Goal: Task Accomplishment & Management: Use online tool/utility

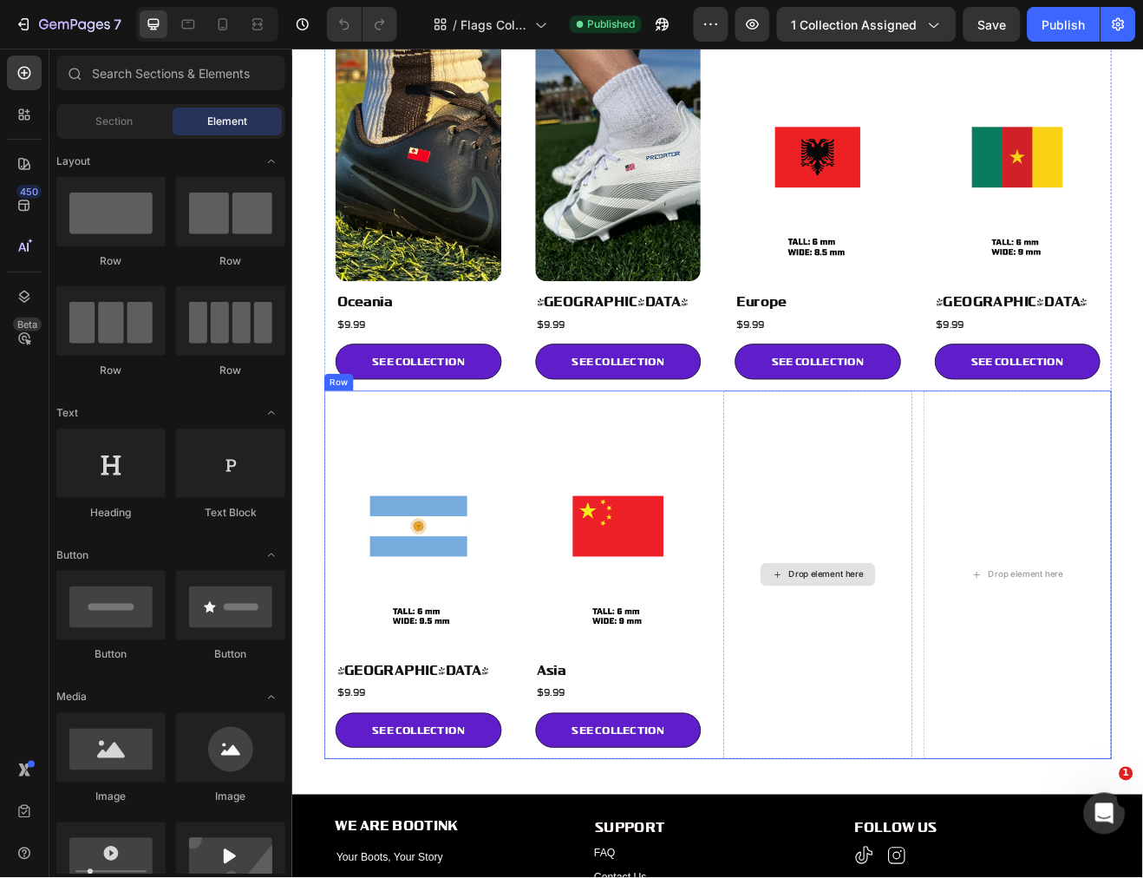
scroll to position [192, 0]
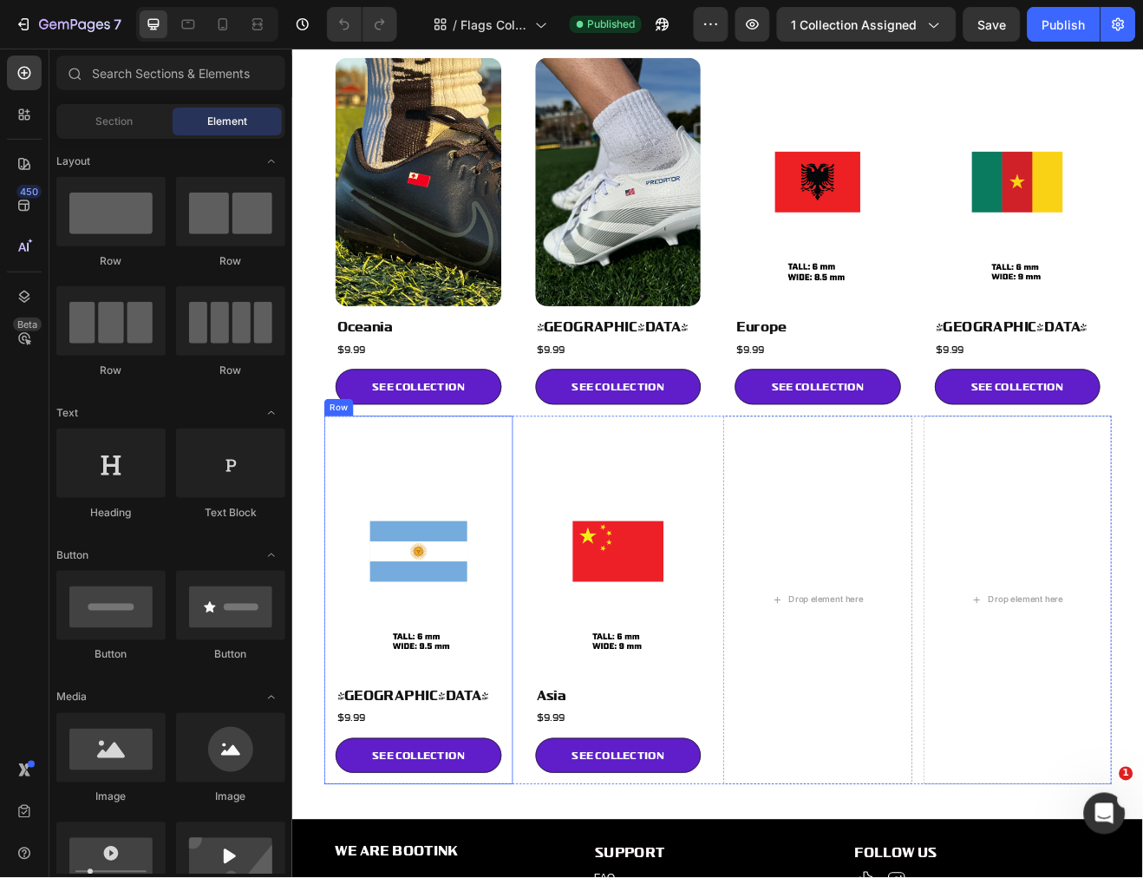
click at [534, 500] on div "Image South America Heading $9.99 Heading SEE COLLECTION Button Row" at bounding box center [445, 721] width 231 height 451
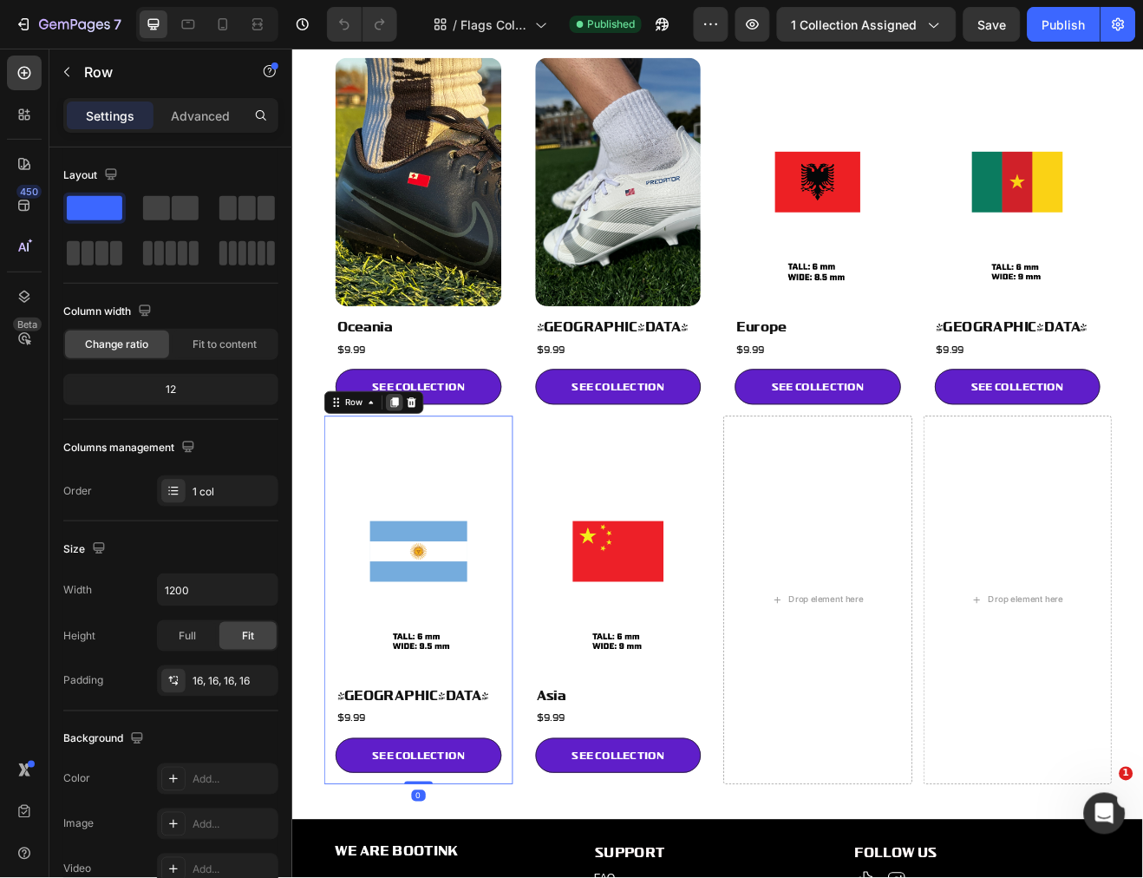
click at [412, 477] on icon at bounding box center [416, 480] width 14 height 14
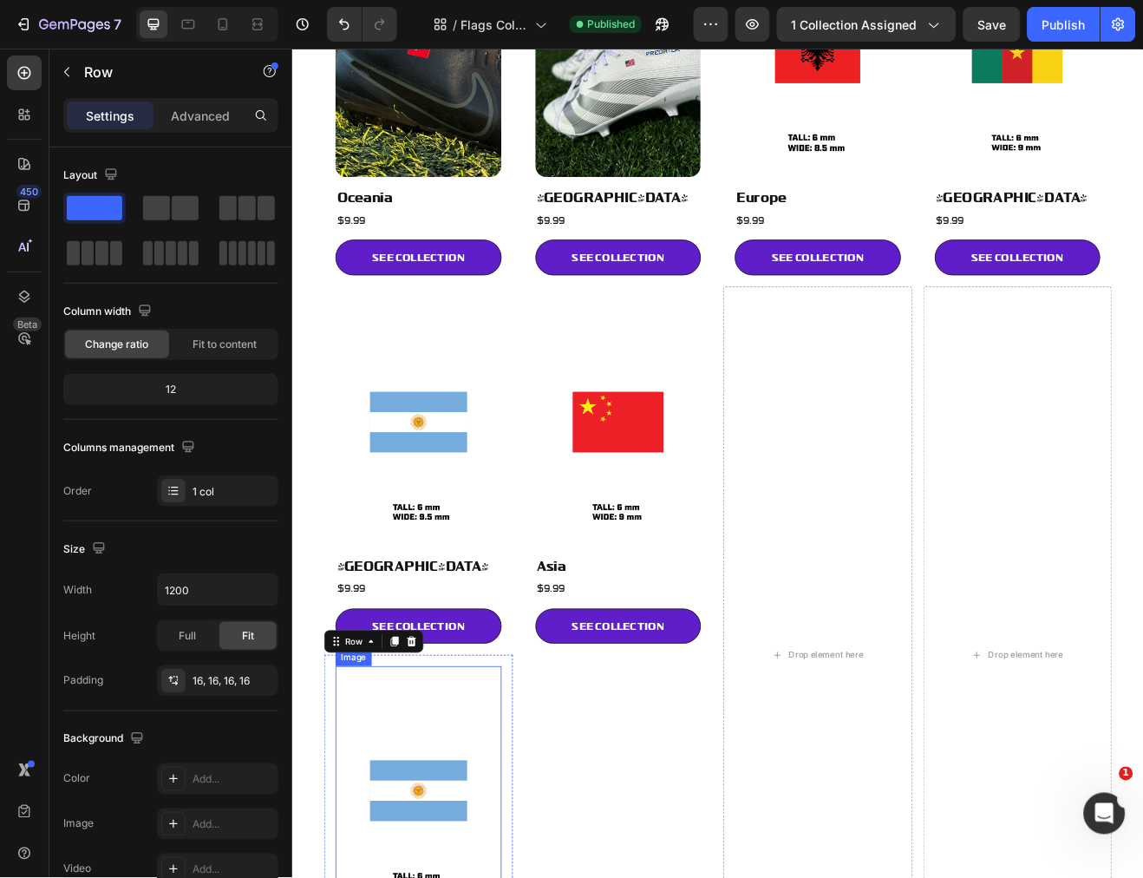
scroll to position [345, 0]
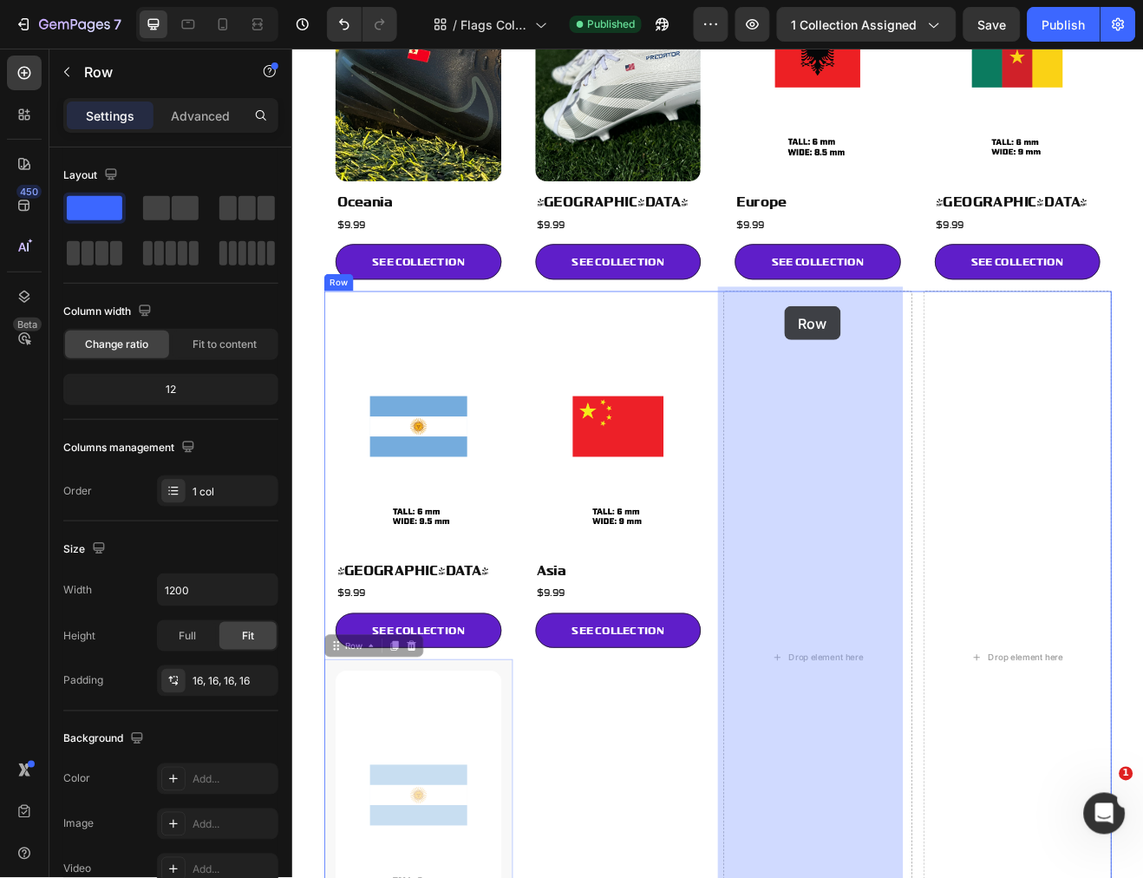
drag, startPoint x: 346, startPoint y: 762, endPoint x: 893, endPoint y: 362, distance: 677.6
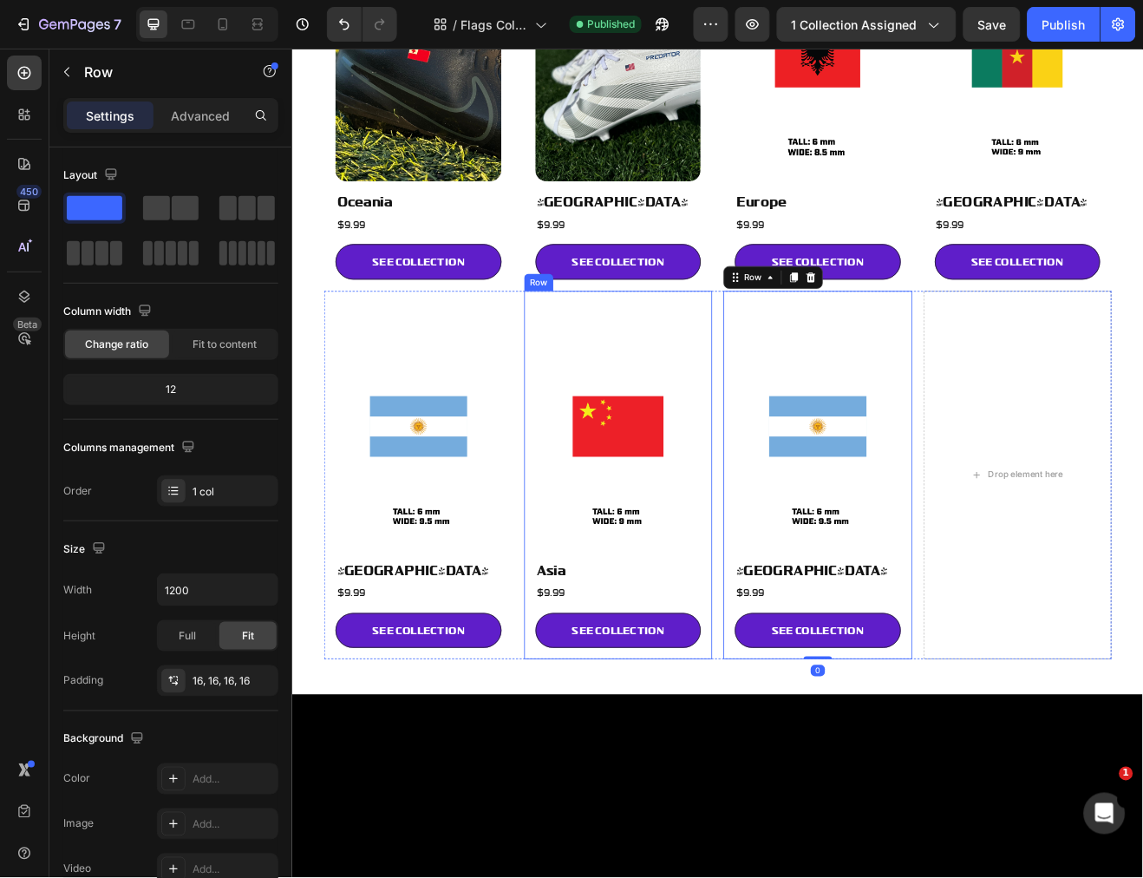
click at [722, 344] on div "Image Asia Heading $9.99 Heading SEE COLLECTION Button Row" at bounding box center [690, 568] width 231 height 451
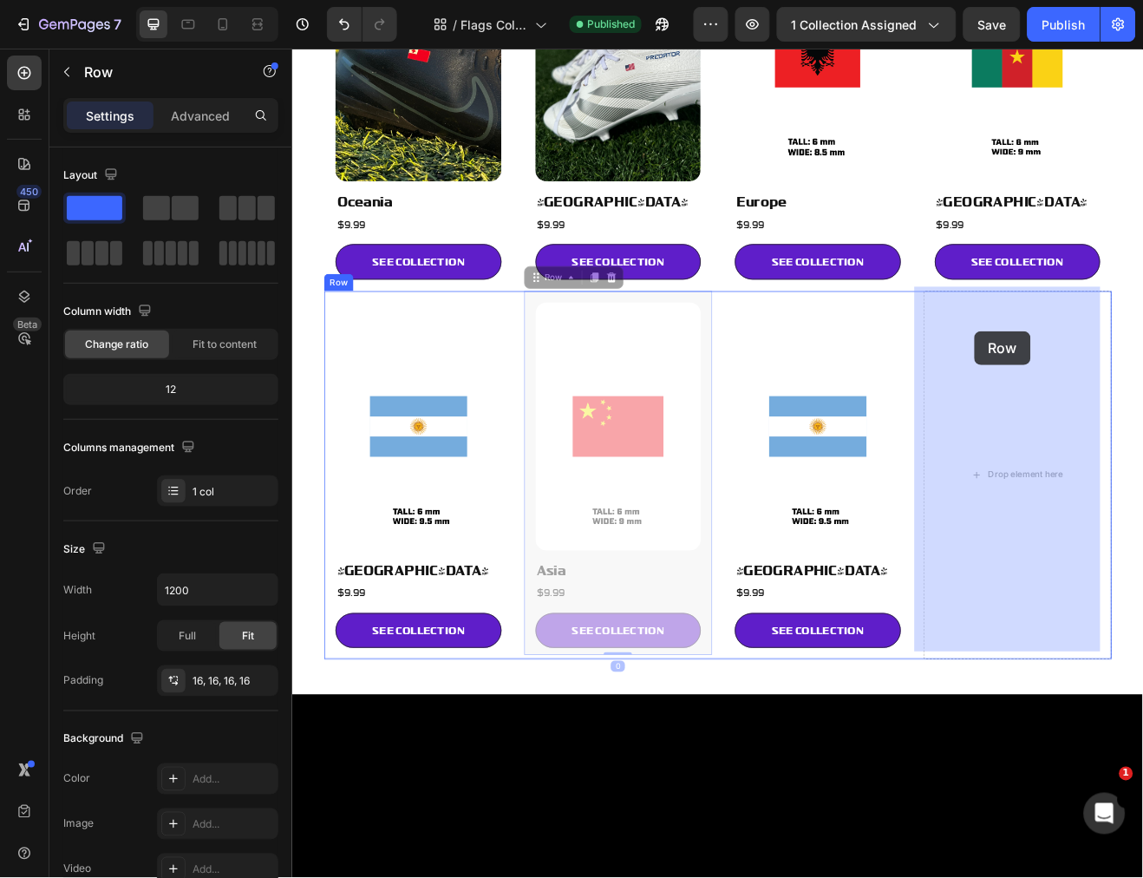
drag, startPoint x: 590, startPoint y: 316, endPoint x: 1125, endPoint y: 393, distance: 541.3
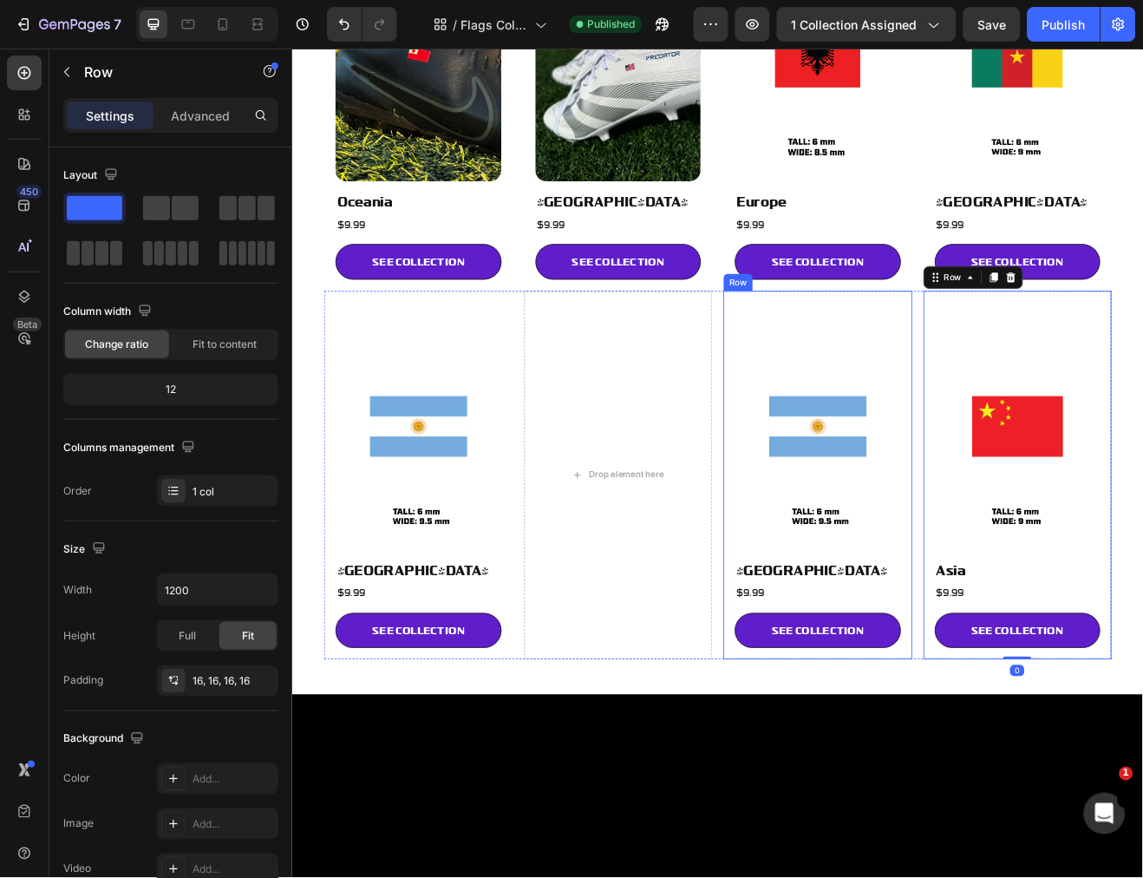
click at [988, 343] on div "Image South America Heading $9.99 Heading SEE COLLECTION Button Row" at bounding box center [934, 568] width 231 height 451
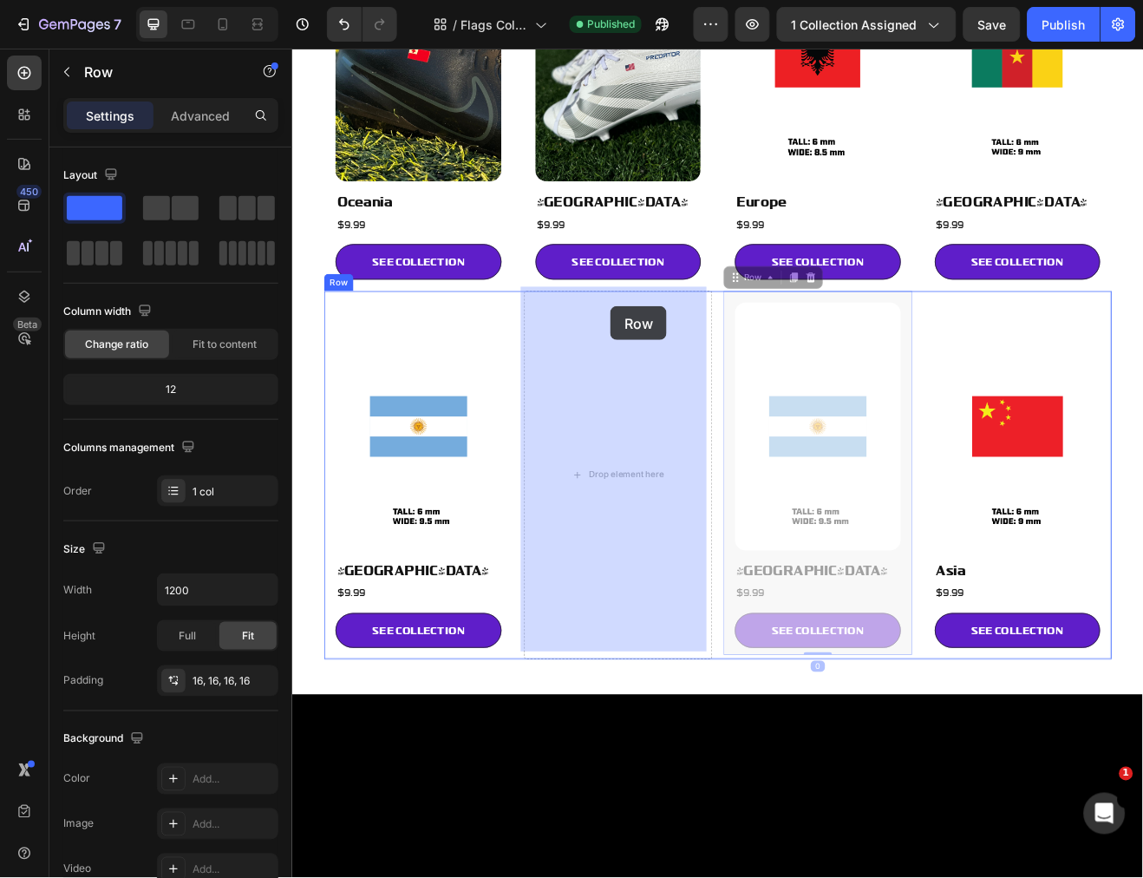
drag, startPoint x: 826, startPoint y: 323, endPoint x: 668, endPoint y: 365, distance: 164.0
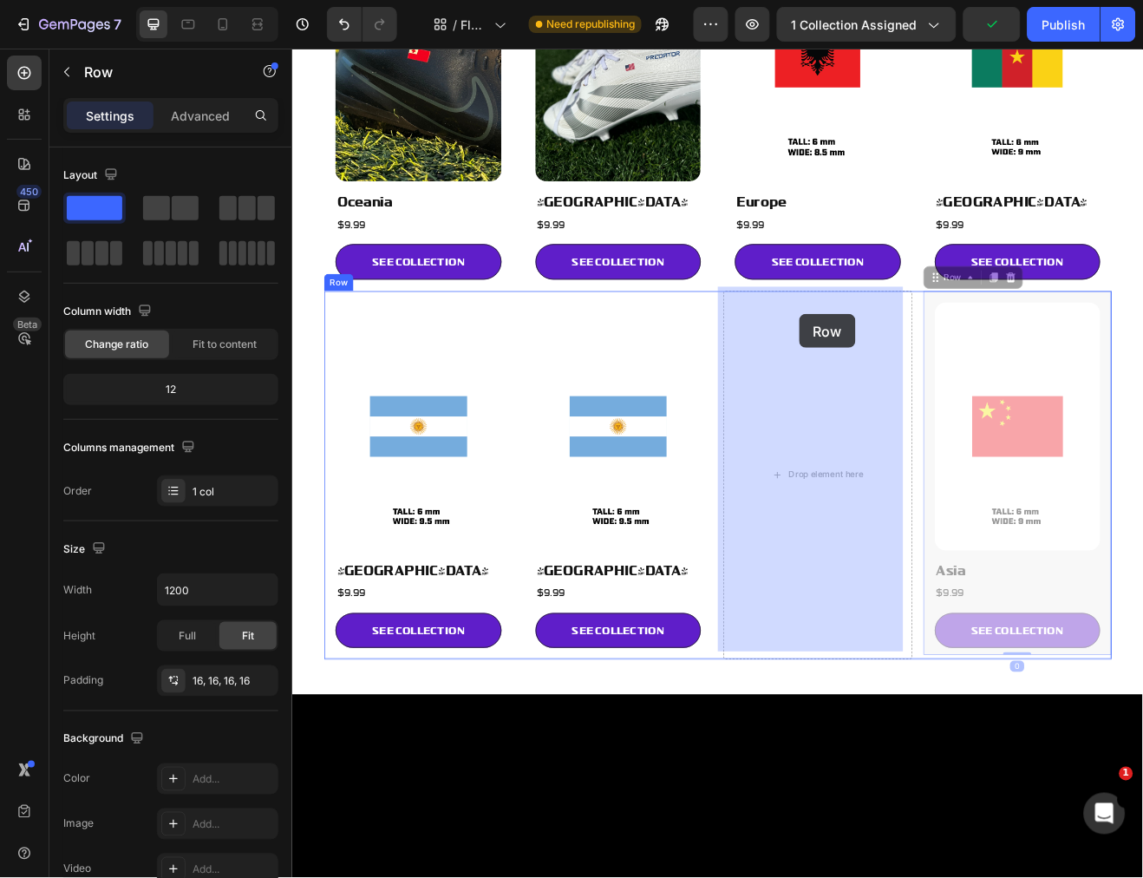
drag, startPoint x: 1041, startPoint y: 339, endPoint x: 925, endPoint y: 372, distance: 120.8
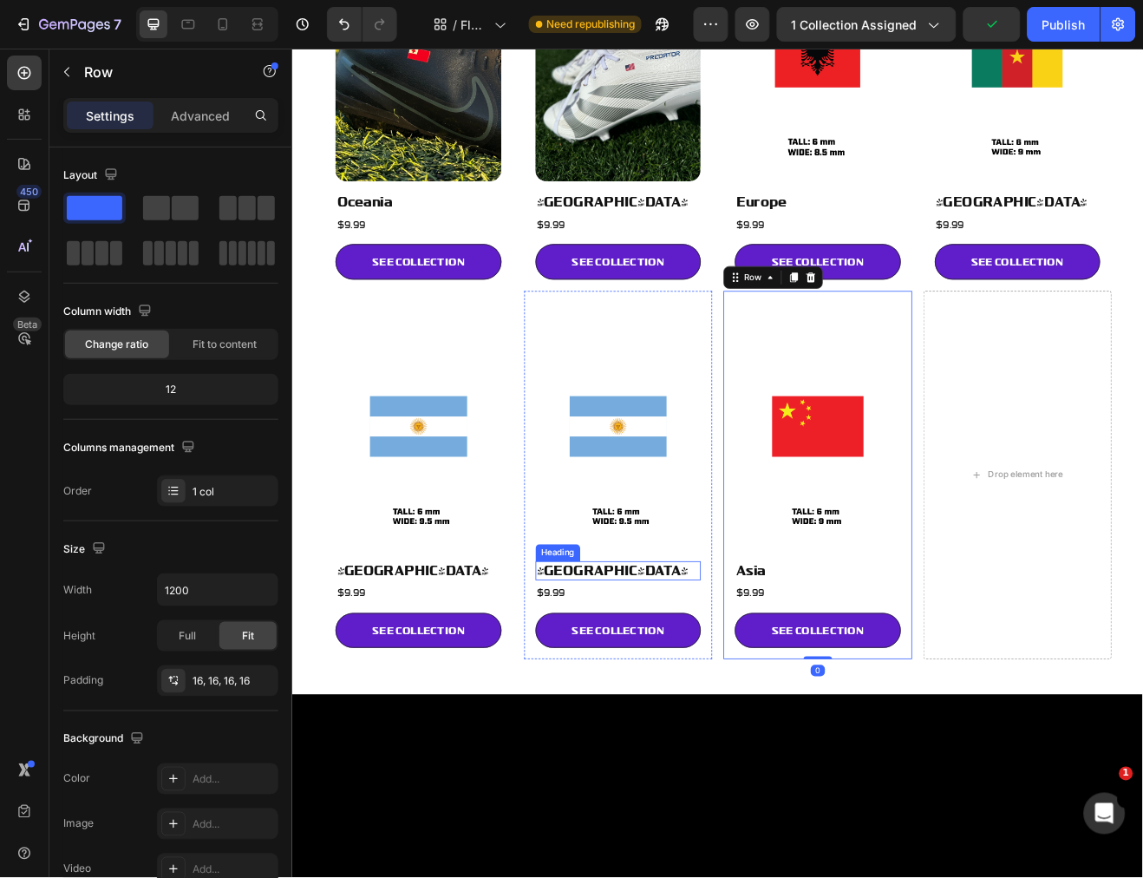
click at [662, 674] on h2 "[GEOGRAPHIC_DATA]" at bounding box center [690, 685] width 203 height 23
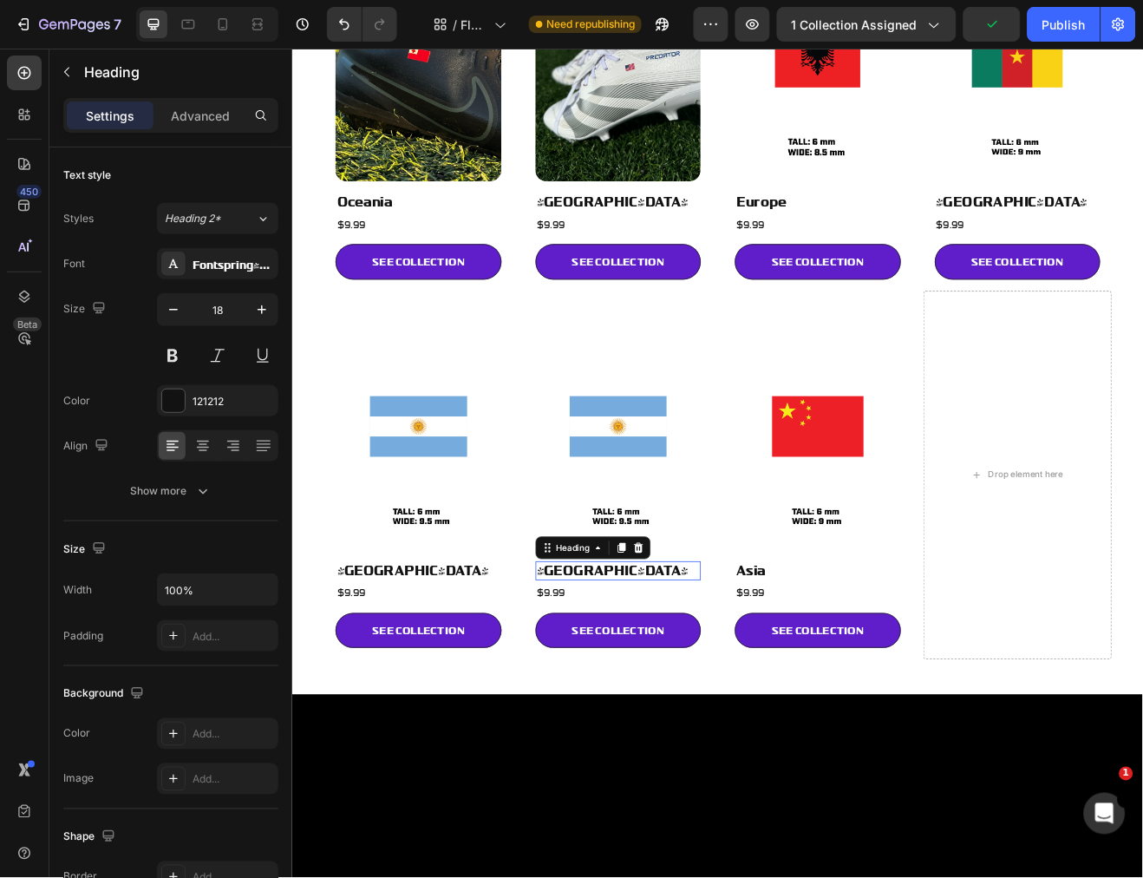
click at [662, 675] on p "[GEOGRAPHIC_DATA]" at bounding box center [689, 685] width 199 height 20
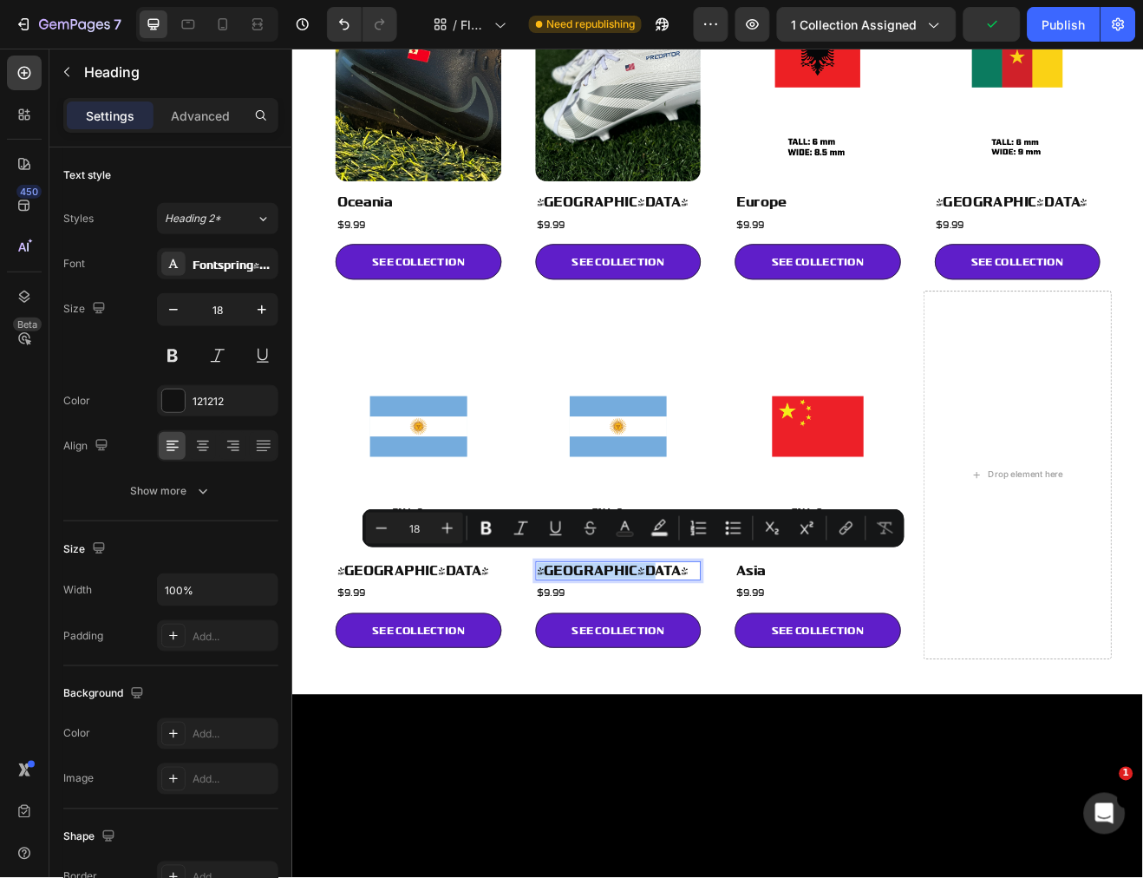
click at [631, 675] on p "[GEOGRAPHIC_DATA]" at bounding box center [689, 685] width 199 height 20
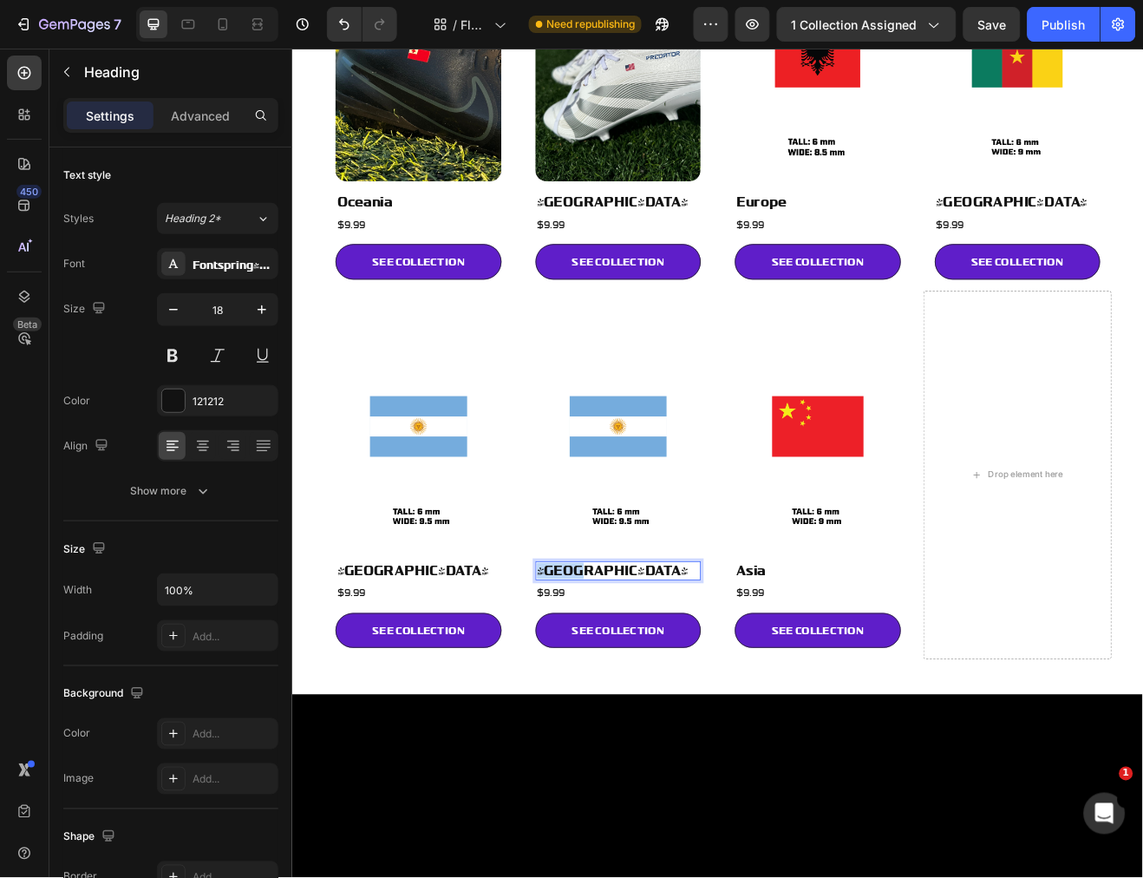
drag, startPoint x: 607, startPoint y: 675, endPoint x: 560, endPoint y: 675, distance: 46.8
click at [560, 675] on div "Image South America Heading $9.99 Heading SEE COLLECTION Button Row Image South…" at bounding box center [811, 568] width 962 height 451
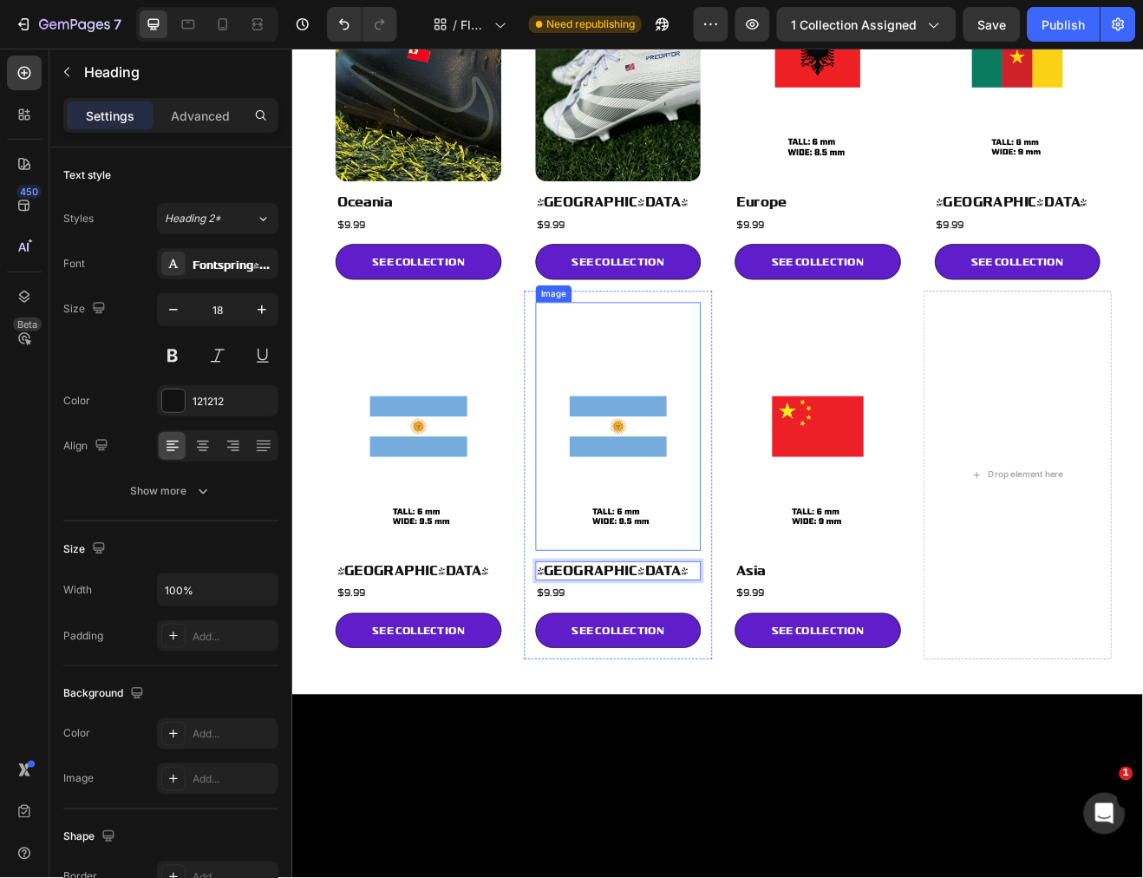
click at [694, 491] on img at bounding box center [690, 508] width 203 height 303
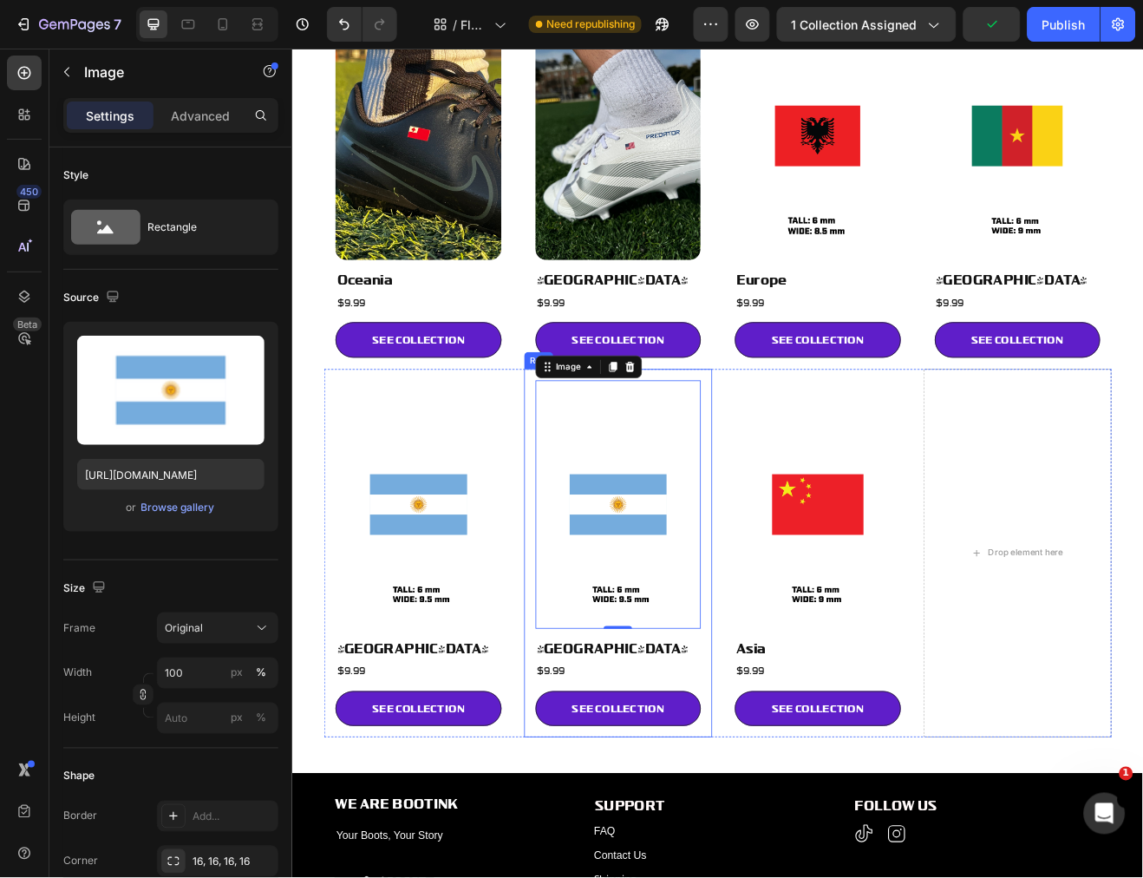
scroll to position [153, 0]
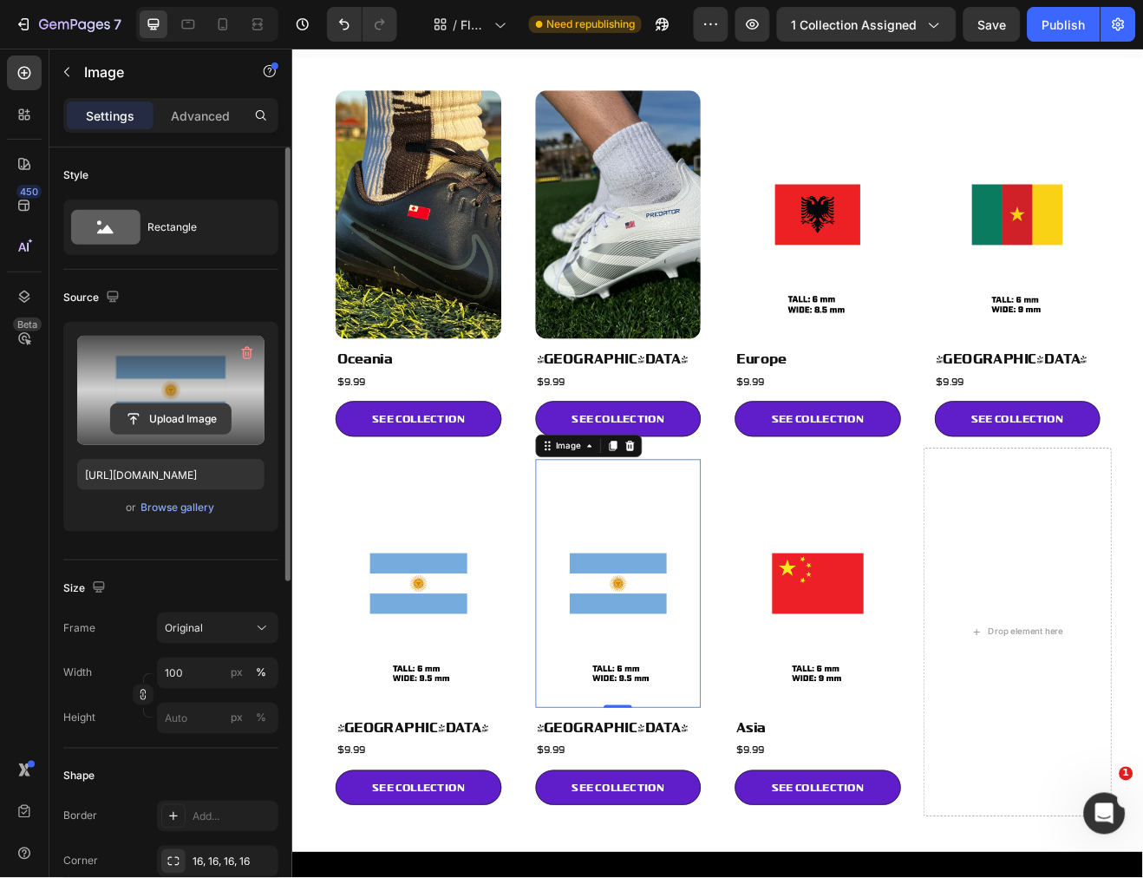
click at [208, 417] on input "file" at bounding box center [171, 418] width 120 height 29
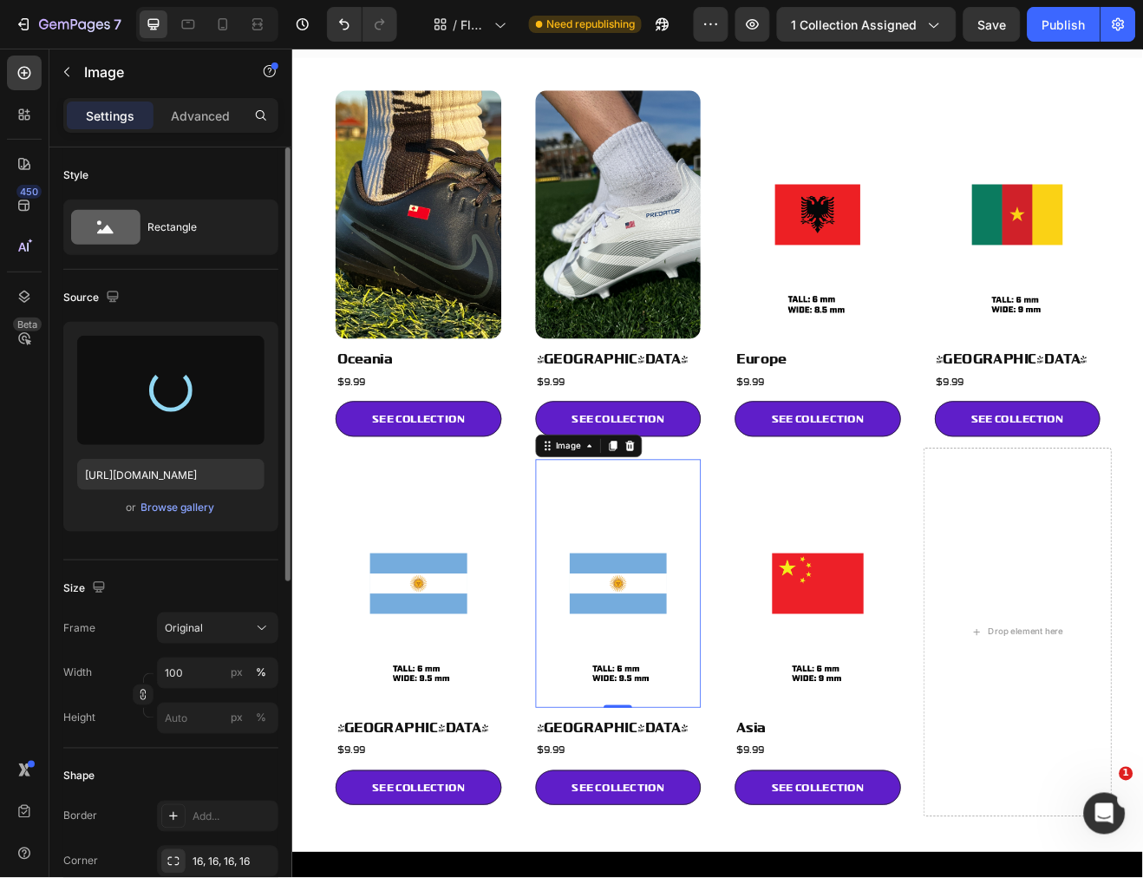
type input "[URL][DOMAIN_NAME]"
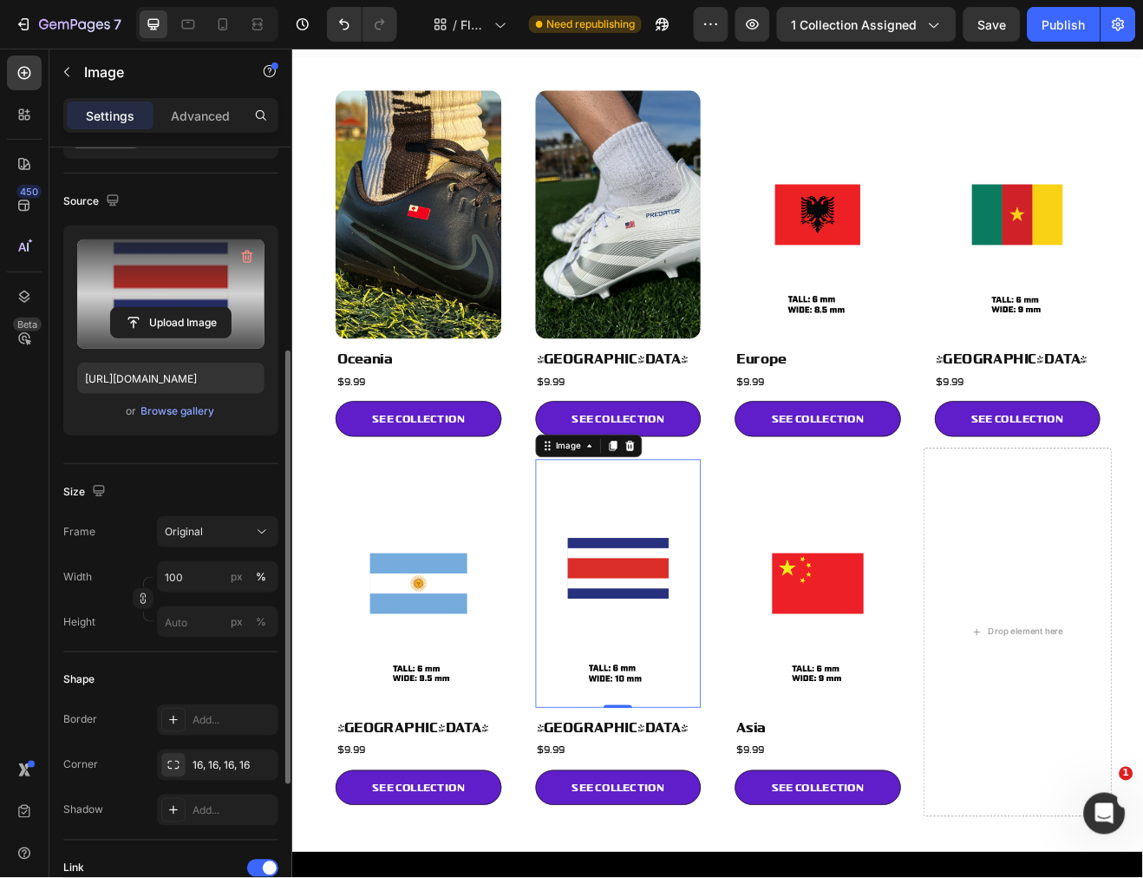
scroll to position [385, 0]
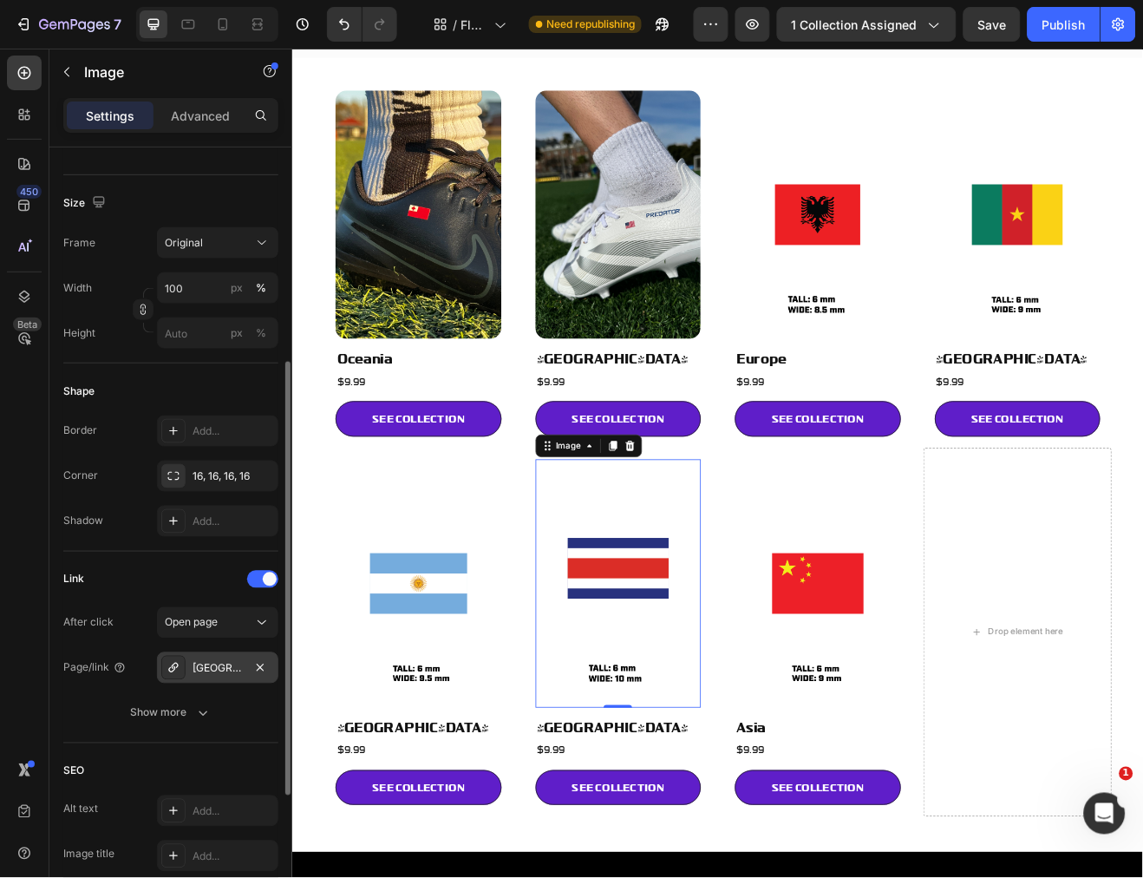
click at [227, 666] on div "[GEOGRAPHIC_DATA]" at bounding box center [217, 669] width 50 height 16
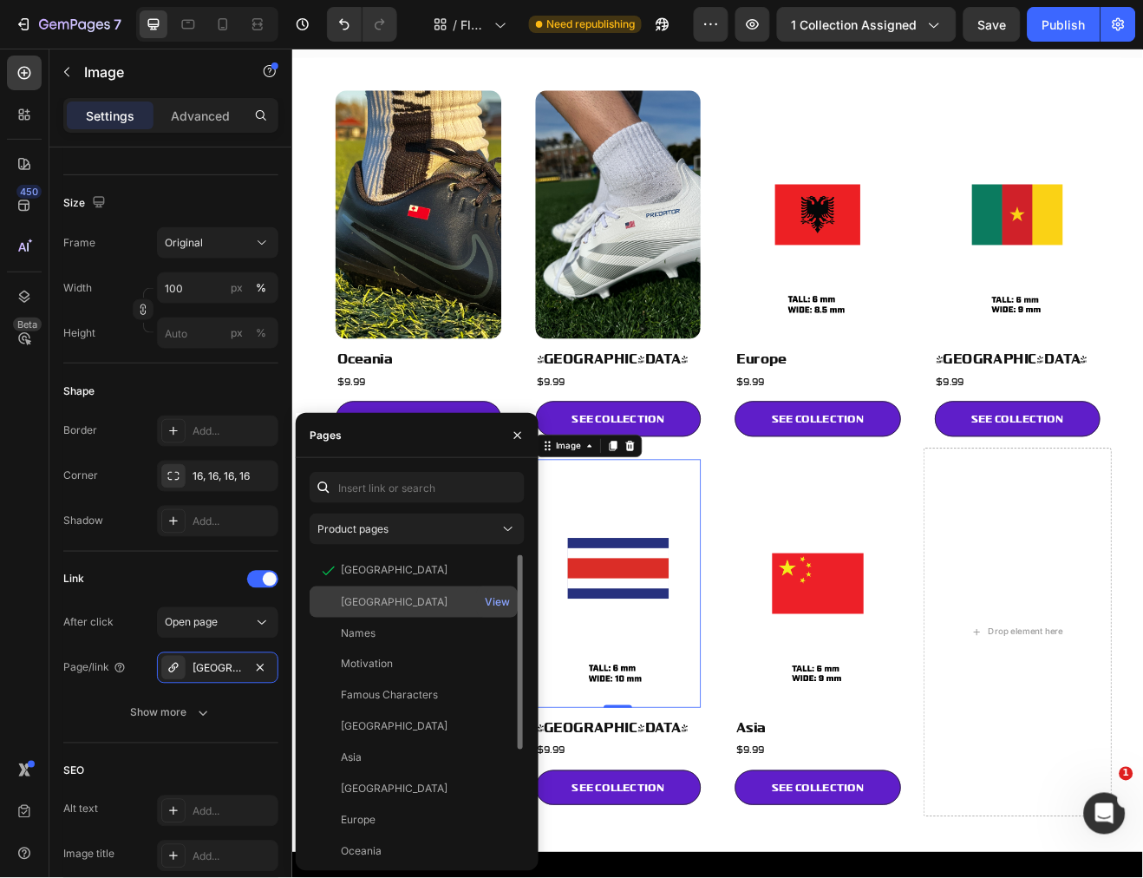
click at [423, 604] on div "[GEOGRAPHIC_DATA]" at bounding box center [413, 602] width 194 height 16
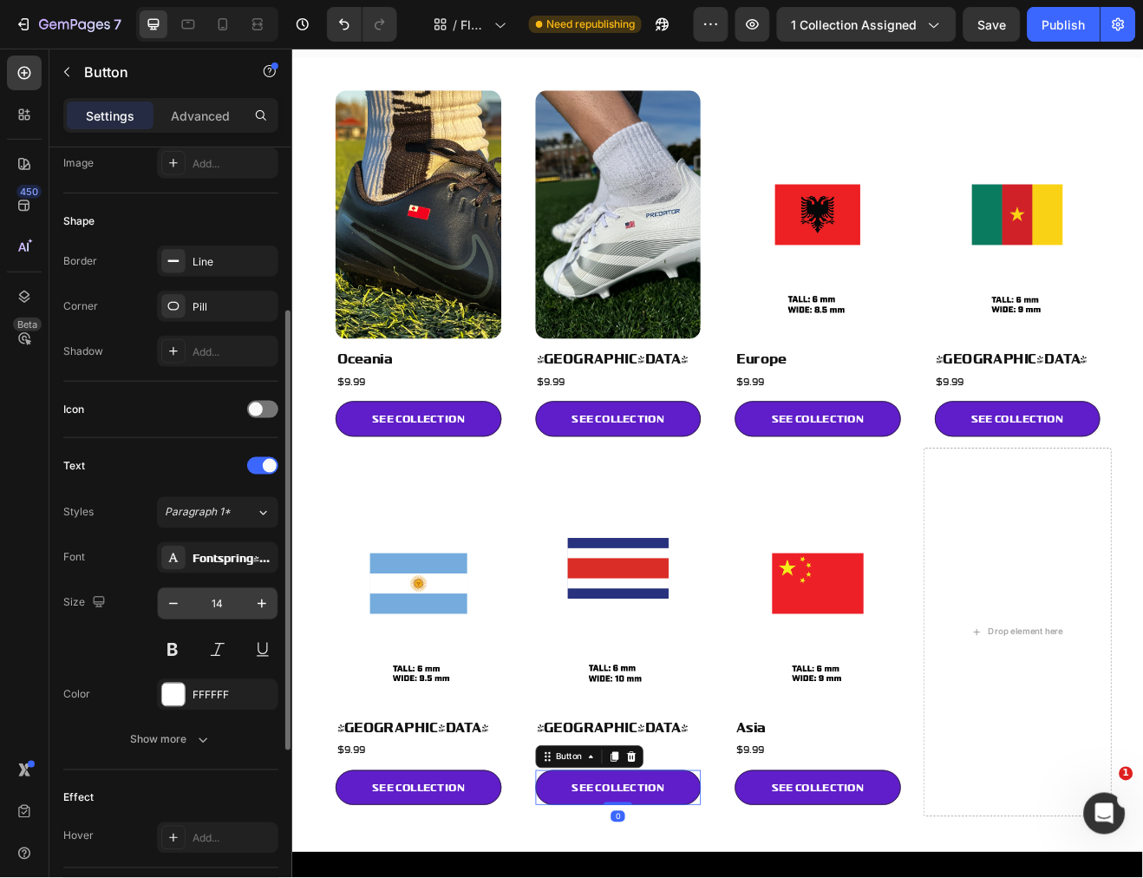
scroll to position [577, 0]
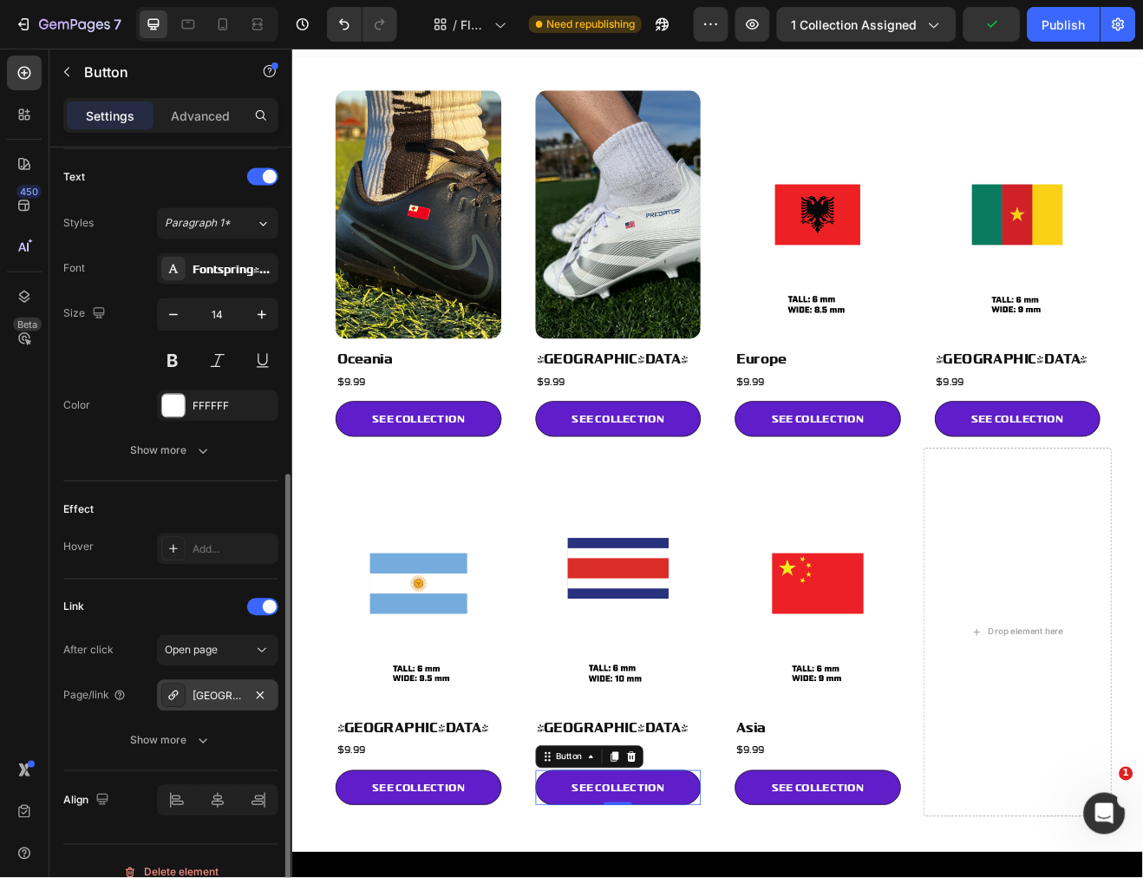
click at [195, 685] on div "[GEOGRAPHIC_DATA]" at bounding box center [217, 695] width 121 height 31
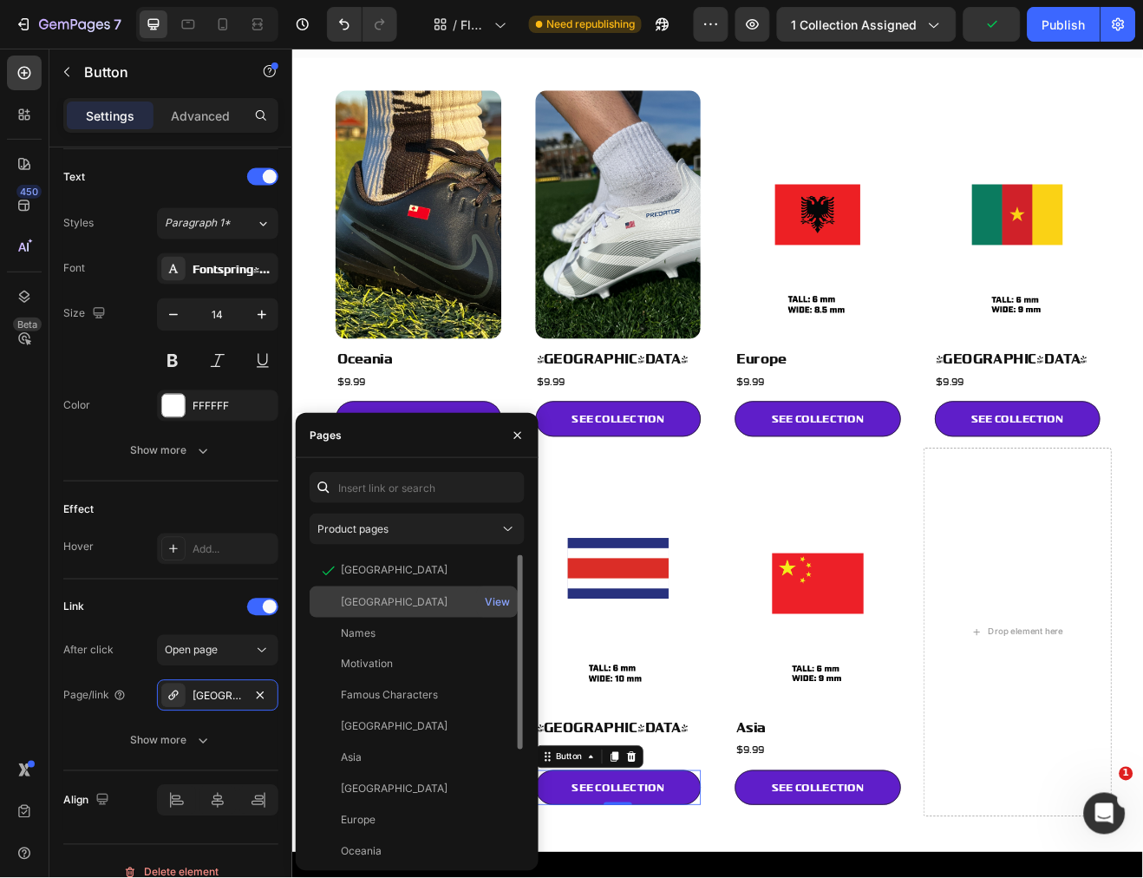
click at [395, 607] on div "[GEOGRAPHIC_DATA]" at bounding box center [394, 602] width 107 height 16
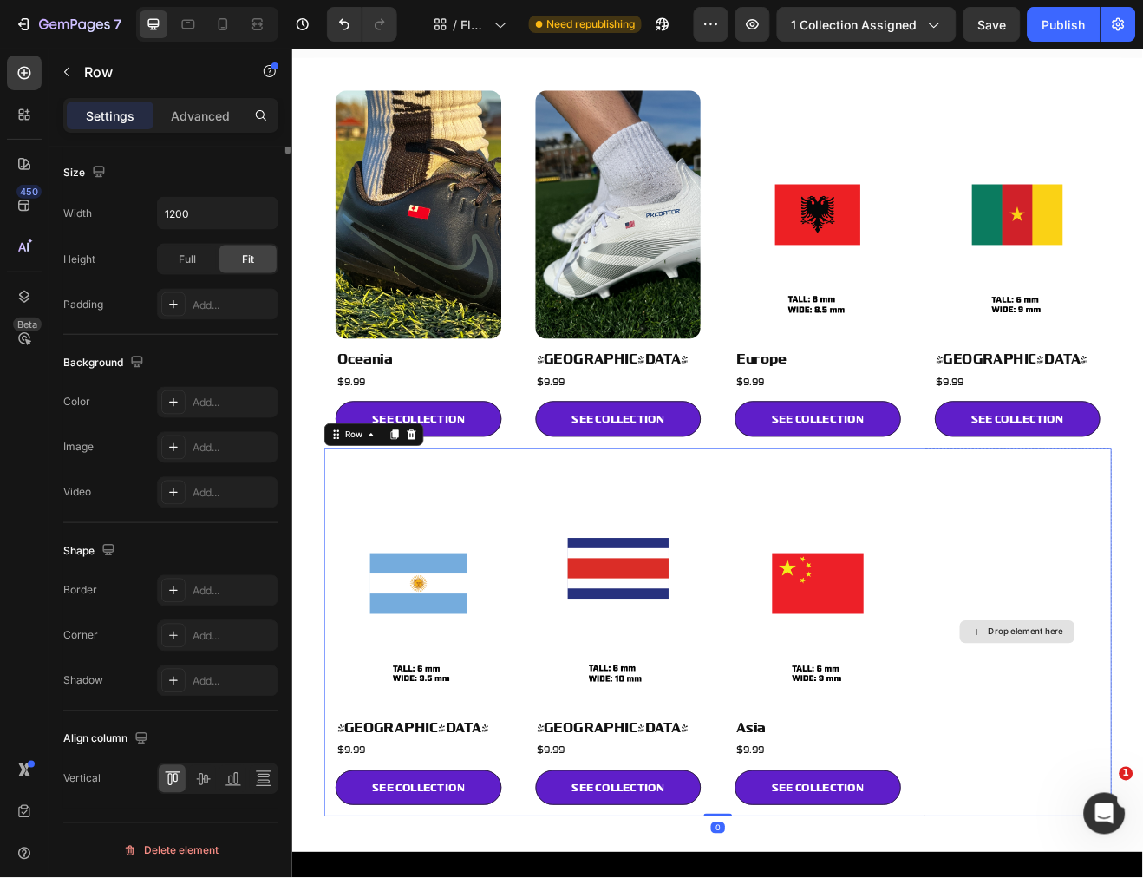
scroll to position [0, 0]
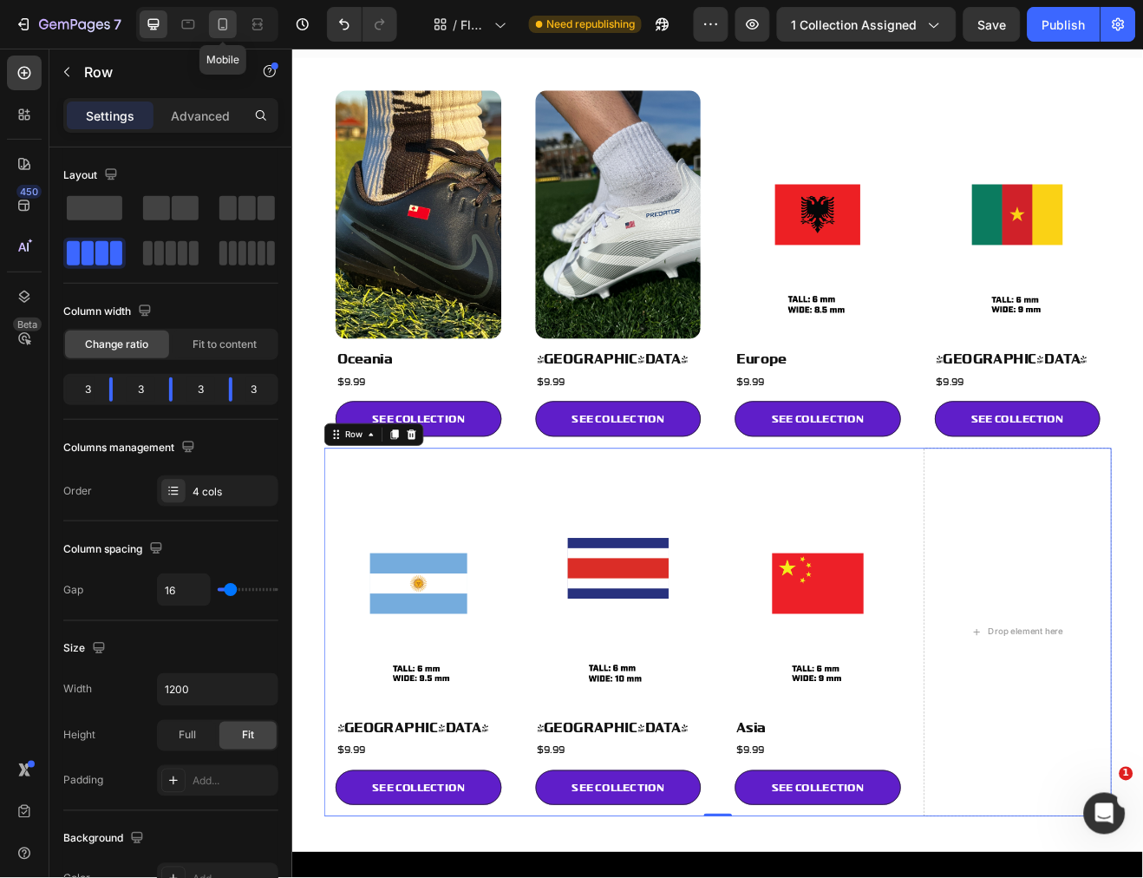
click at [218, 28] on icon at bounding box center [222, 24] width 17 height 17
type input "100%"
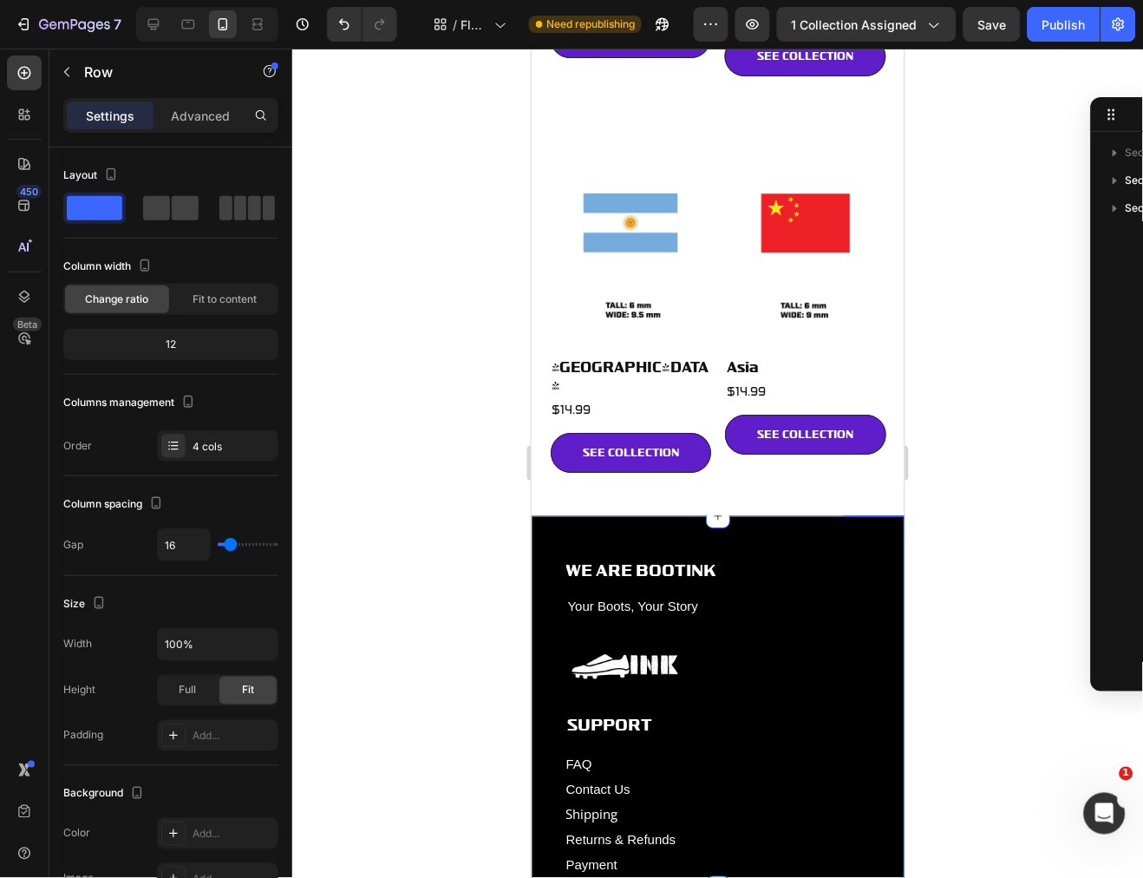
scroll to position [574, 0]
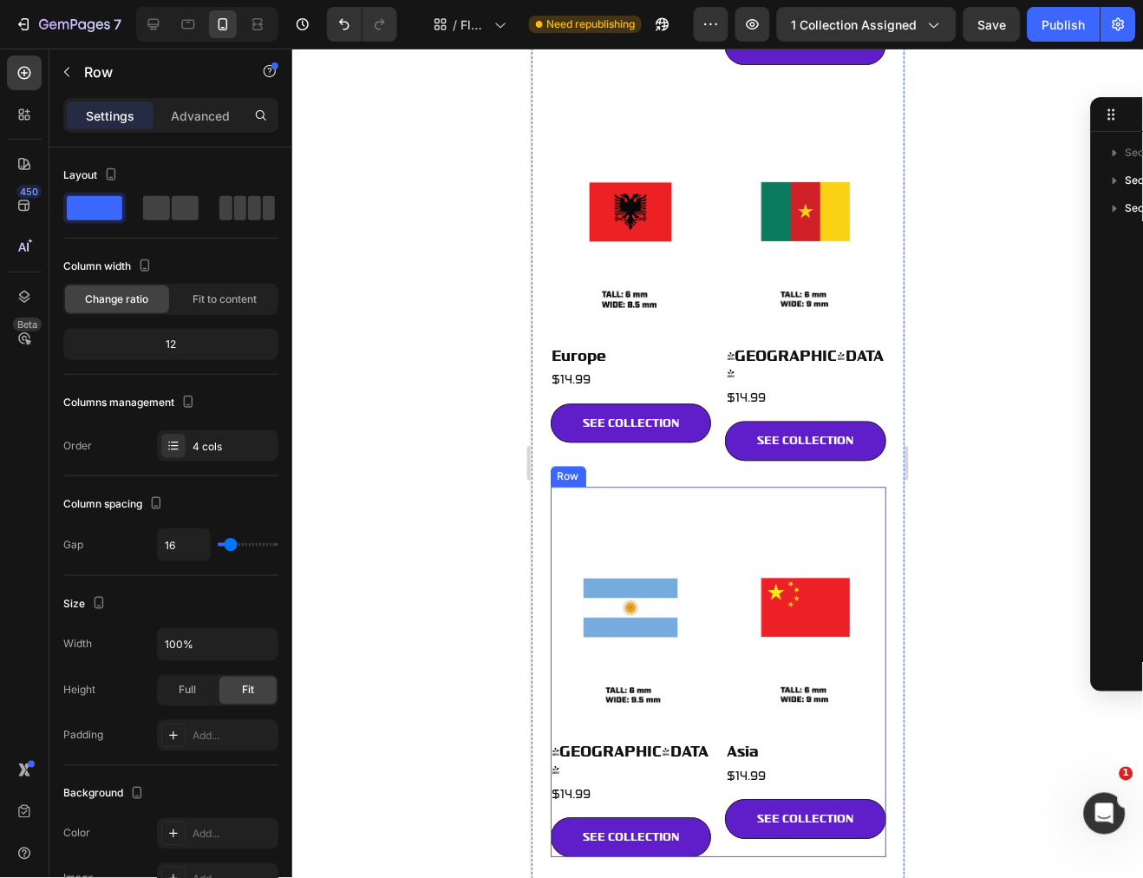
click at [711, 486] on div "Image South America Heading $14.99 Heading SEE COLLECTION Button Image Asia Hea…" at bounding box center [718, 671] width 336 height 370
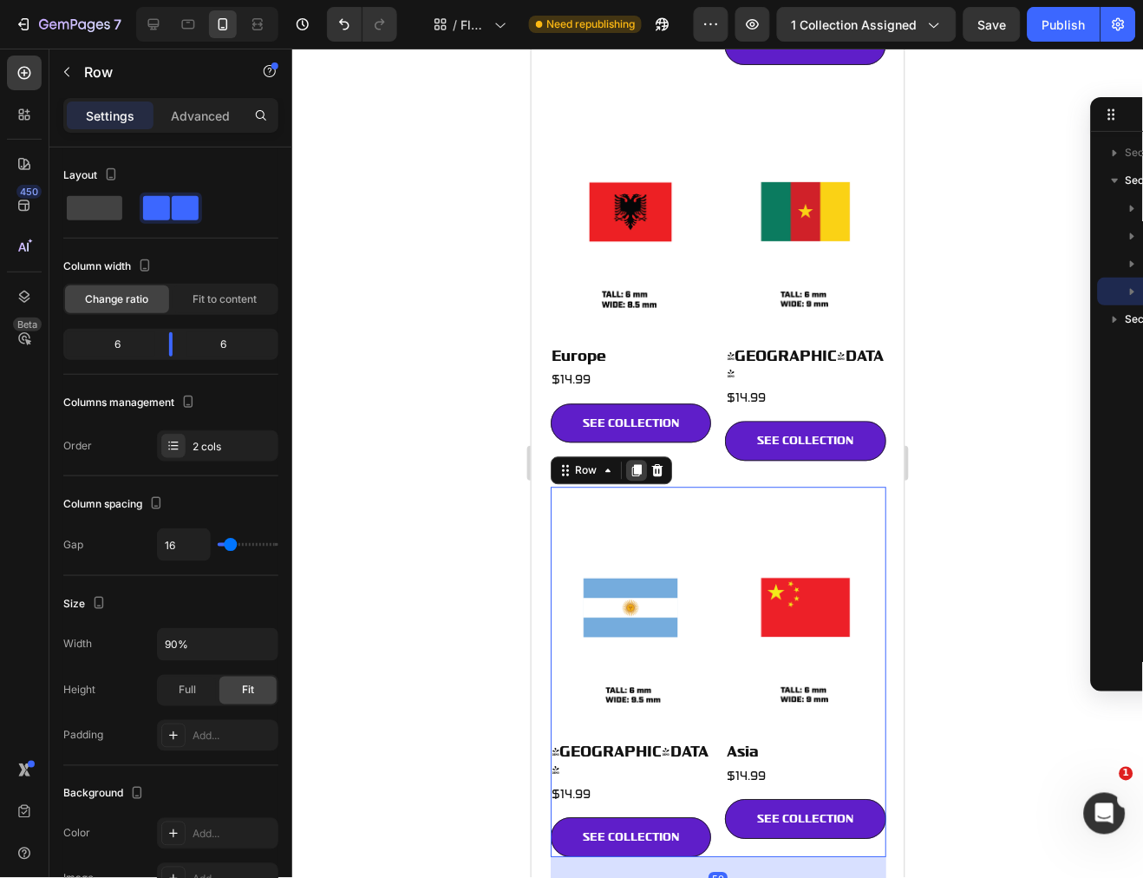
click at [639, 463] on icon at bounding box center [636, 470] width 14 height 14
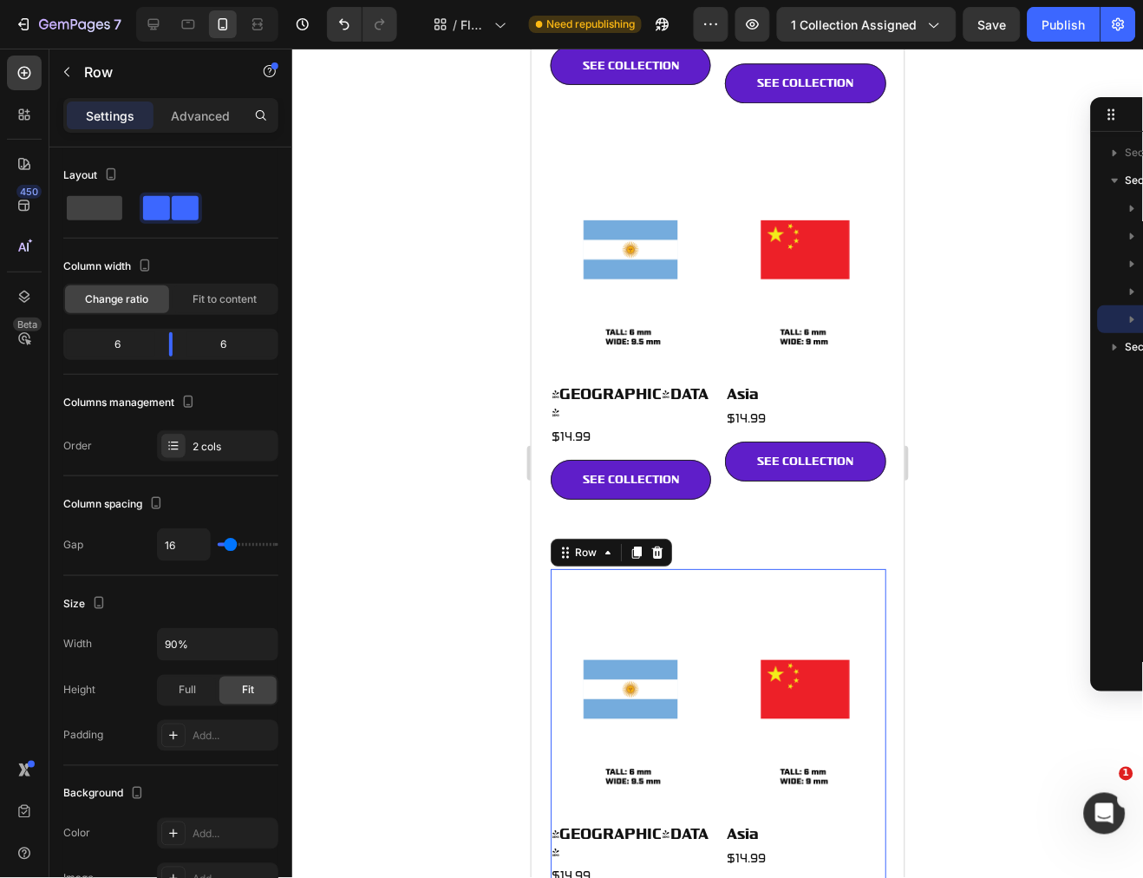
scroll to position [923, 0]
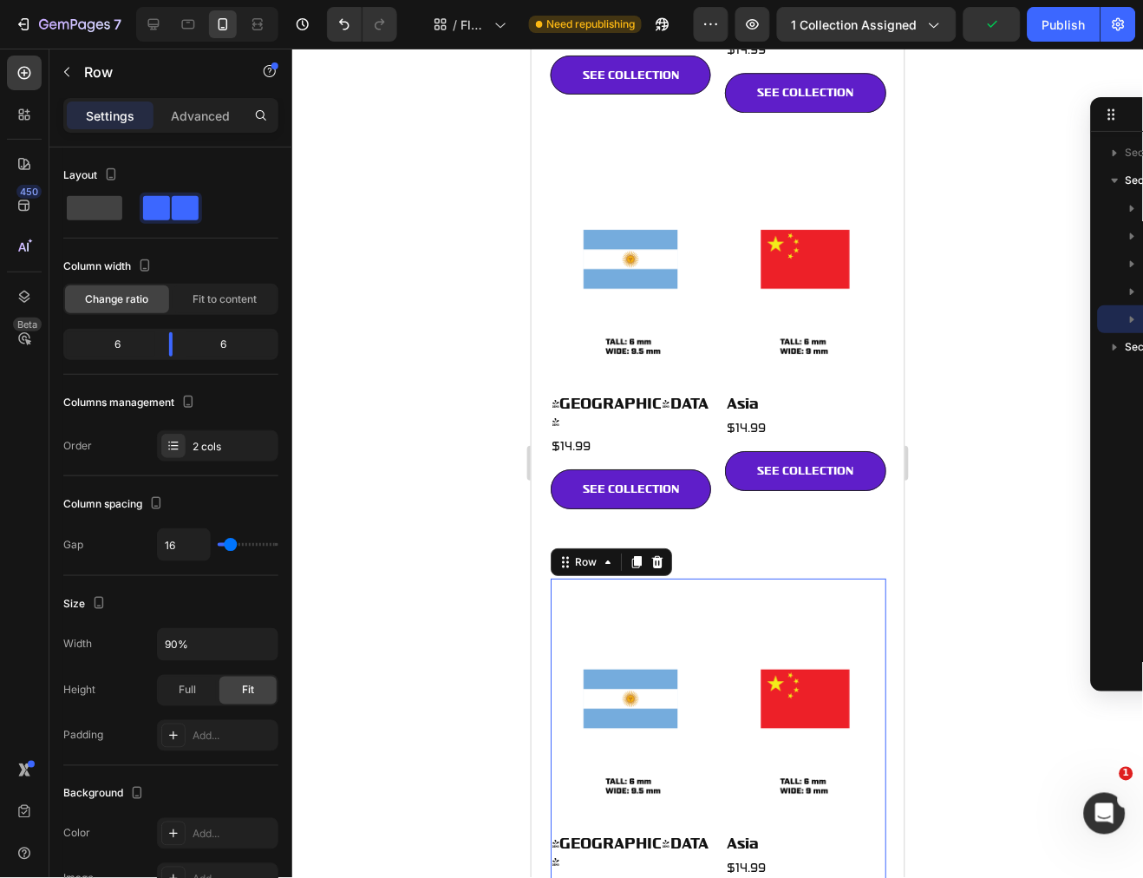
click at [627, 875] on h2 "$14.99" at bounding box center [630, 884] width 161 height 19
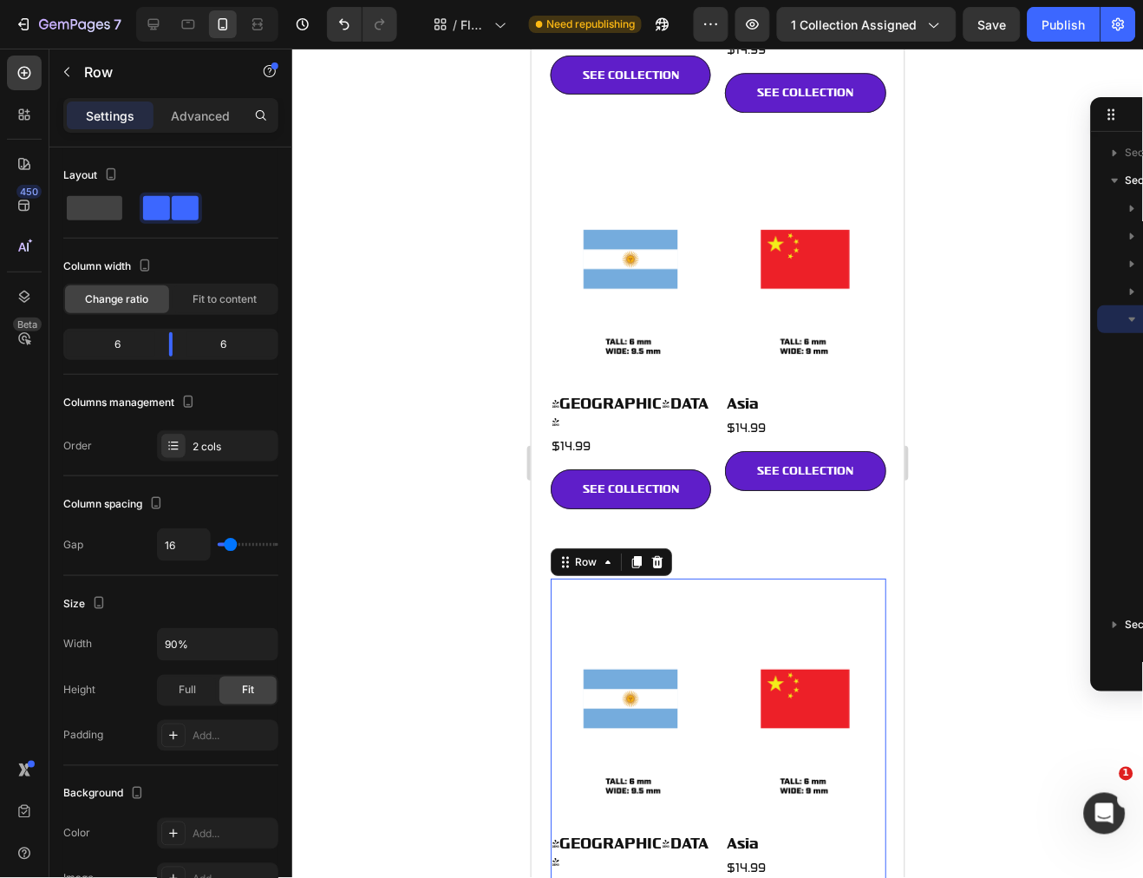
click at [648, 577] on img at bounding box center [630, 697] width 161 height 241
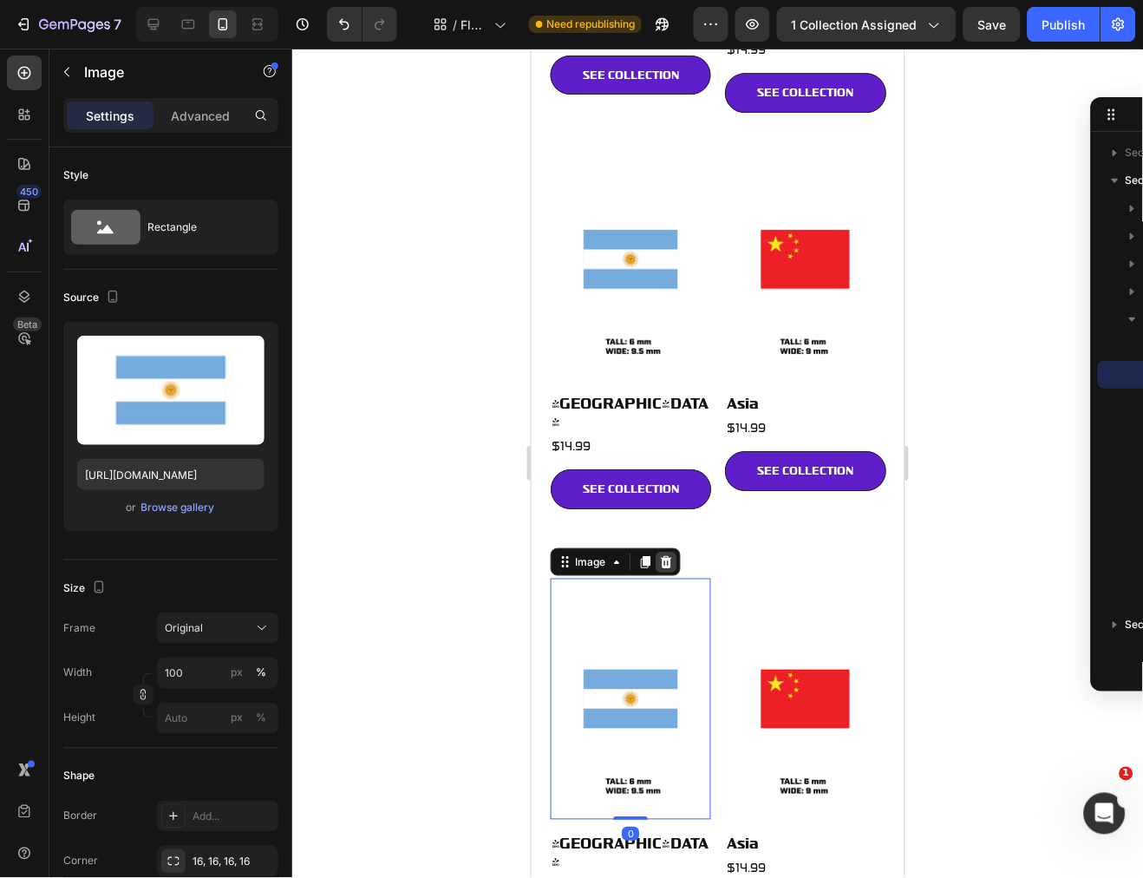
click at [668, 554] on icon at bounding box center [665, 561] width 14 height 14
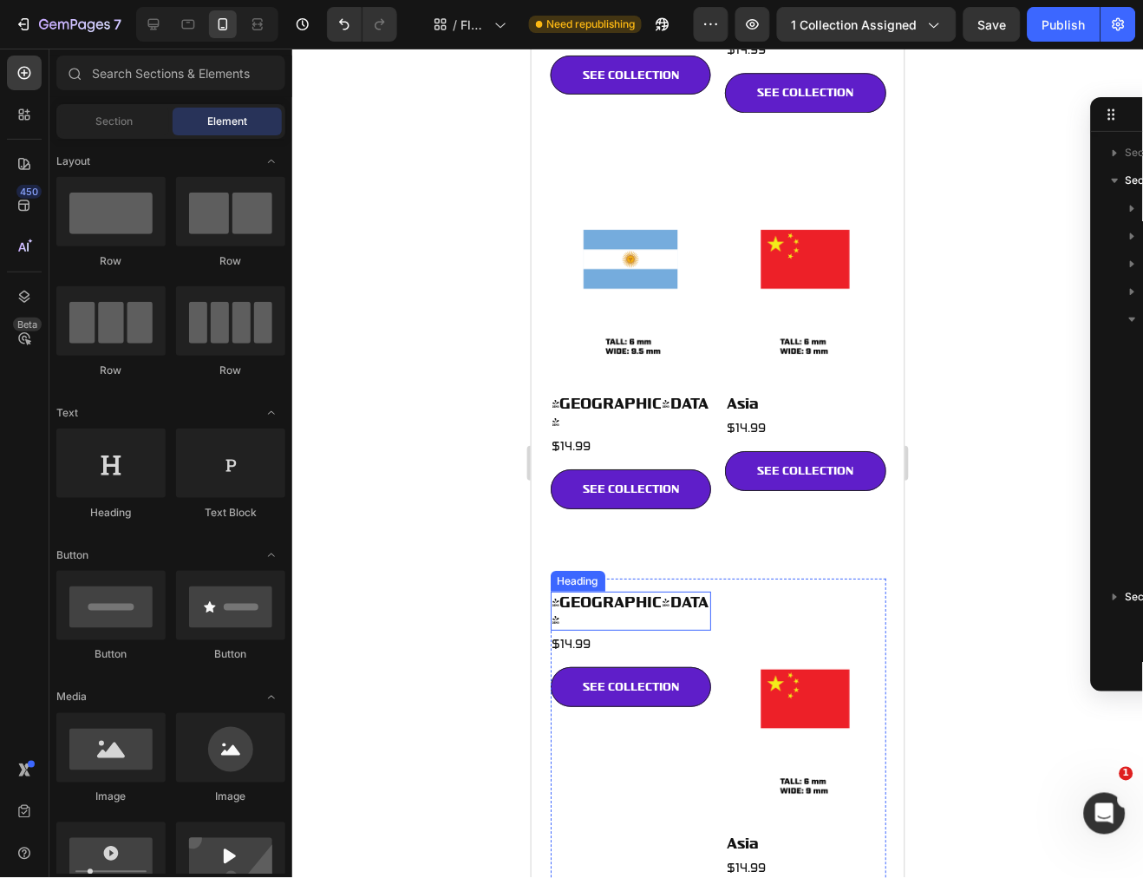
click at [682, 590] on h2 "[GEOGRAPHIC_DATA]" at bounding box center [630, 610] width 161 height 40
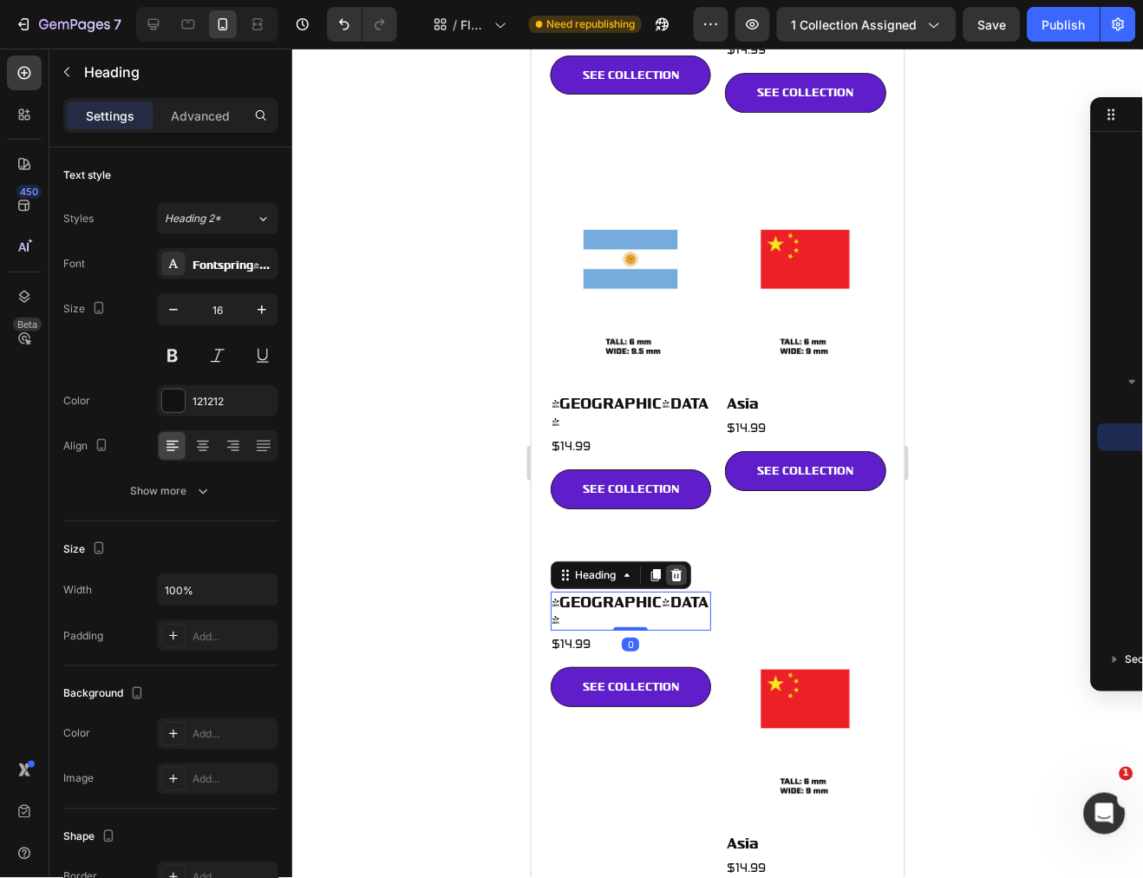
click at [678, 568] on icon at bounding box center [674, 574] width 11 height 12
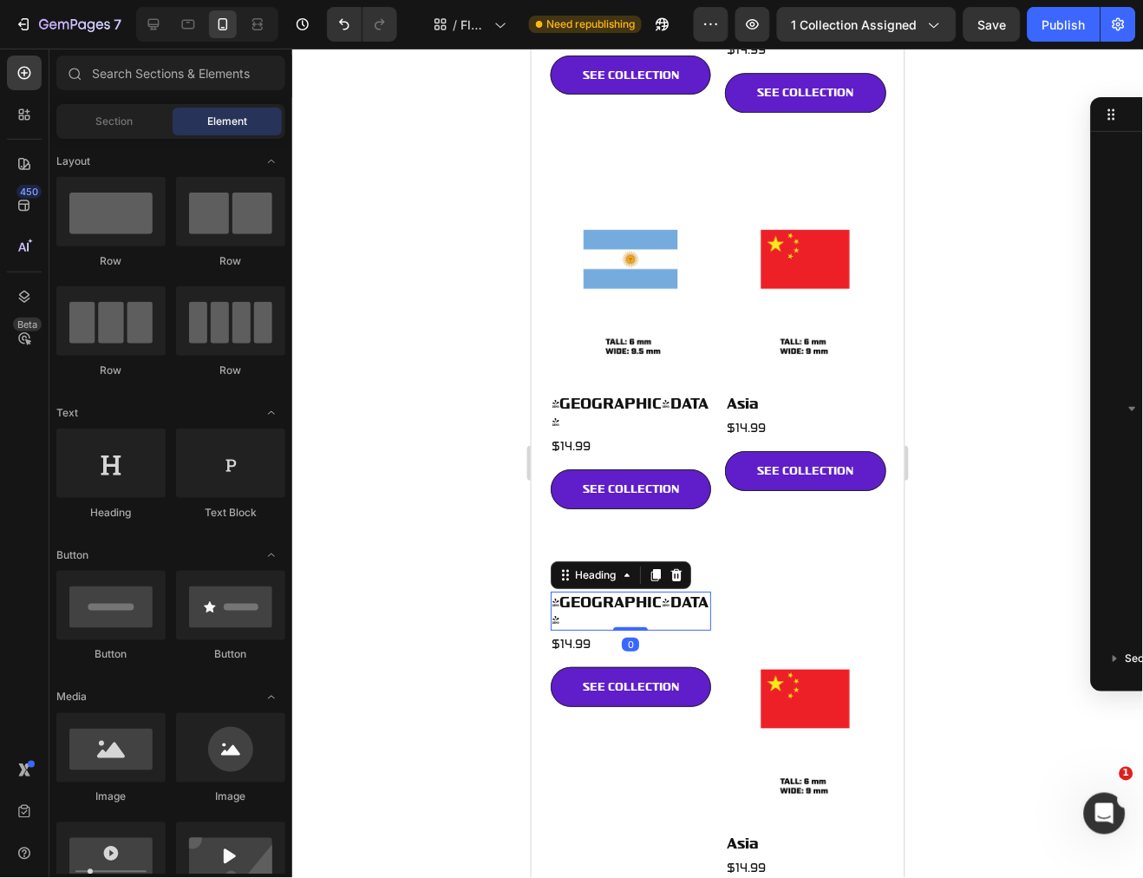
scroll to position [798, 0]
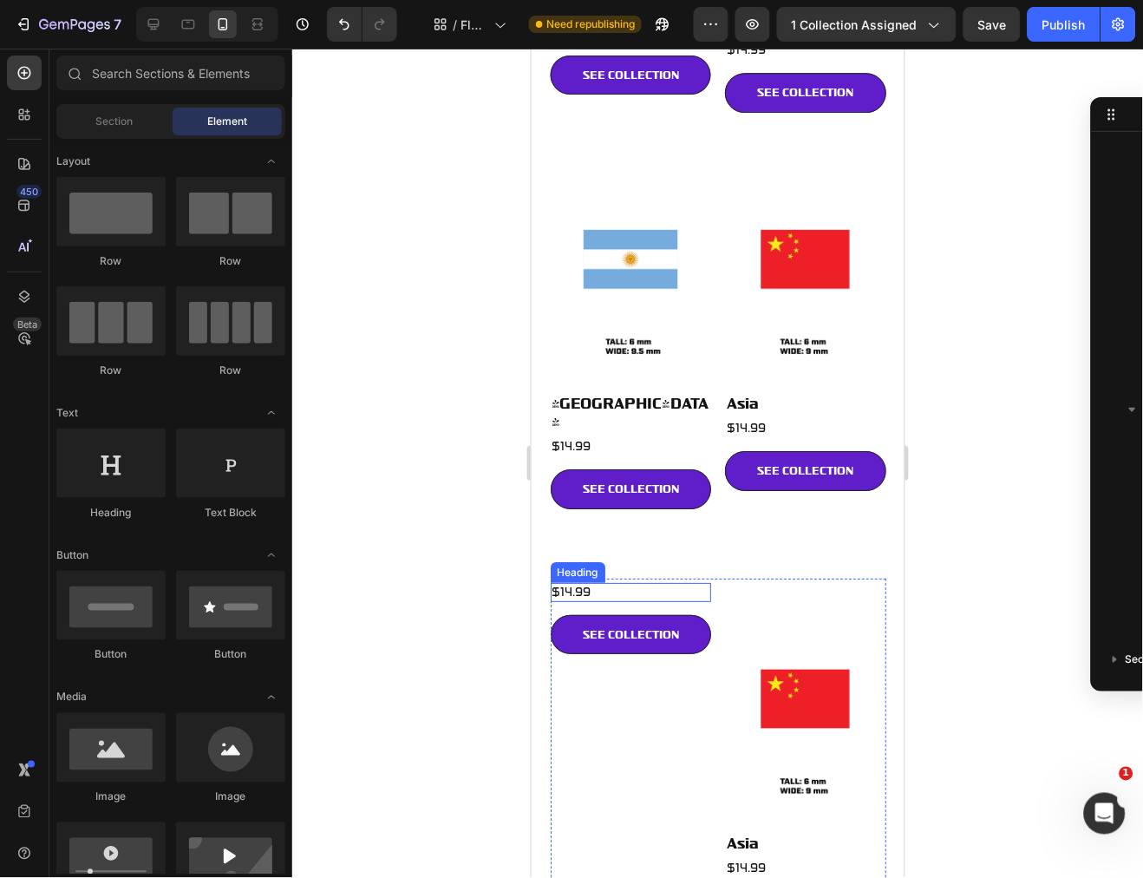
click at [672, 582] on h2 "$14.99" at bounding box center [630, 591] width 161 height 19
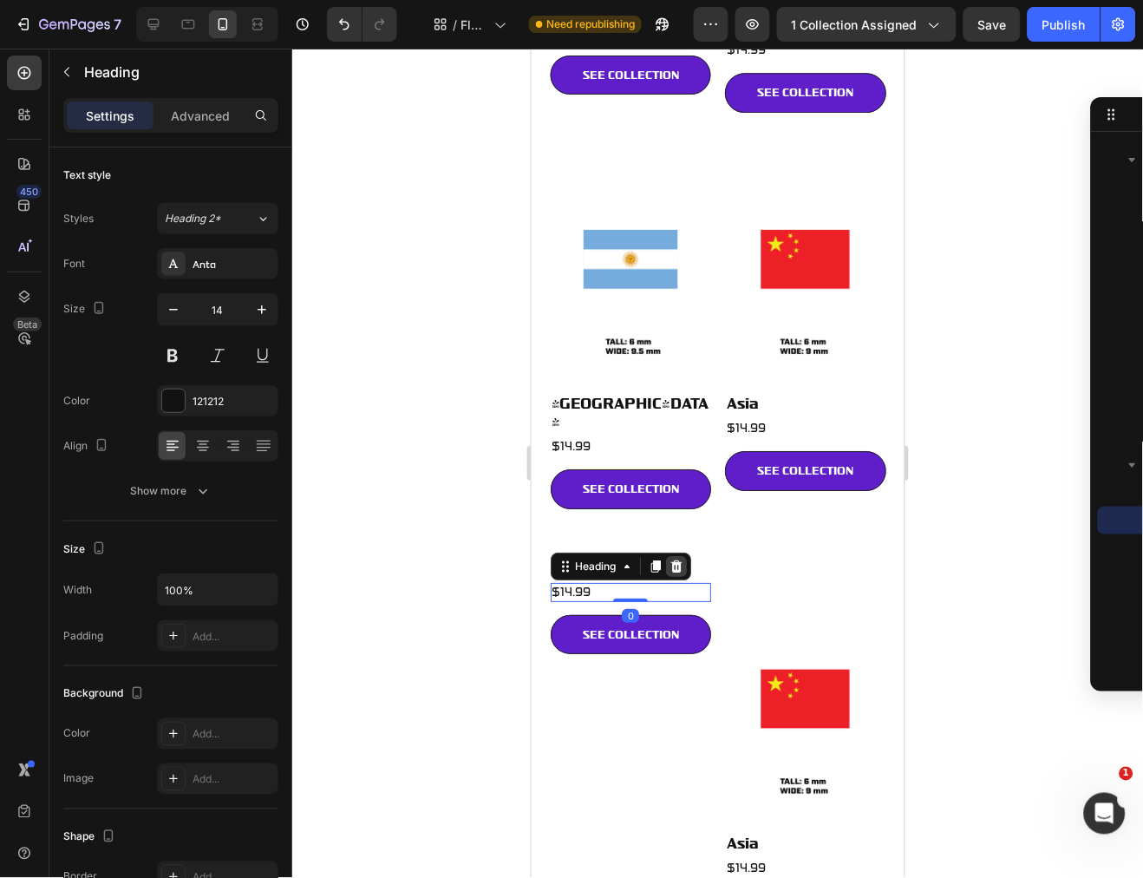
click at [672, 559] on icon at bounding box center [674, 565] width 11 height 12
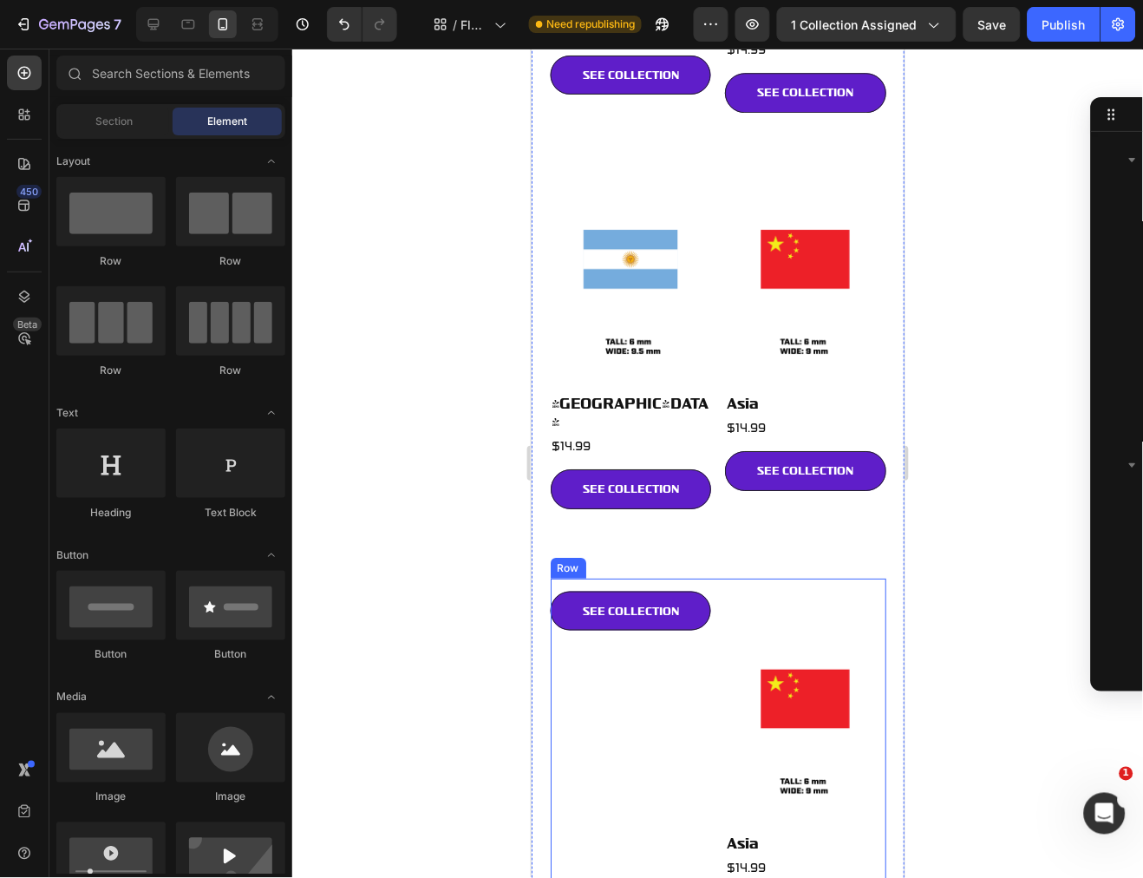
click at [665, 577] on div "SEE COLLECTION Button" at bounding box center [630, 603] width 161 height 53
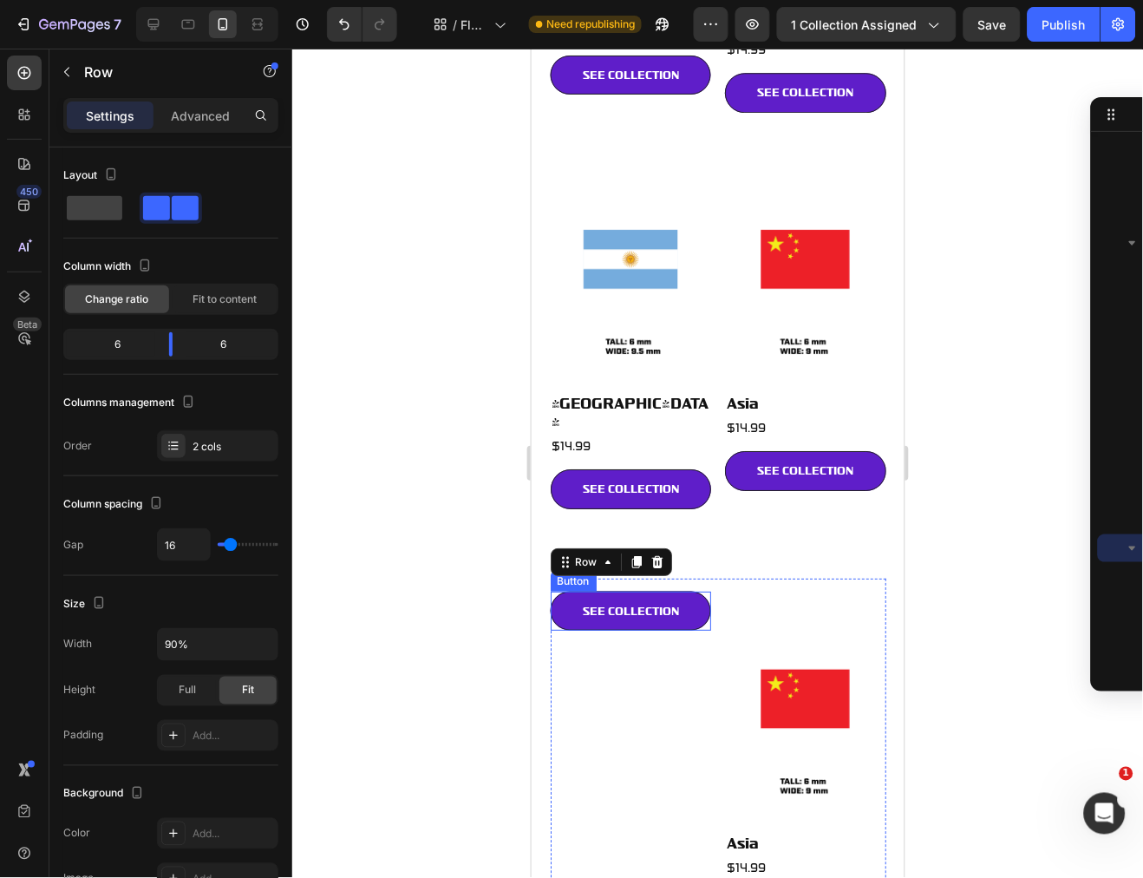
click at [644, 590] on link "SEE COLLECTION" at bounding box center [630, 610] width 161 height 40
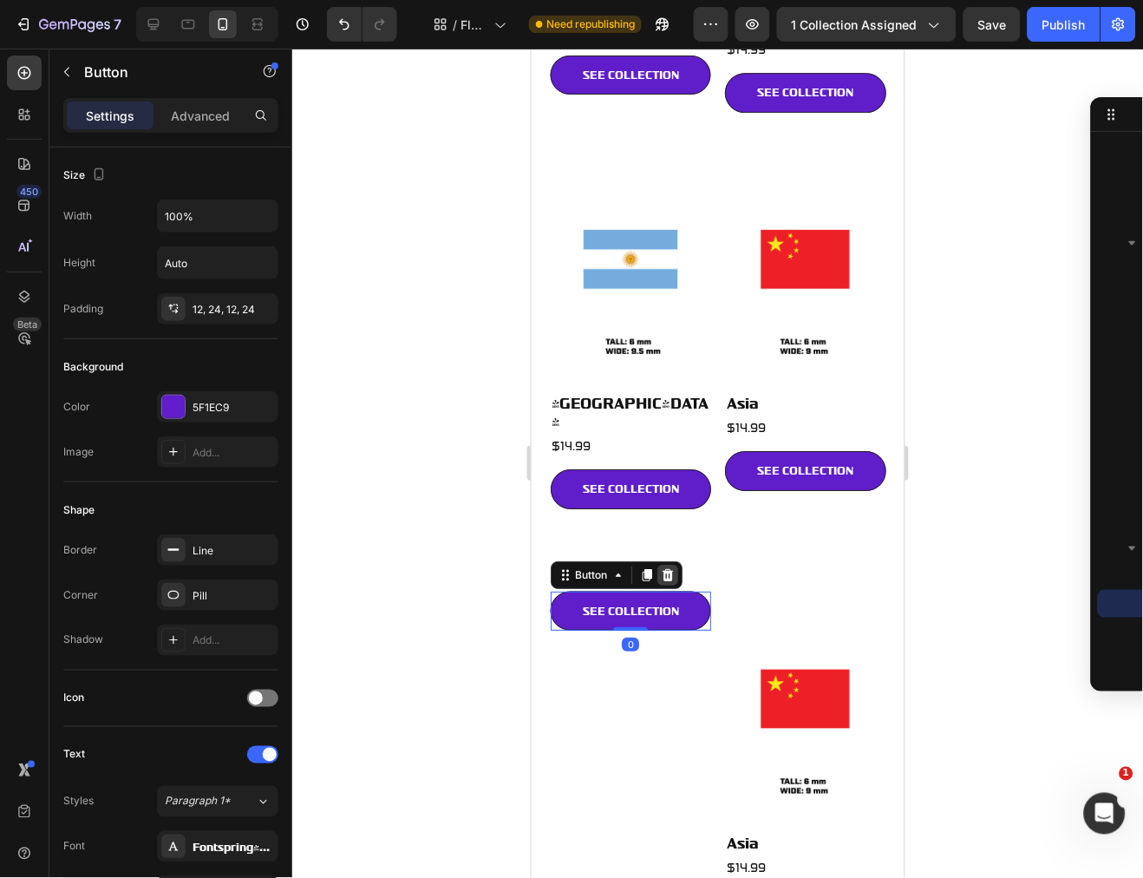
click at [669, 568] on icon at bounding box center [666, 574] width 11 height 12
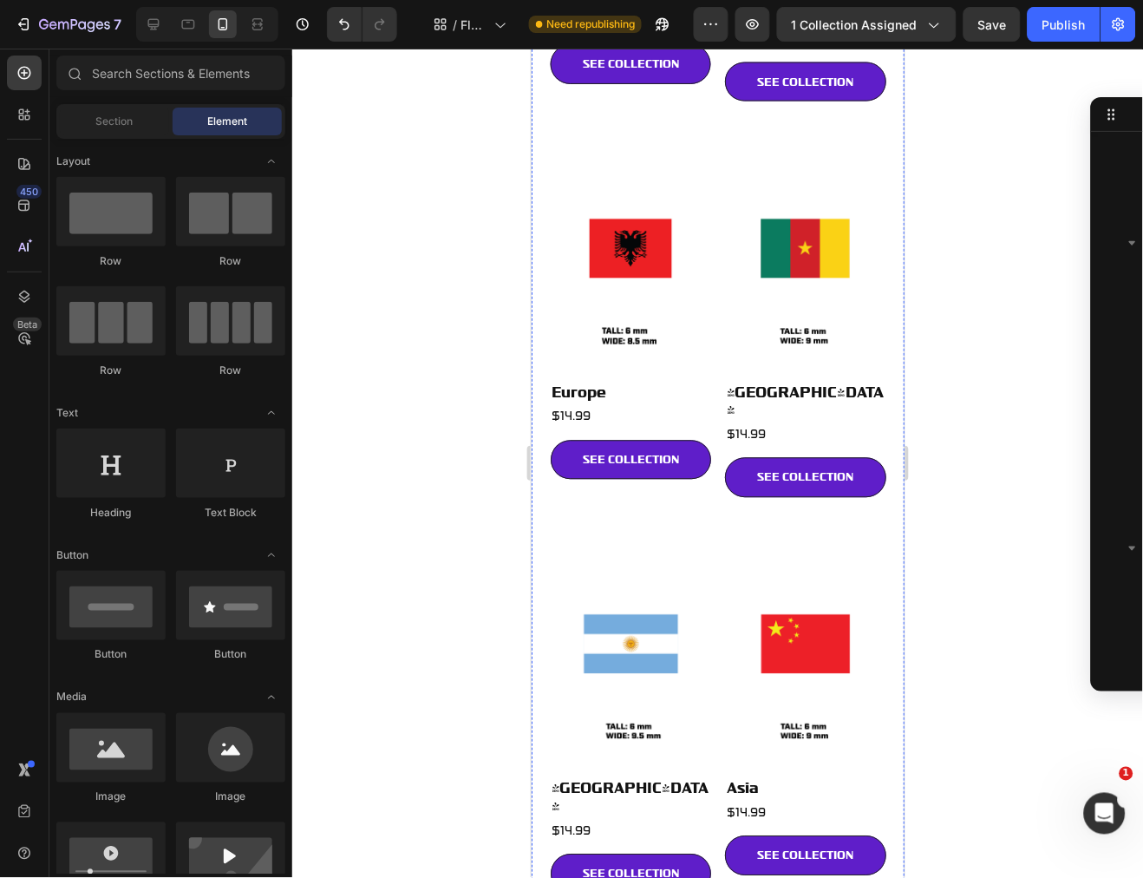
scroll to position [0, 0]
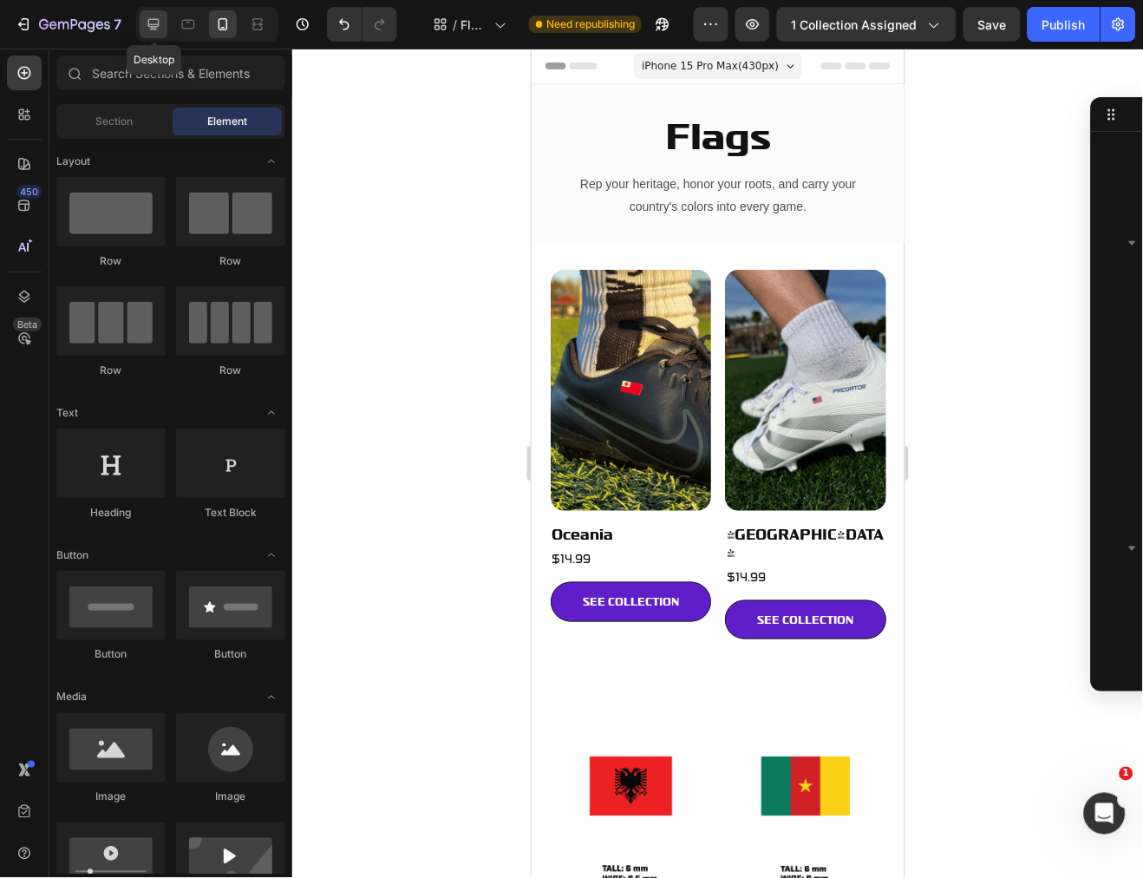
click at [149, 16] on icon at bounding box center [153, 24] width 17 height 17
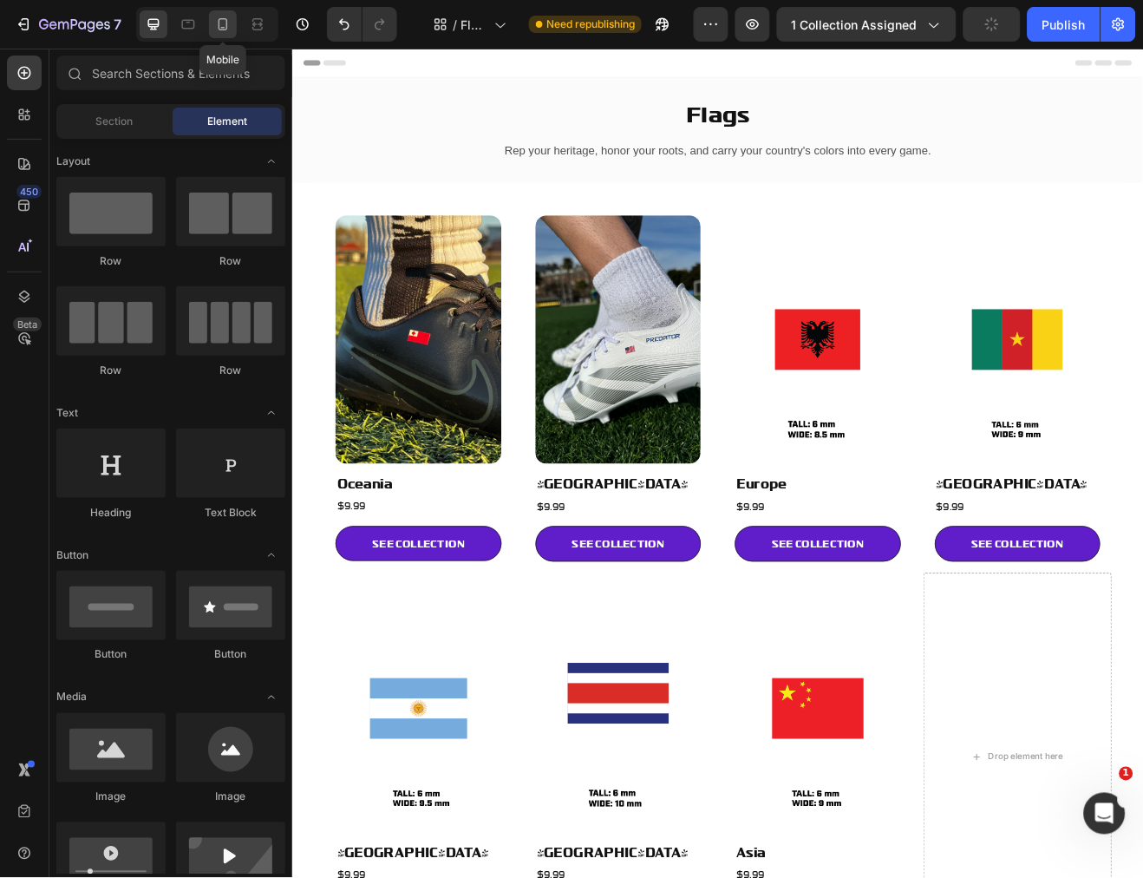
click at [221, 24] on icon at bounding box center [222, 24] width 17 height 17
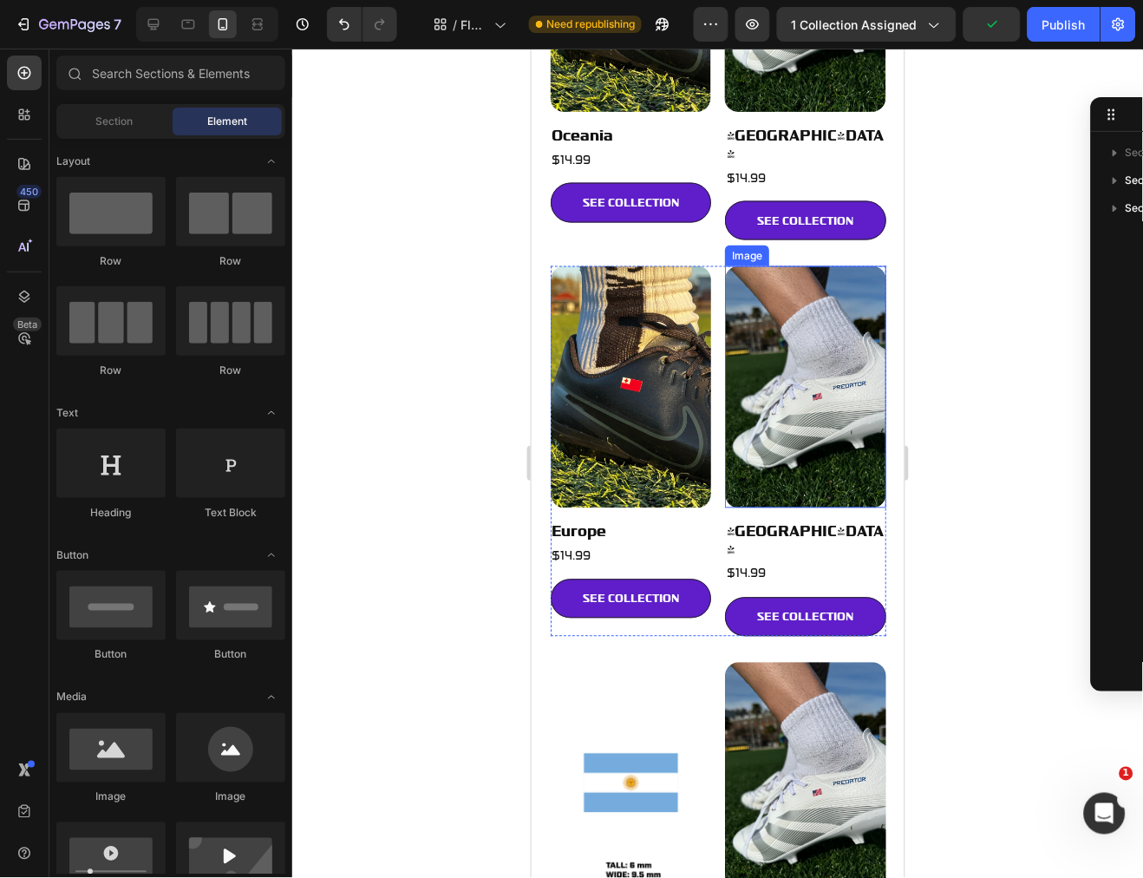
scroll to position [192, 0]
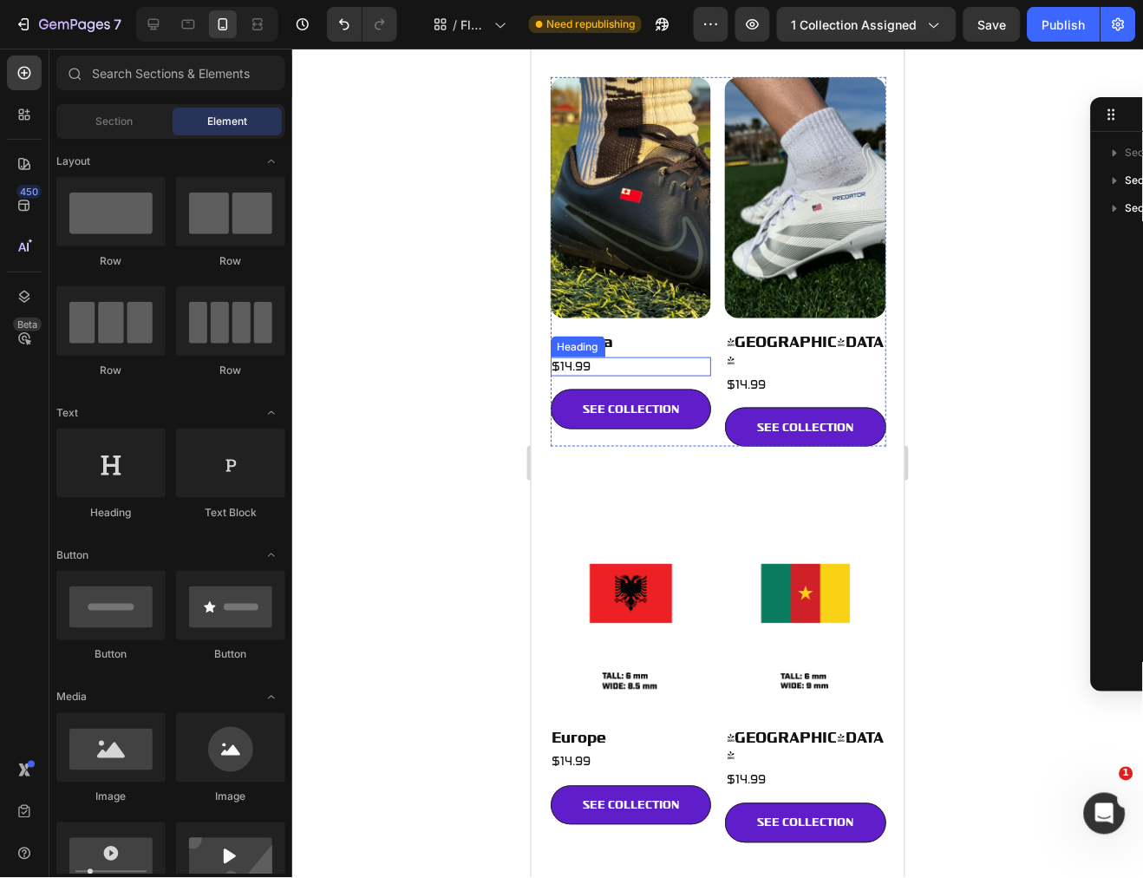
click at [581, 358] on span "$14.99" at bounding box center [570, 365] width 39 height 15
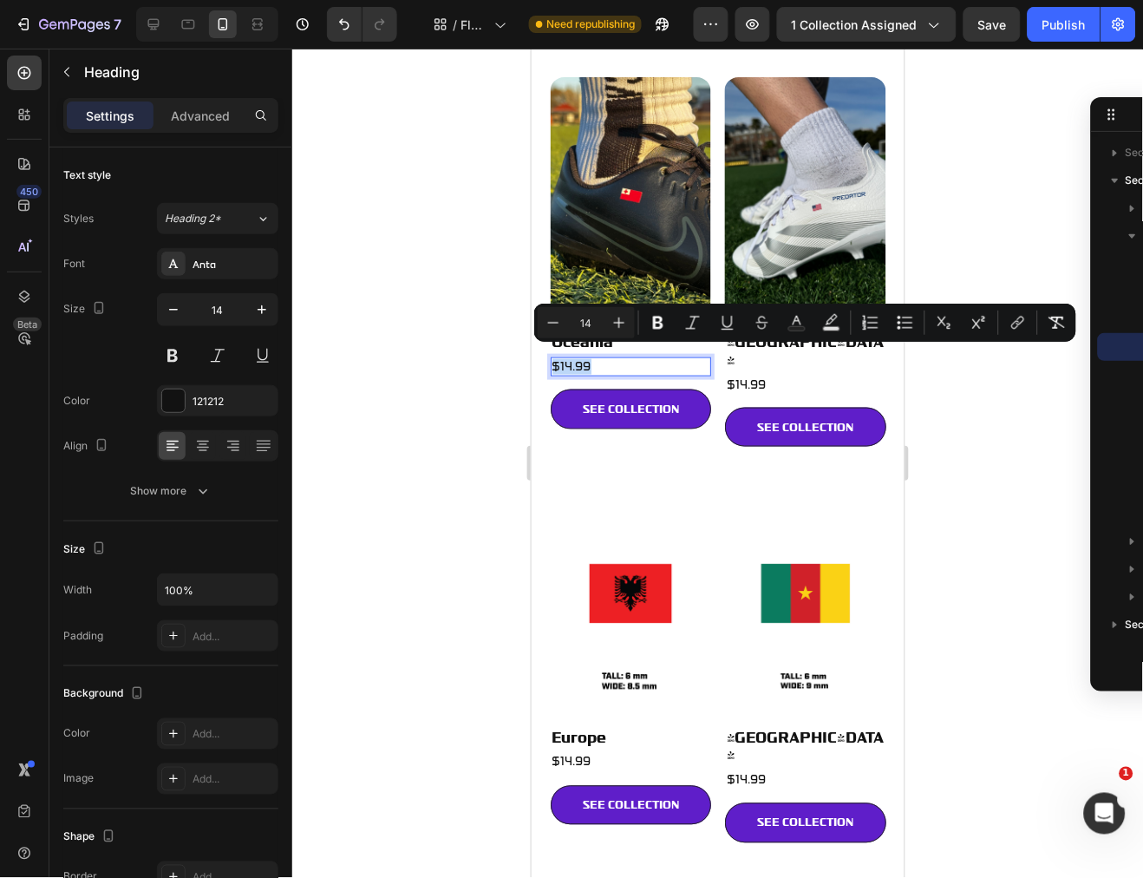
click at [591, 358] on p "$14.99" at bounding box center [630, 366] width 158 height 16
drag, startPoint x: 572, startPoint y: 357, endPoint x: 563, endPoint y: 359, distance: 9.7
click at [563, 359] on p "$14.99" at bounding box center [630, 366] width 158 height 16
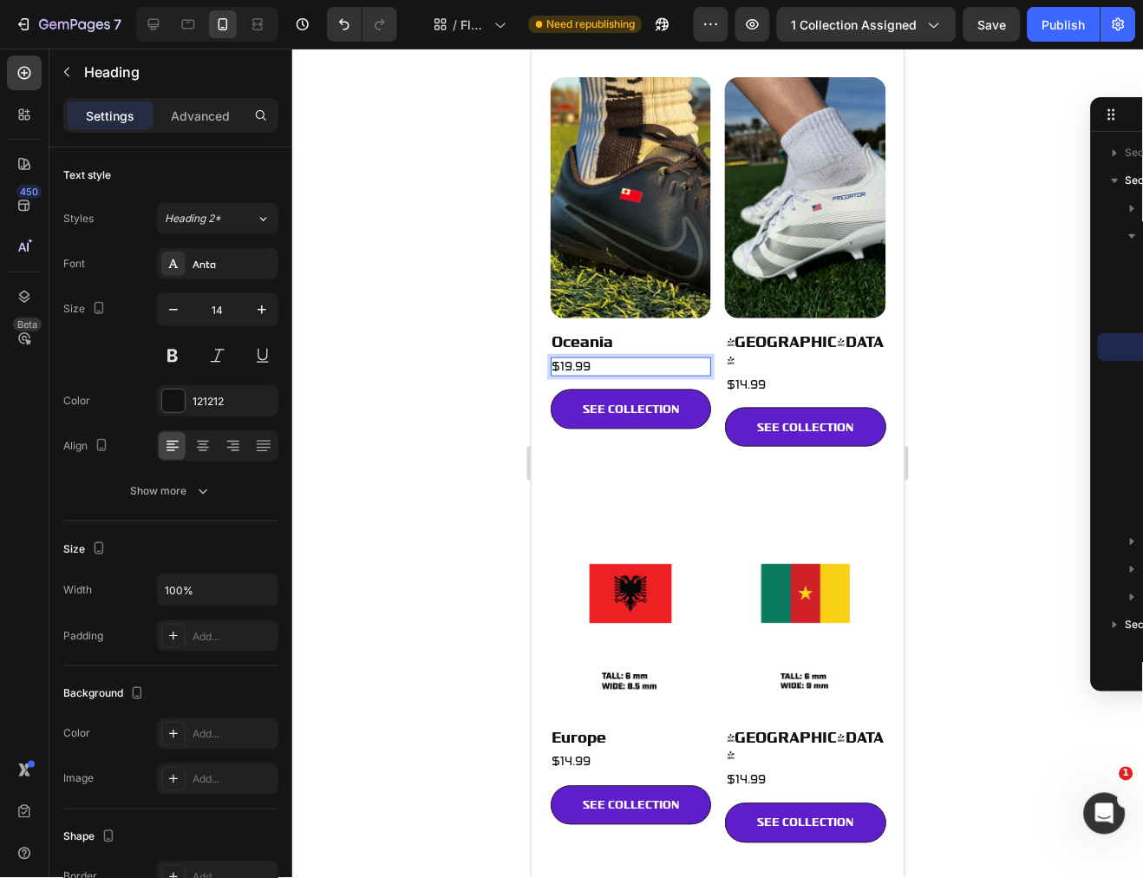
click at [563, 359] on span "$19.99" at bounding box center [570, 365] width 39 height 15
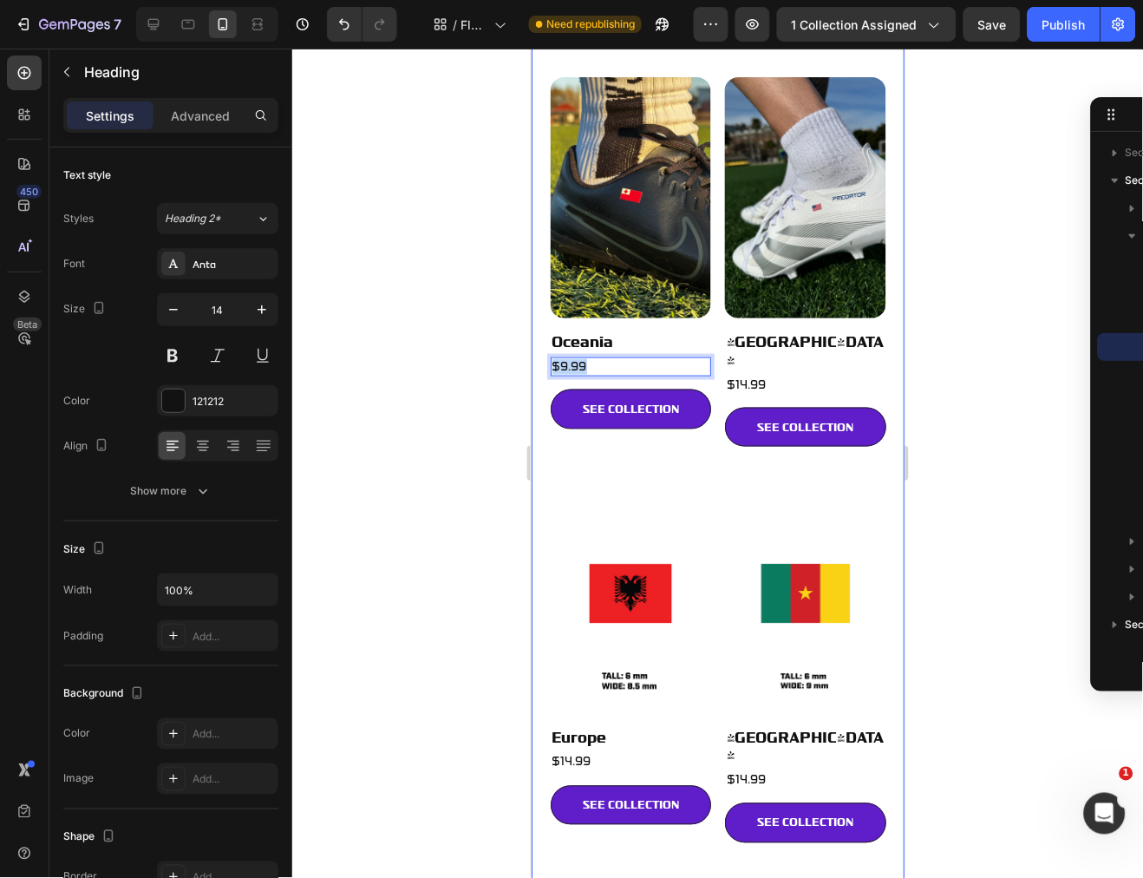
drag, startPoint x: 609, startPoint y: 352, endPoint x: 531, endPoint y: 358, distance: 78.3
click at [532, 357] on div "Flags Collection Title Rep your heritage, honor your roots, and carry your coun…" at bounding box center [717, 796] width 373 height 1811
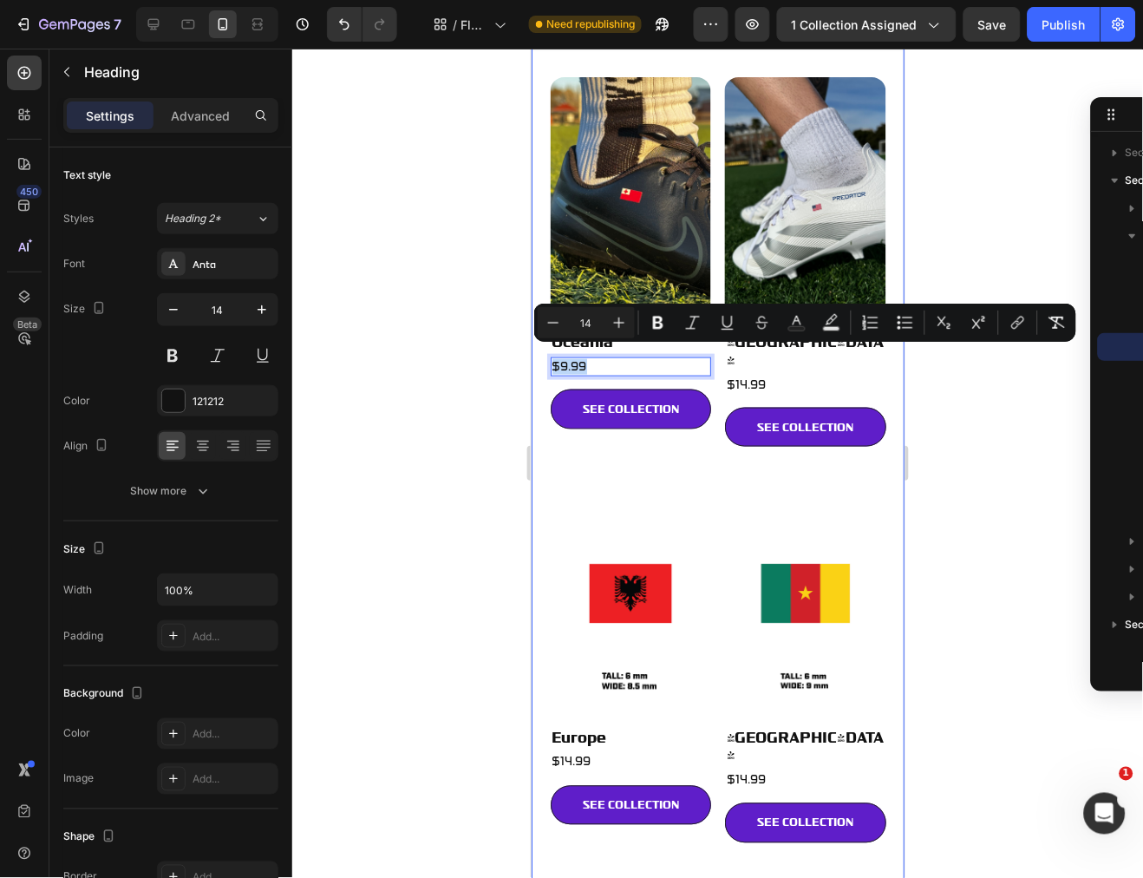
copy span "$9.99"
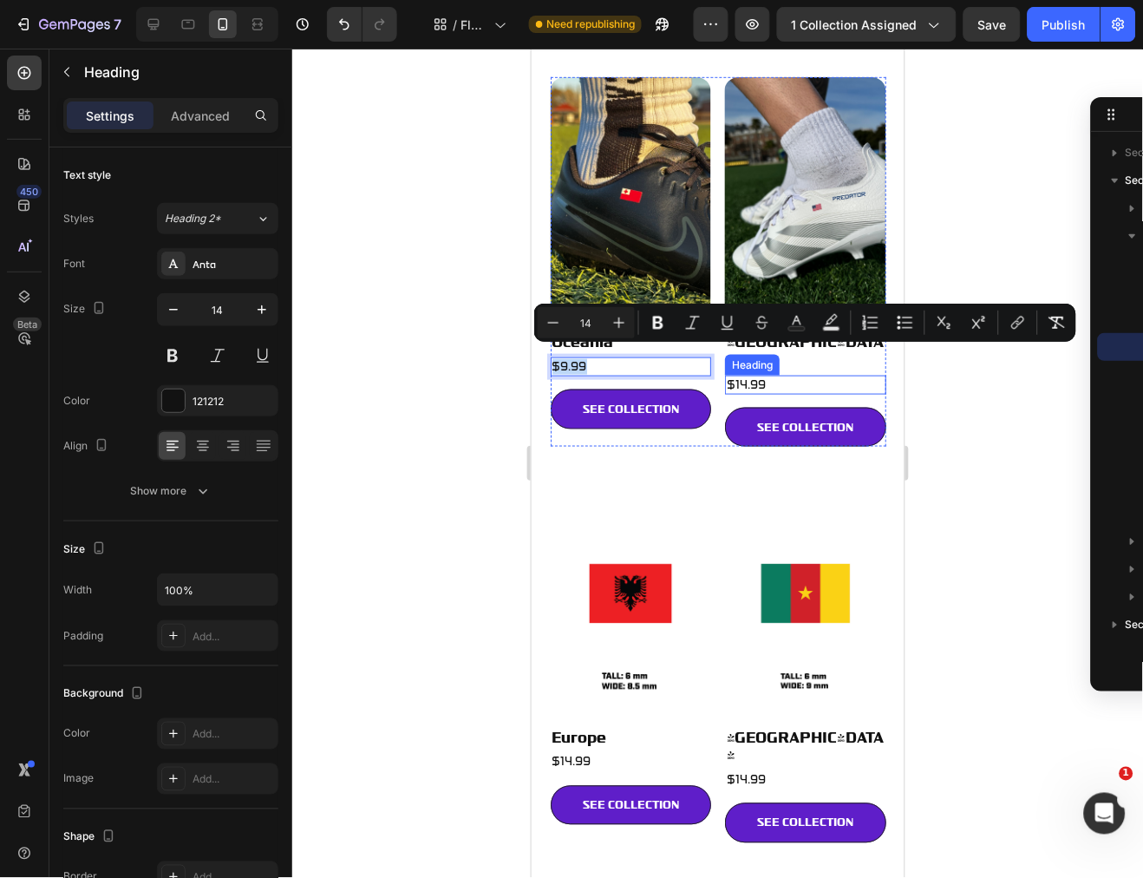
click at [758, 375] on h2 "$14.99" at bounding box center [804, 384] width 161 height 19
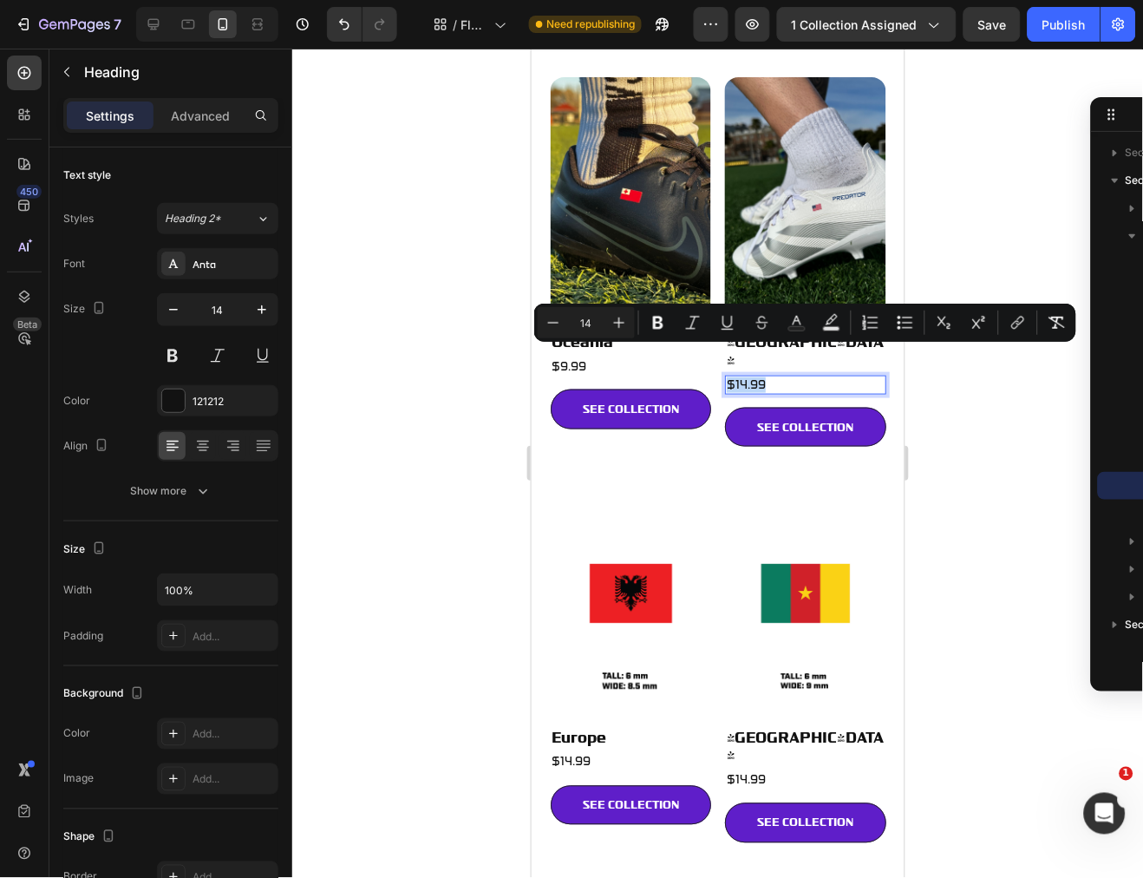
copy span "$14.99"
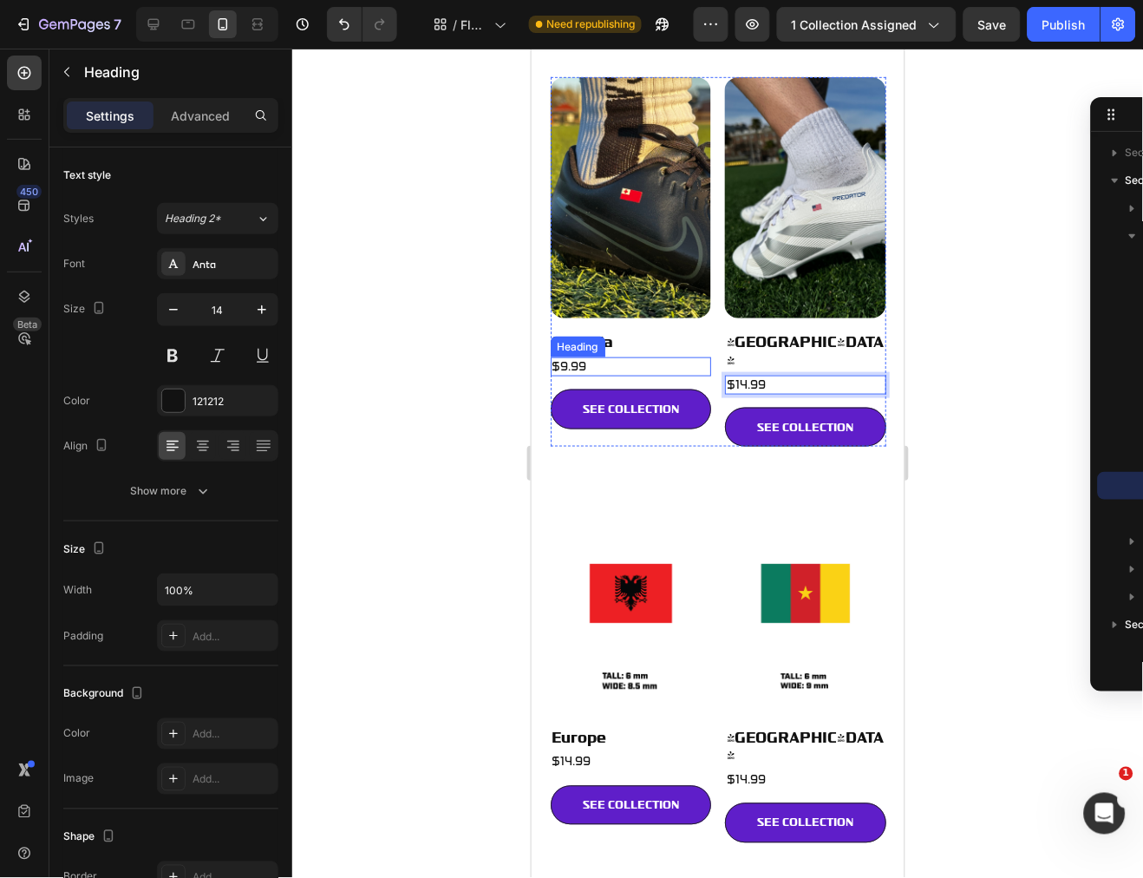
click at [611, 358] on p "⁠⁠⁠⁠⁠⁠⁠ $9.99" at bounding box center [630, 366] width 158 height 16
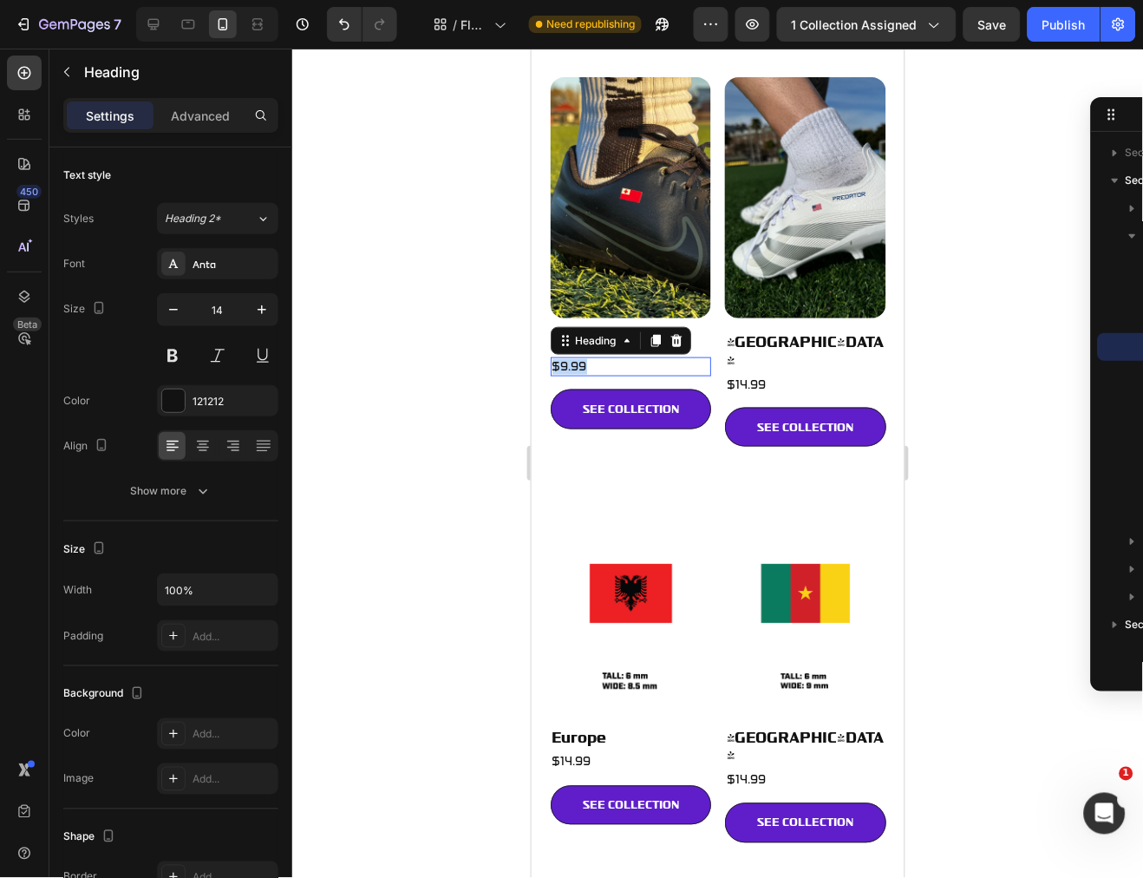
click at [611, 358] on p "$9.99" at bounding box center [630, 366] width 158 height 16
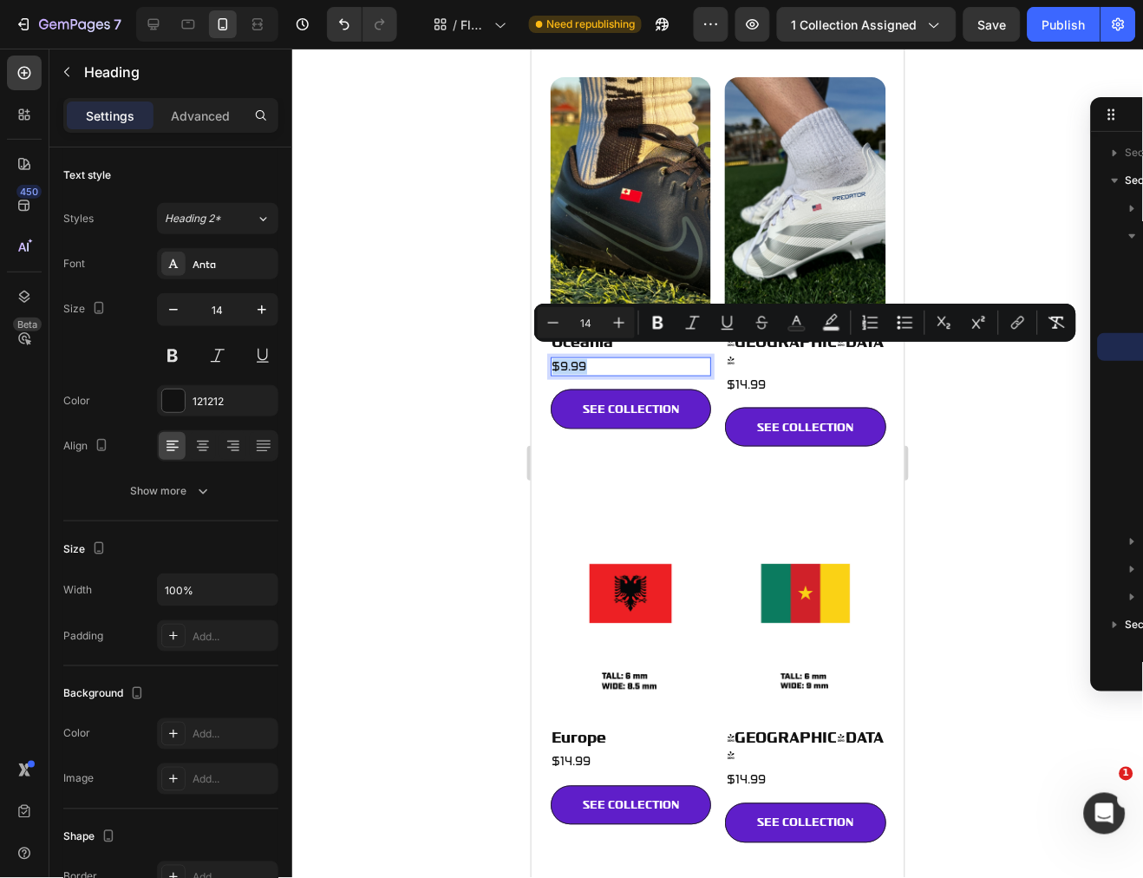
copy span "$9.99"
click at [760, 376] on p "⁠⁠⁠⁠⁠⁠⁠ $14.99" at bounding box center [805, 384] width 158 height 16
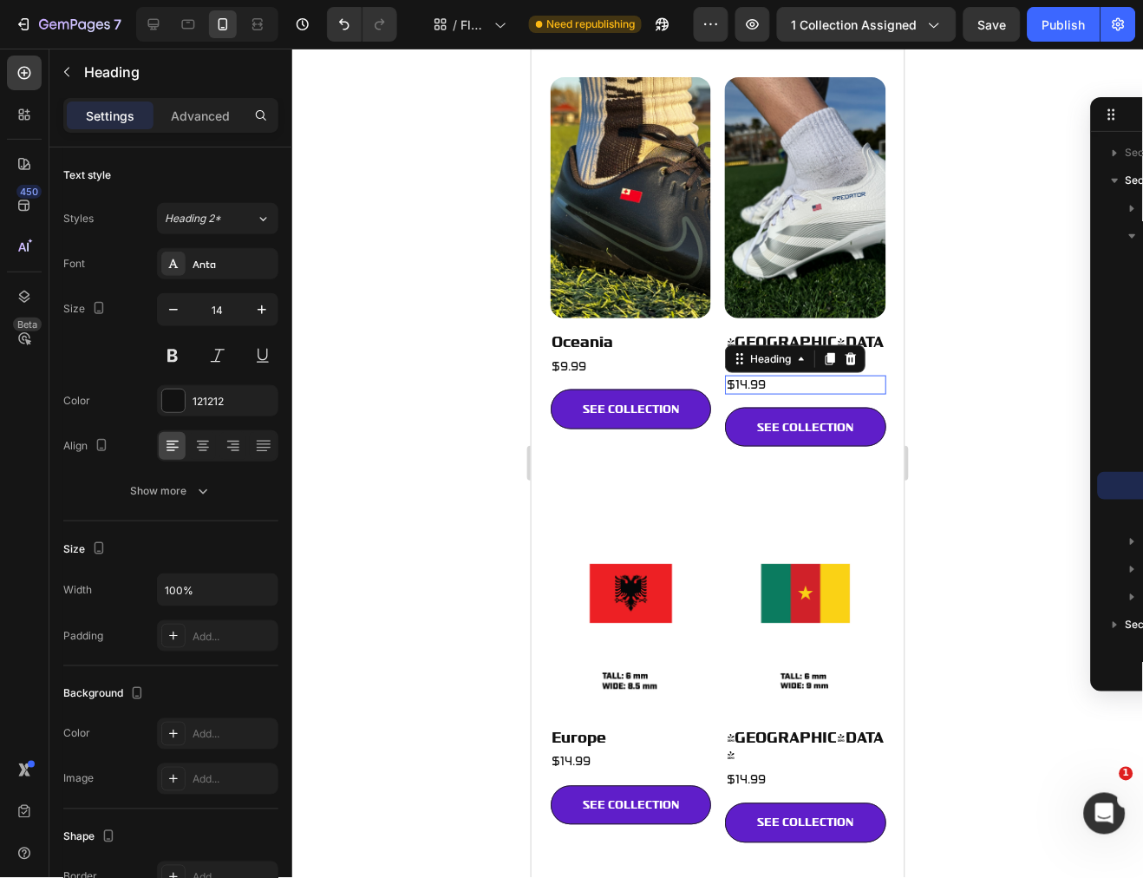
click at [760, 376] on p "$14.99" at bounding box center [805, 384] width 158 height 16
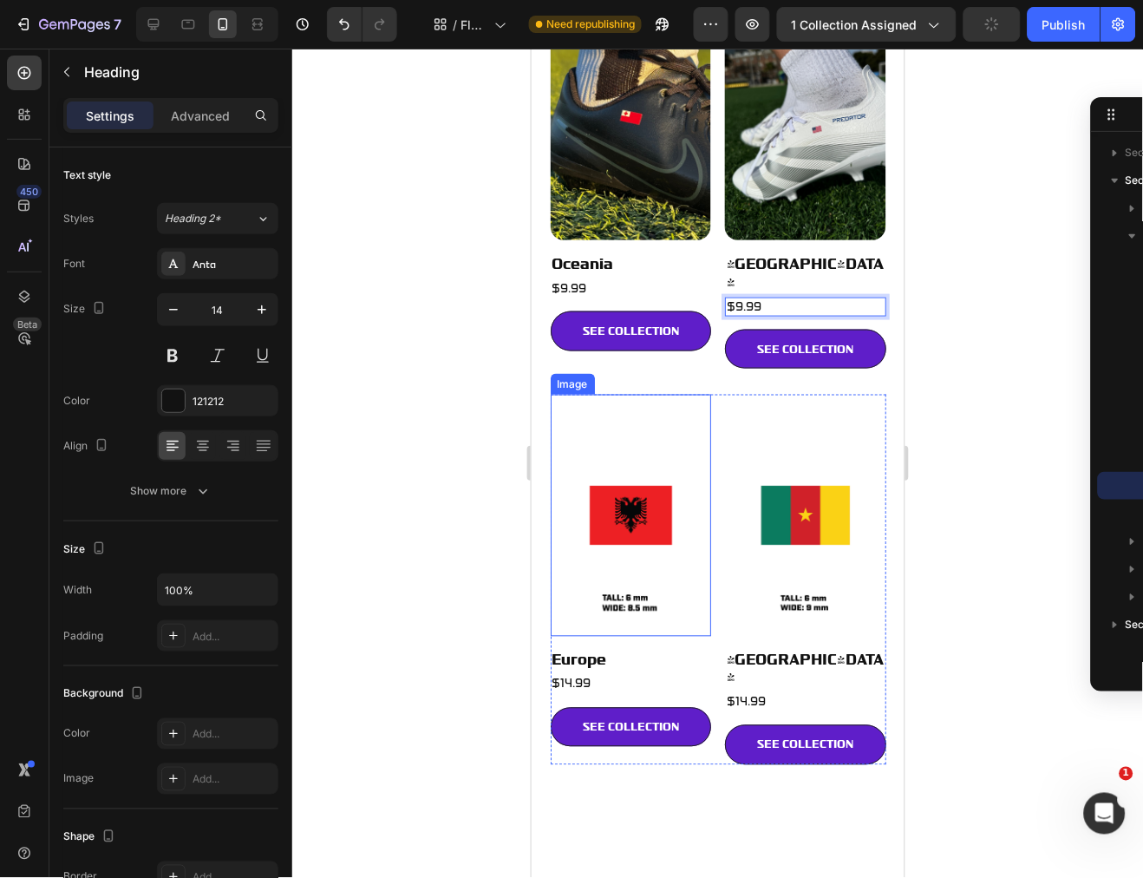
scroll to position [385, 0]
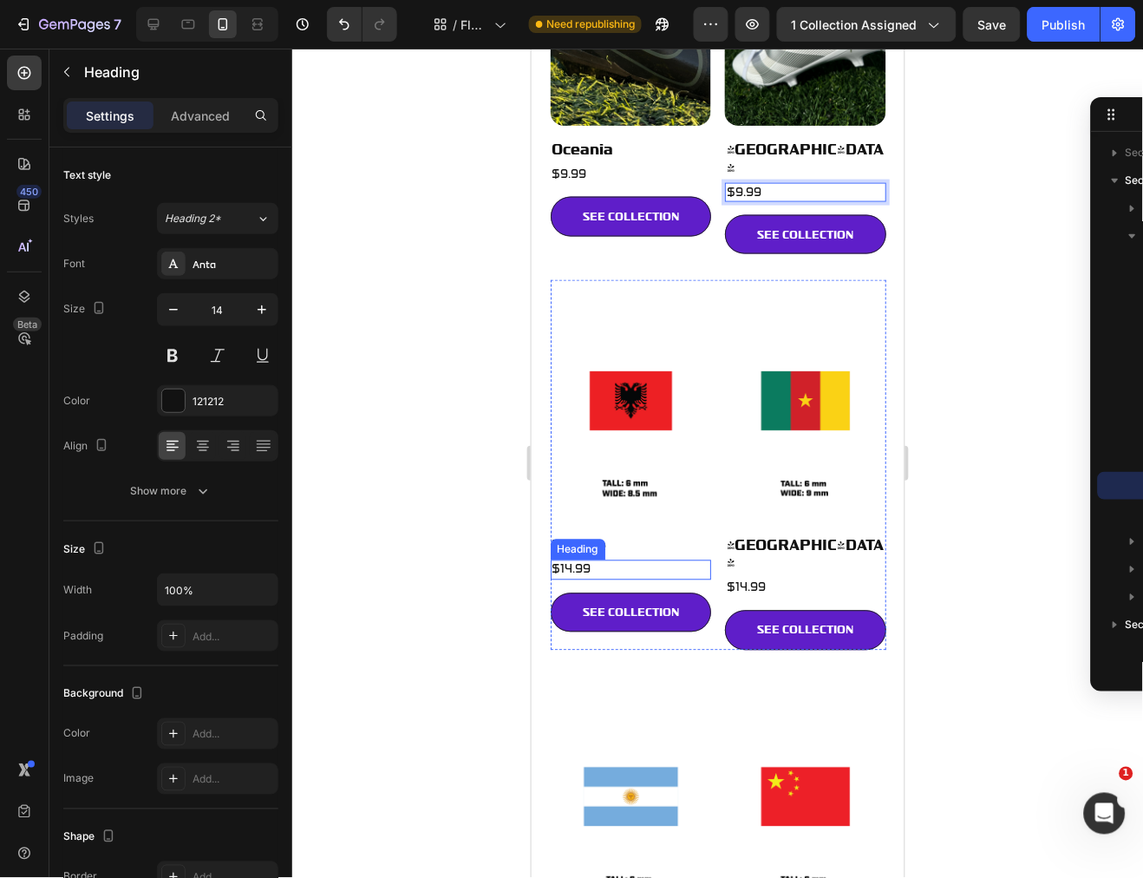
click at [610, 559] on h2 "$14.99" at bounding box center [630, 568] width 161 height 19
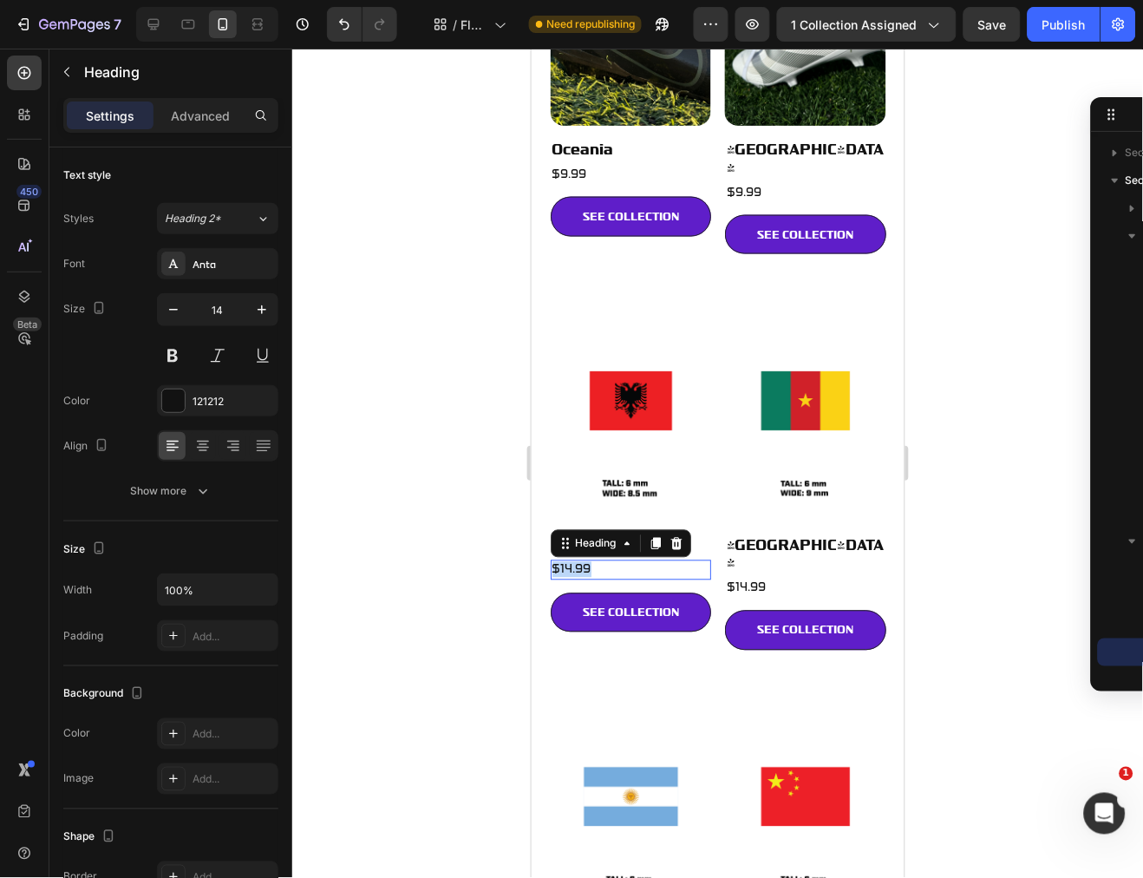
click at [610, 561] on p "$14.99" at bounding box center [630, 569] width 158 height 16
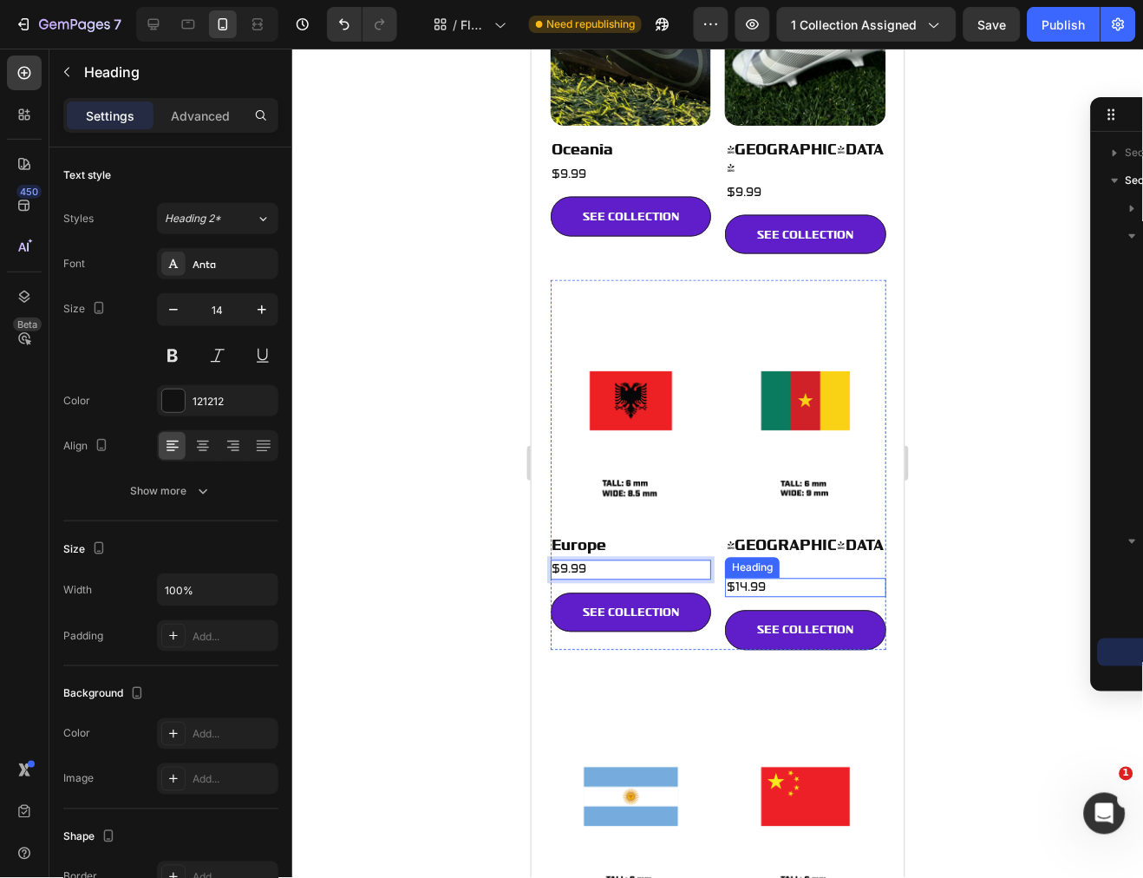
click at [758, 577] on h2 "$14.99" at bounding box center [804, 586] width 161 height 19
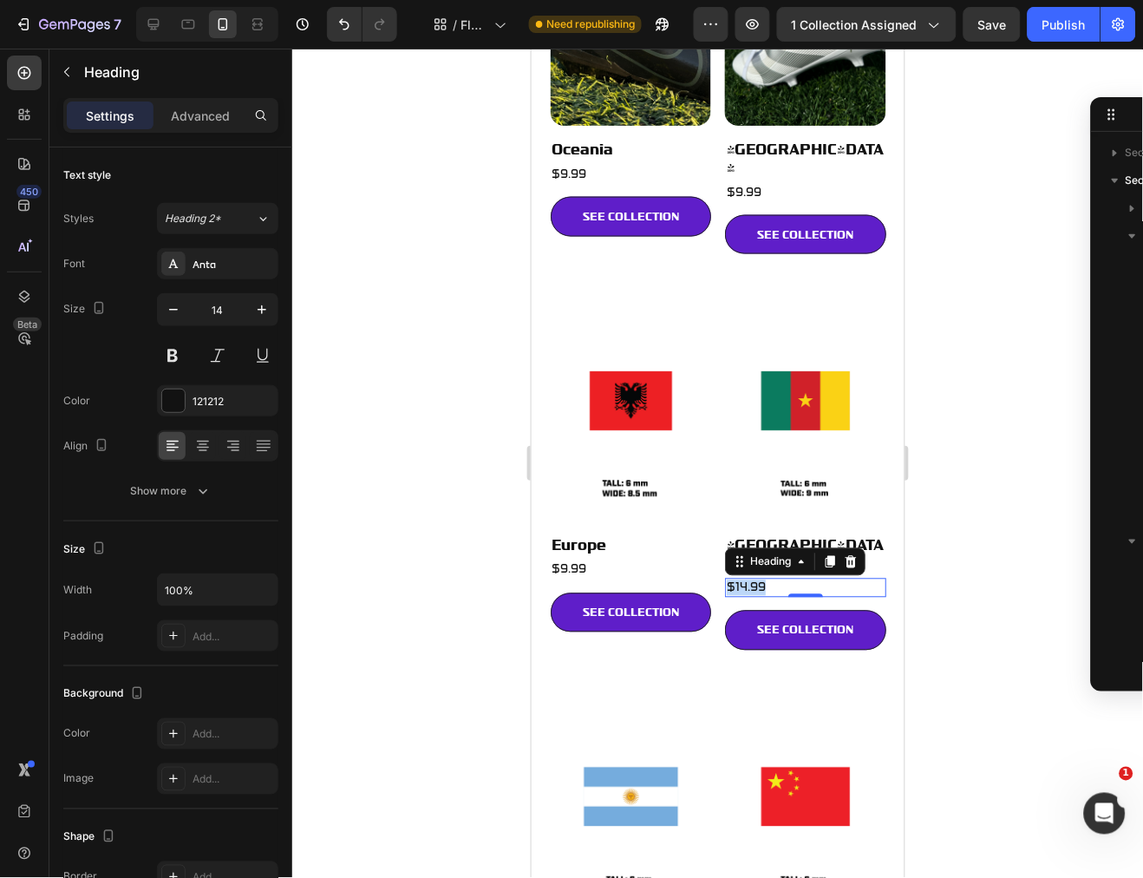
scroll to position [243, 0]
click at [758, 579] on p "$14.99" at bounding box center [805, 587] width 158 height 16
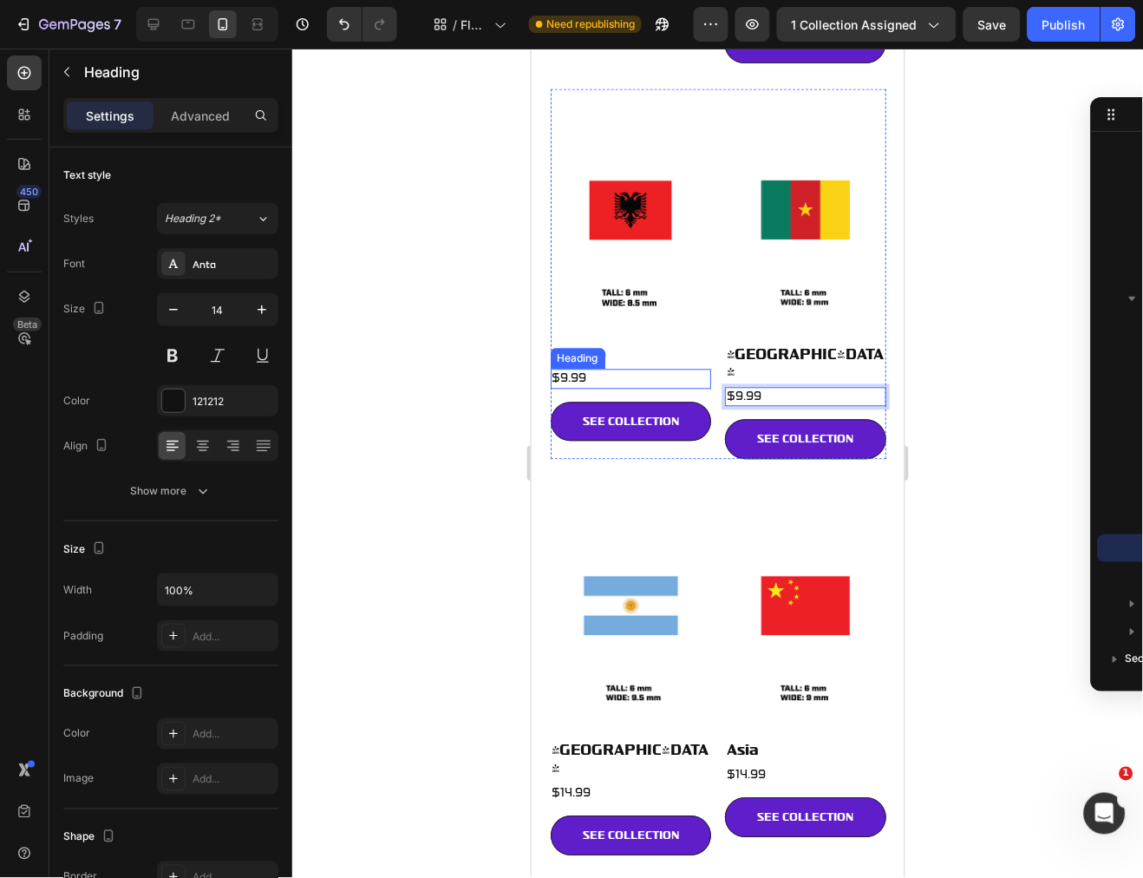
scroll to position [577, 0]
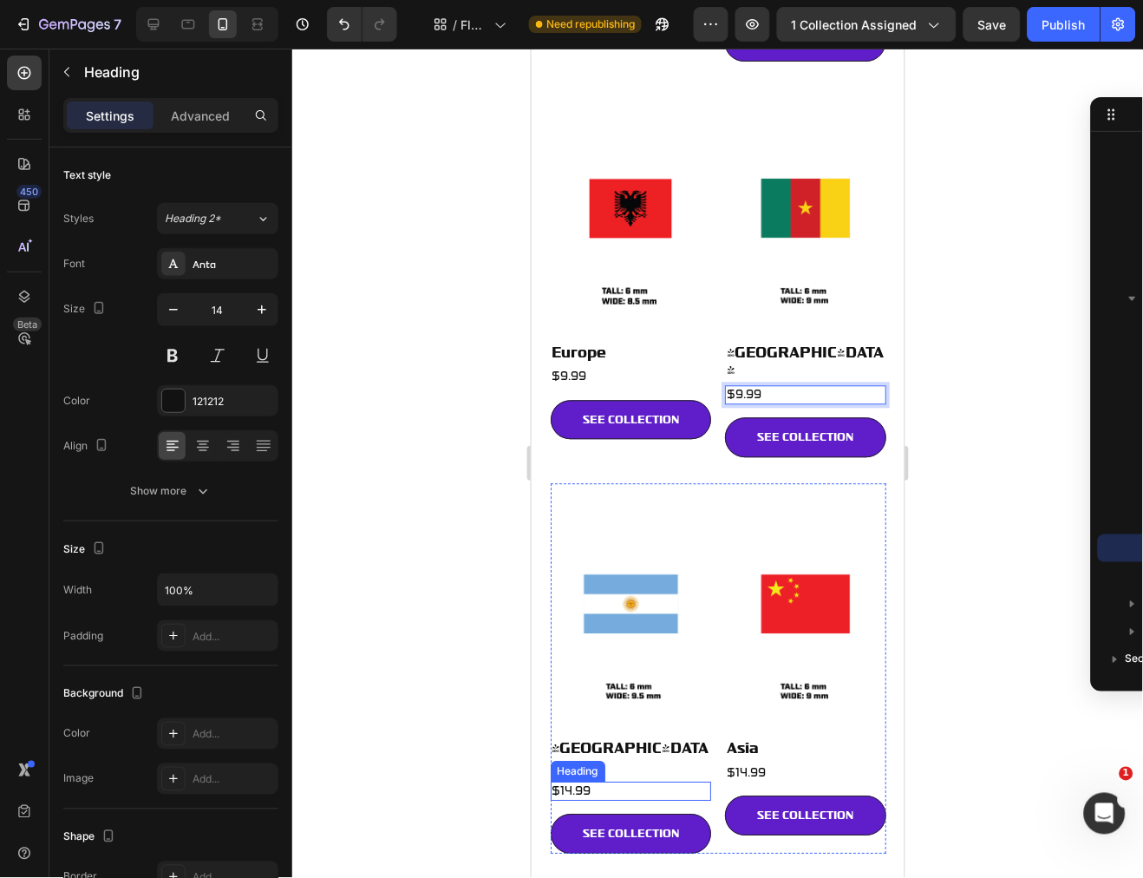
click at [590, 781] on h2 "$14.99" at bounding box center [630, 790] width 161 height 19
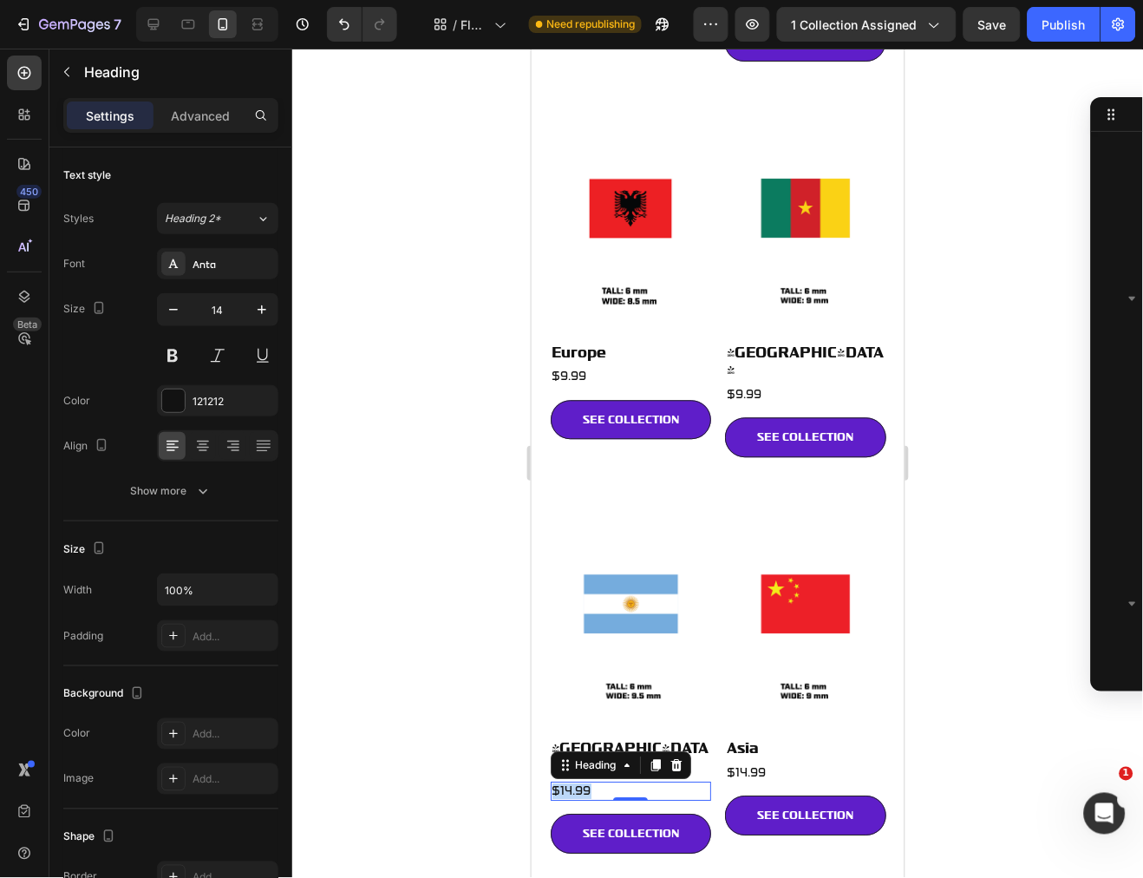
scroll to position [520, 0]
click at [590, 783] on p "$14.99" at bounding box center [630, 791] width 158 height 16
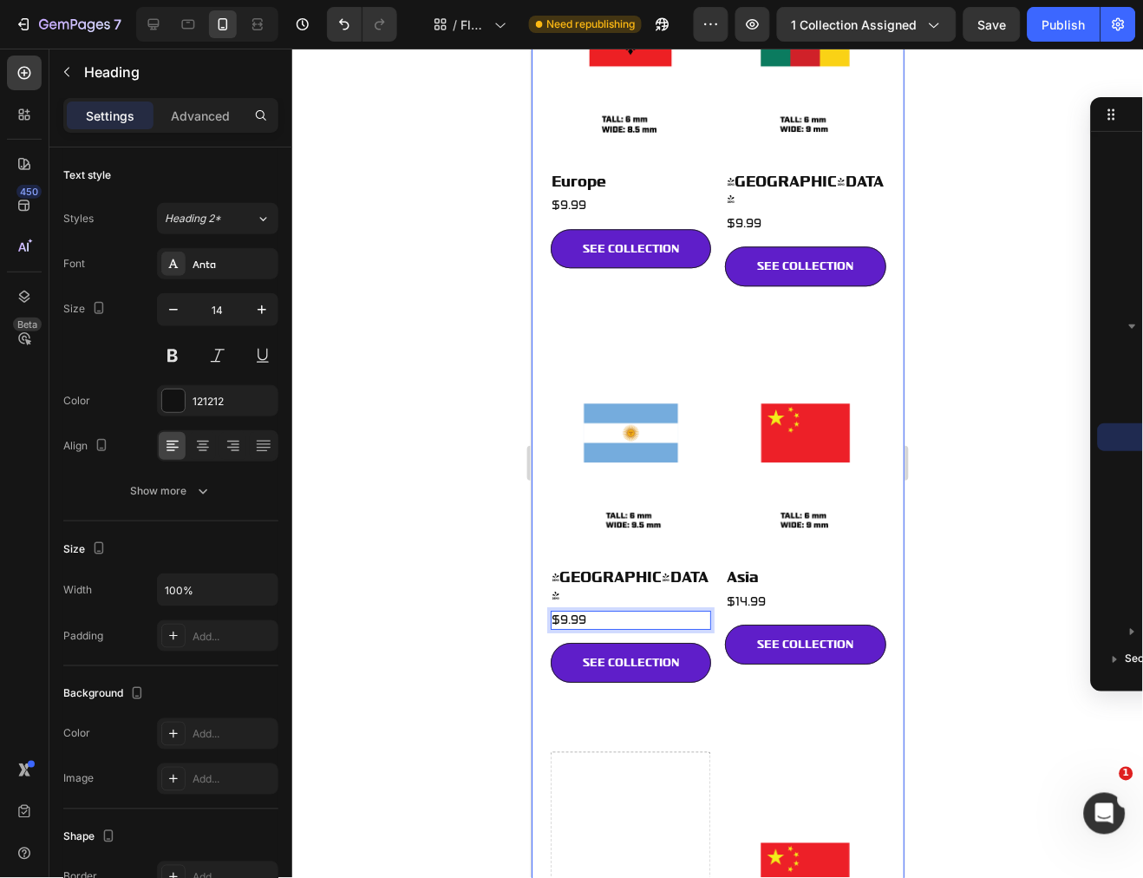
scroll to position [770, 0]
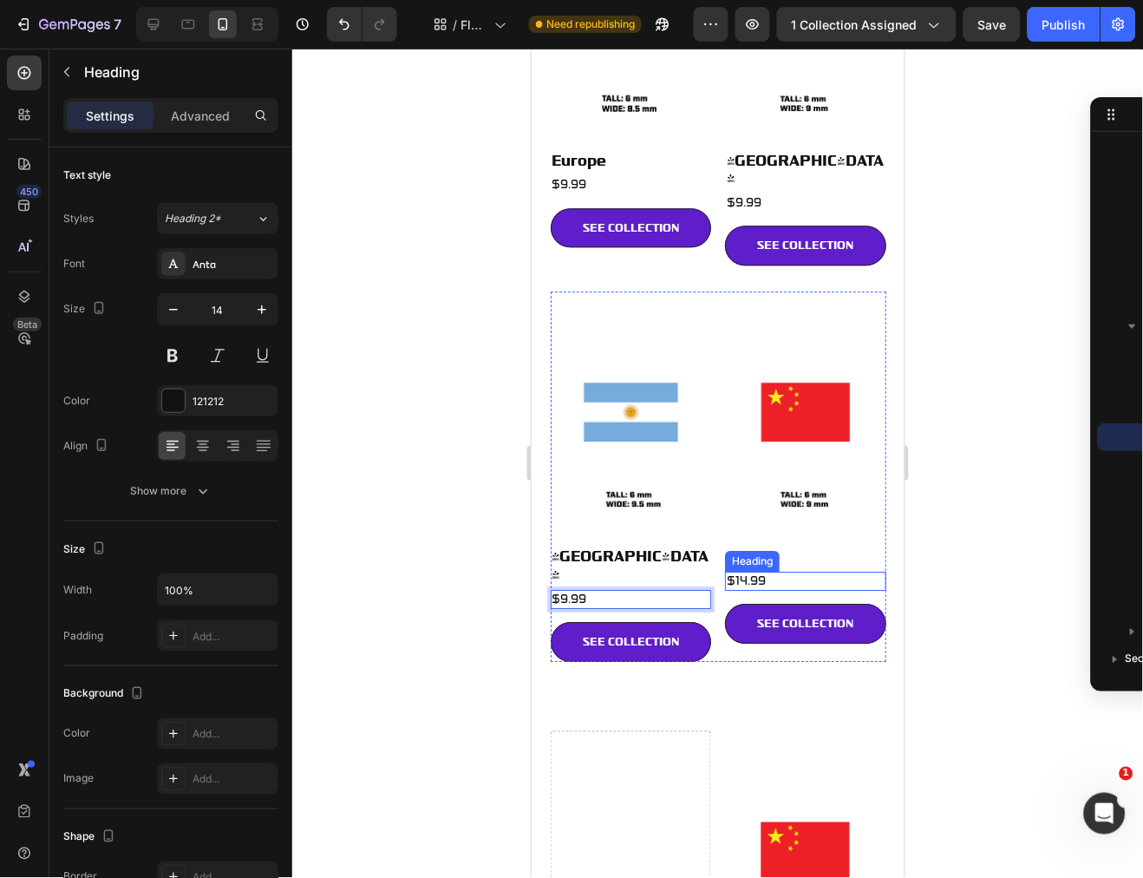
click at [784, 571] on h2 "$14.99" at bounding box center [804, 580] width 161 height 19
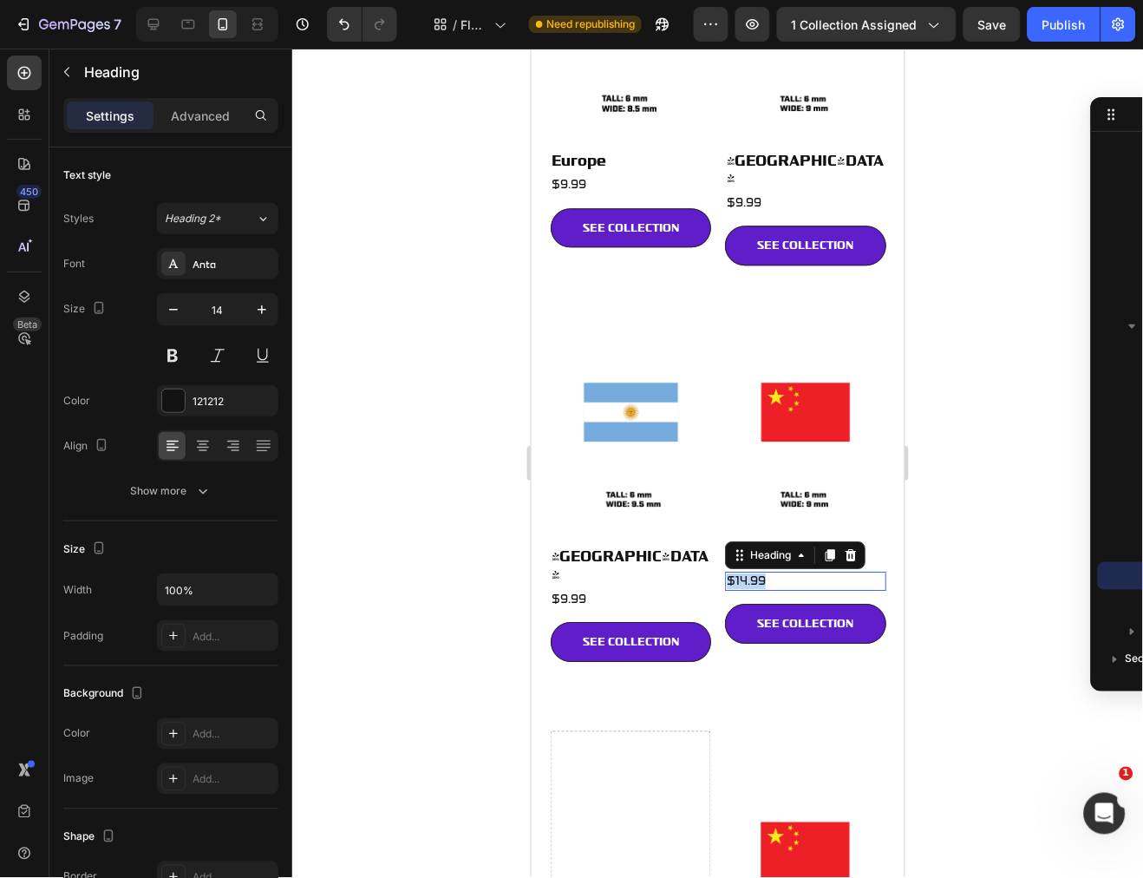
click at [784, 572] on p "$14.99" at bounding box center [805, 580] width 158 height 16
click at [778, 545] on h2 "Asia" at bounding box center [804, 556] width 161 height 22
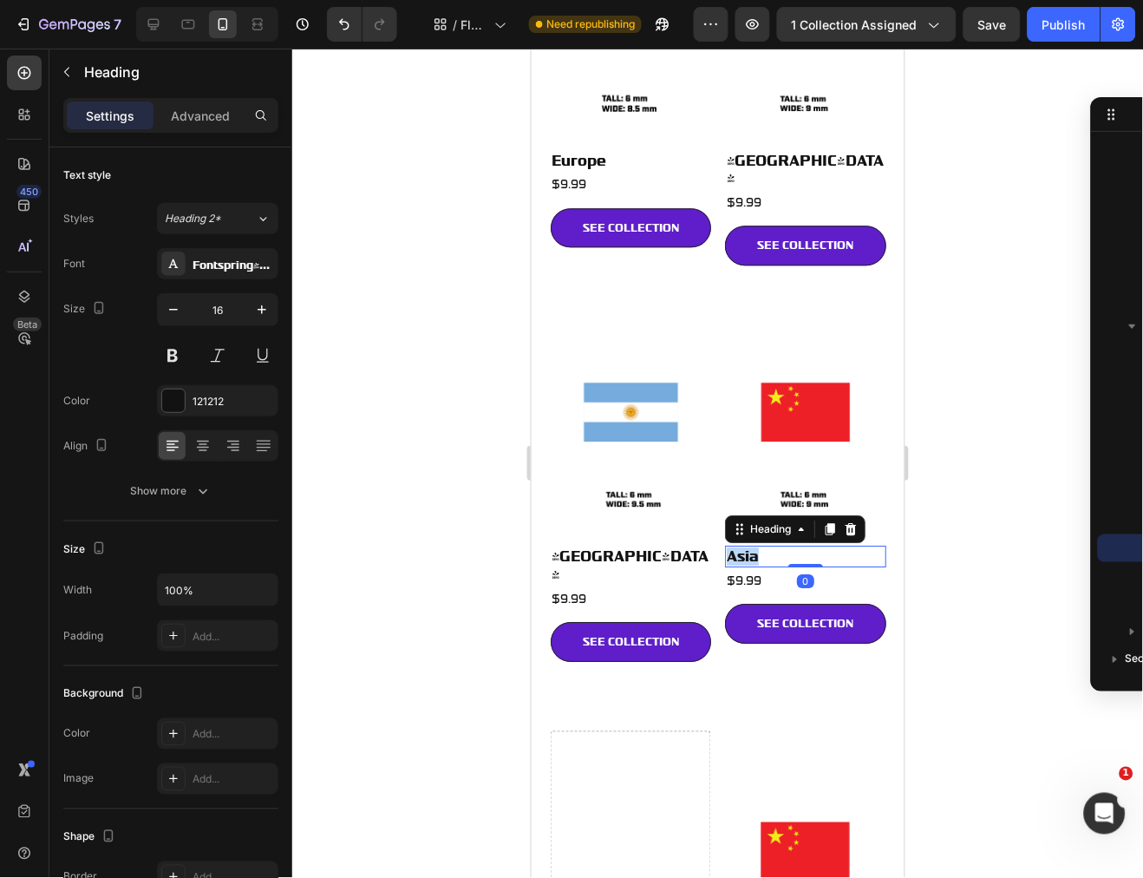
click at [778, 546] on p "Asia" at bounding box center [805, 555] width 158 height 18
click at [754, 546] on span "Cemtral America" at bounding box center [789, 554] width 127 height 16
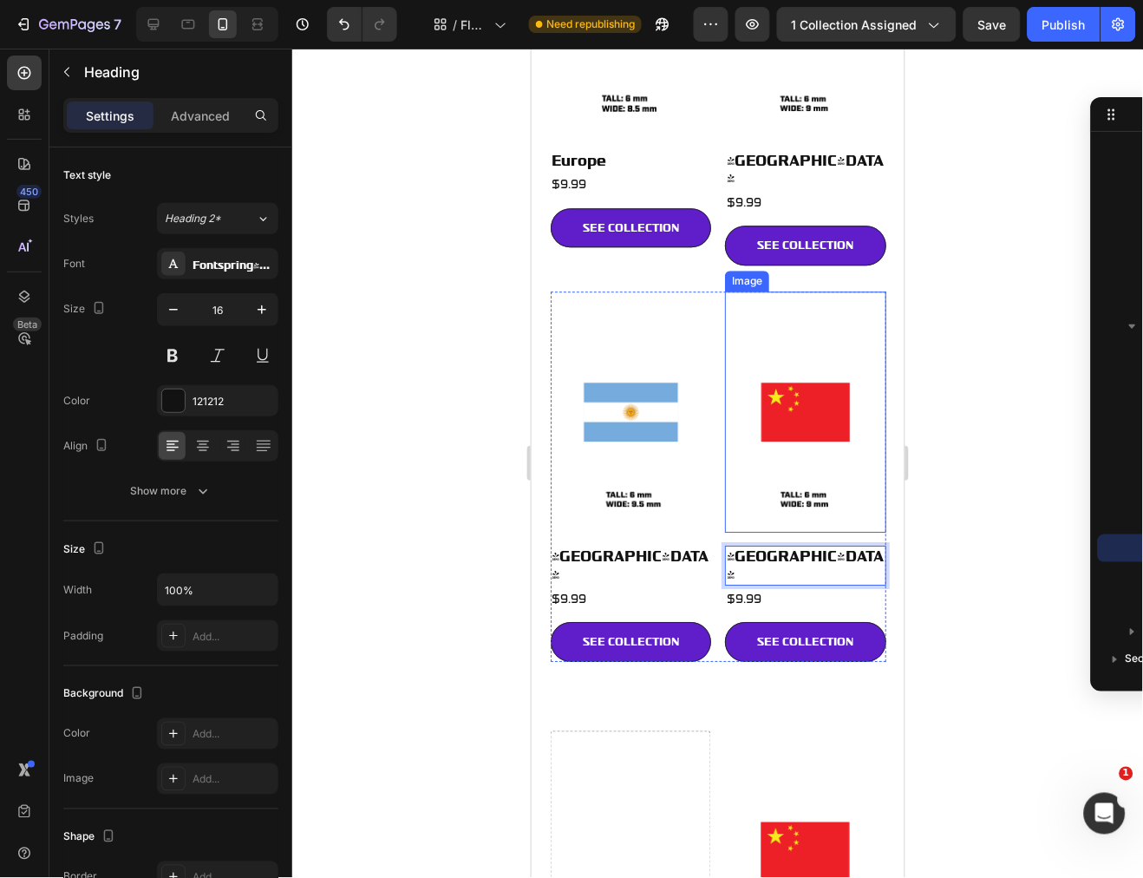
click at [809, 375] on img at bounding box center [804, 410] width 161 height 241
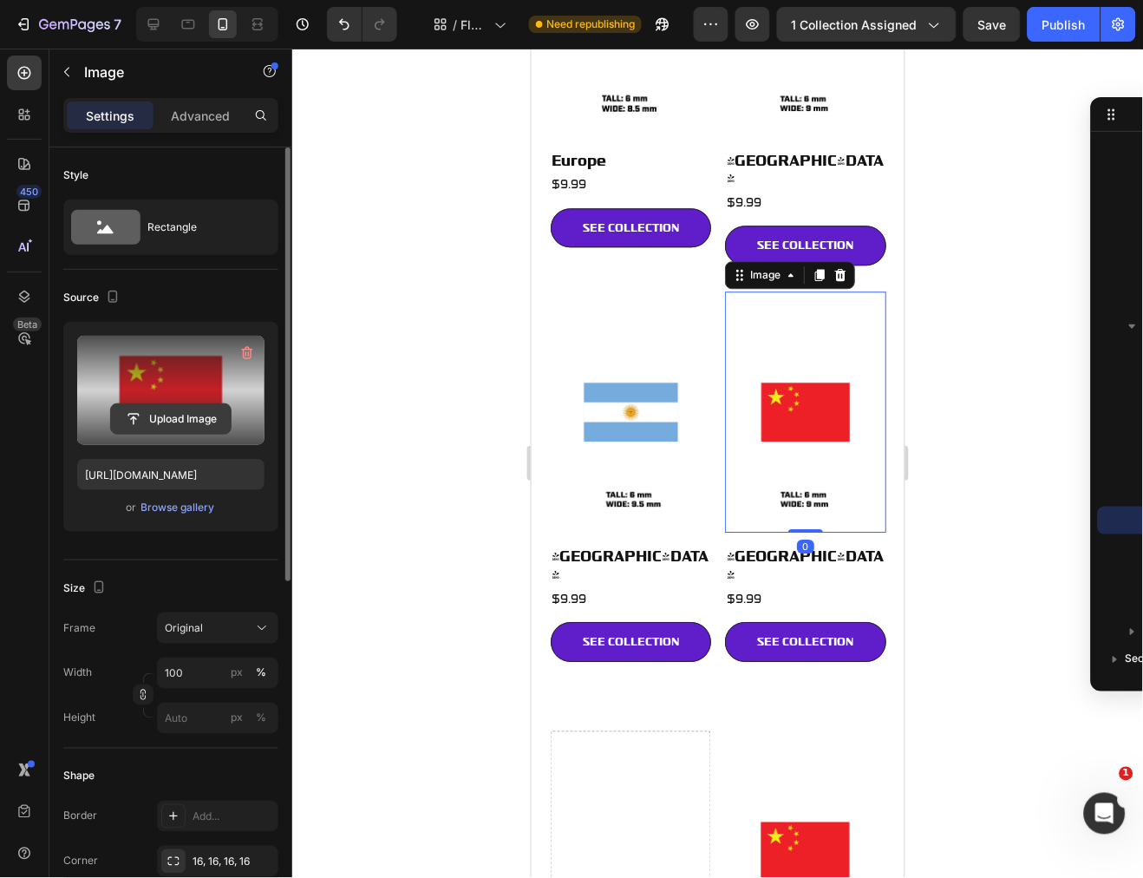
click at [157, 430] on input "file" at bounding box center [171, 418] width 120 height 29
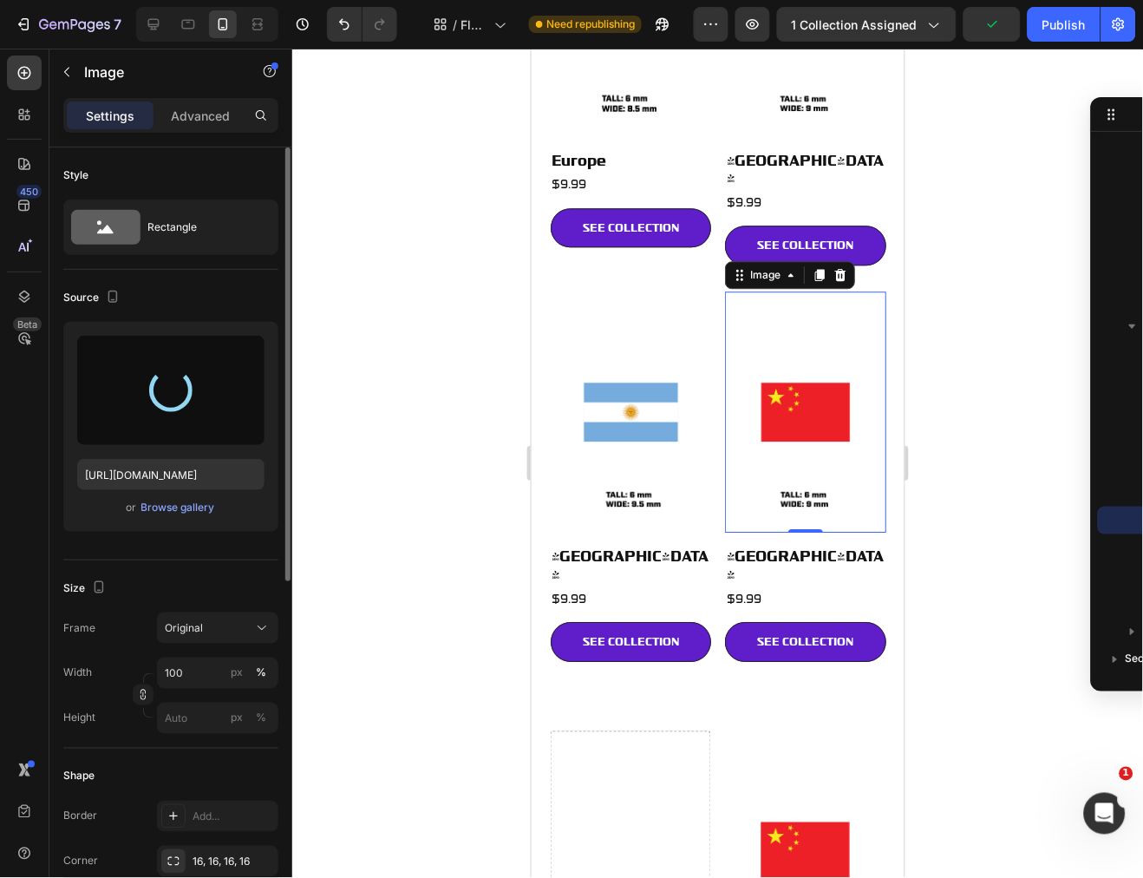
type input "[URL][DOMAIN_NAME]"
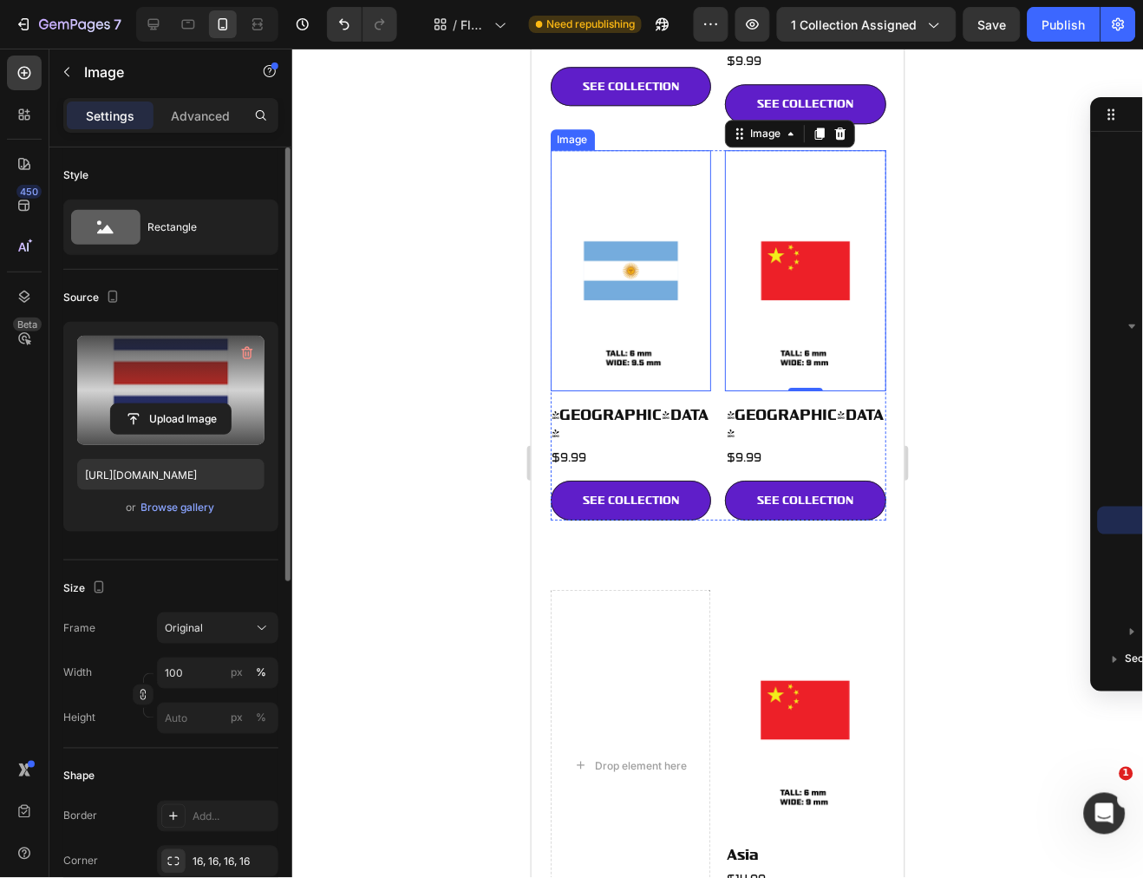
scroll to position [963, 0]
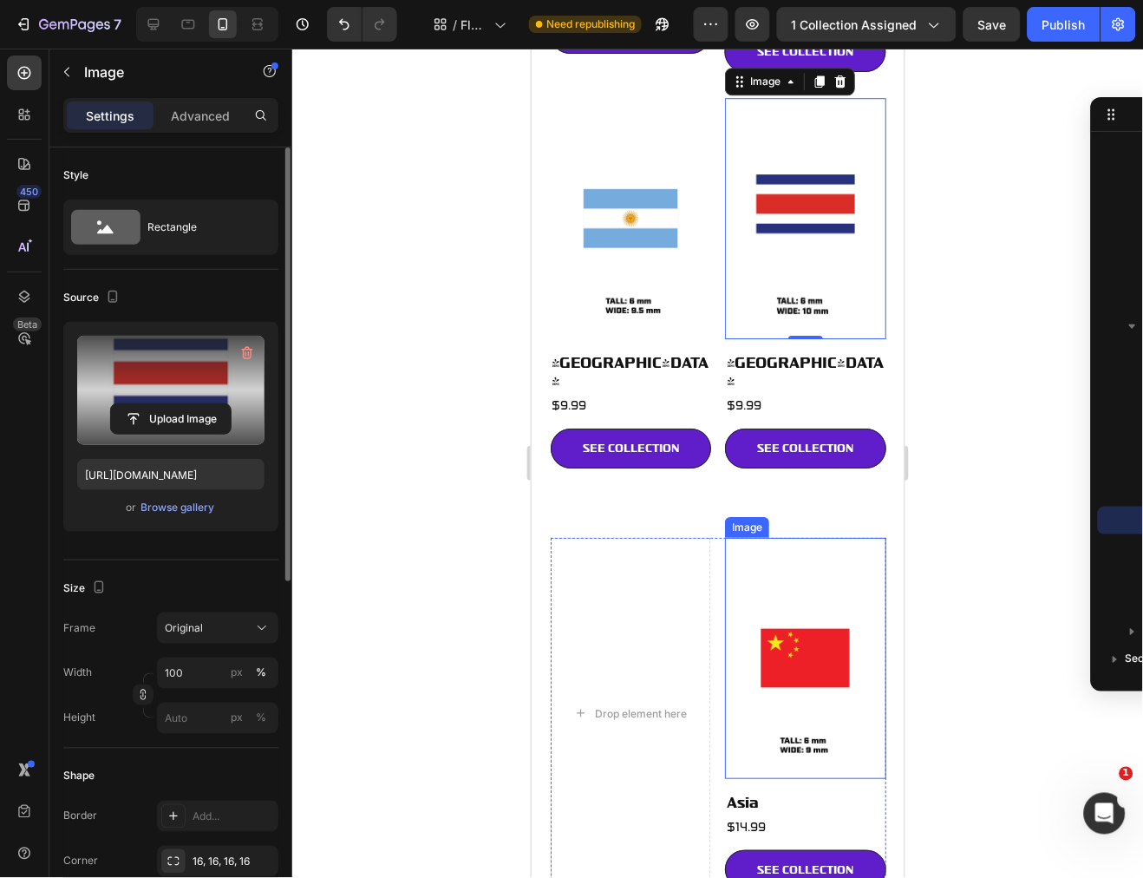
click at [799, 537] on img at bounding box center [804, 657] width 161 height 241
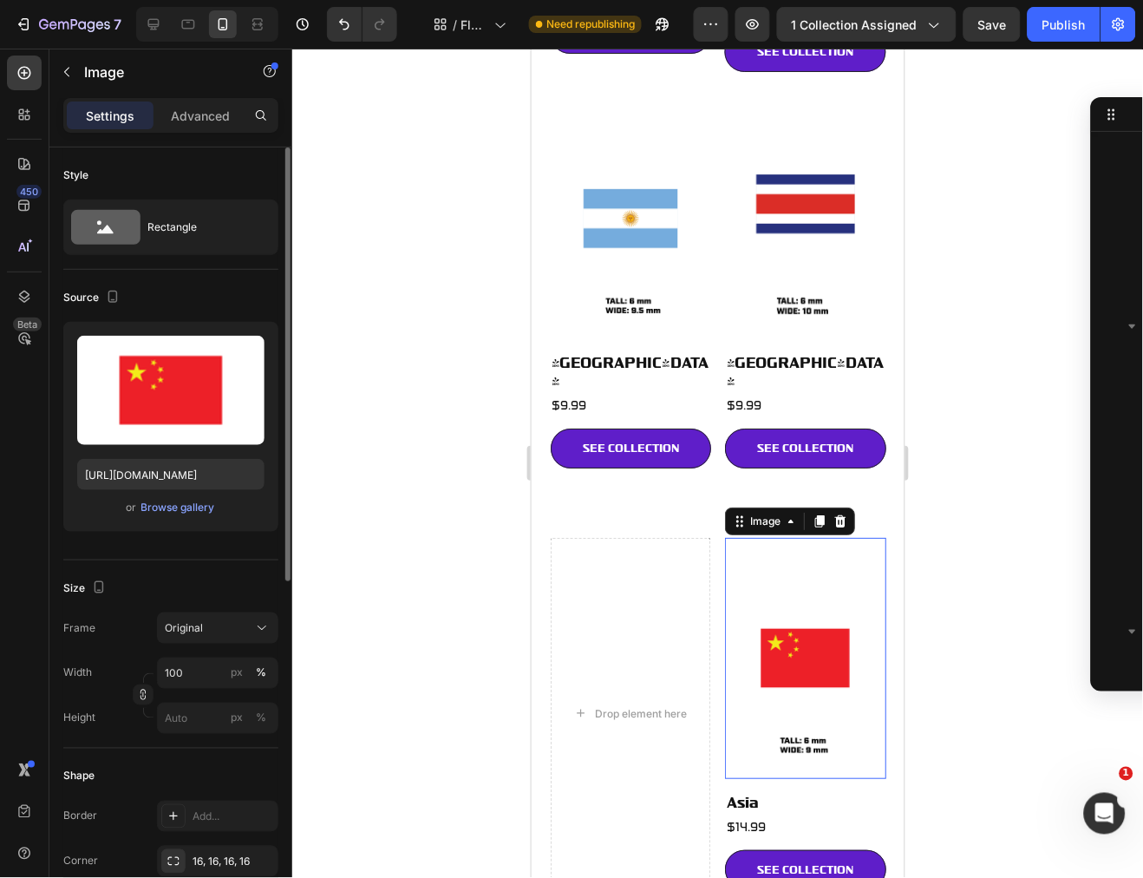
scroll to position [708, 0]
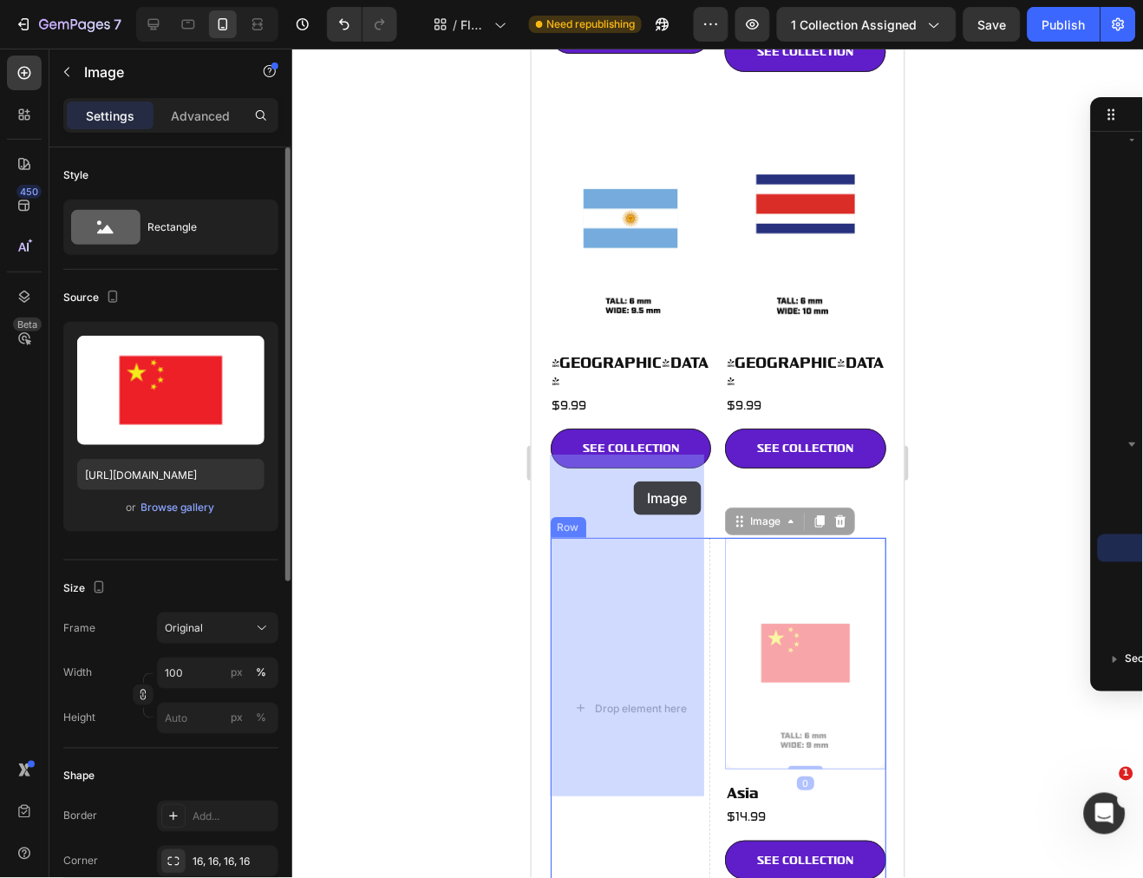
drag, startPoint x: 734, startPoint y: 439, endPoint x: 635, endPoint y: 480, distance: 108.1
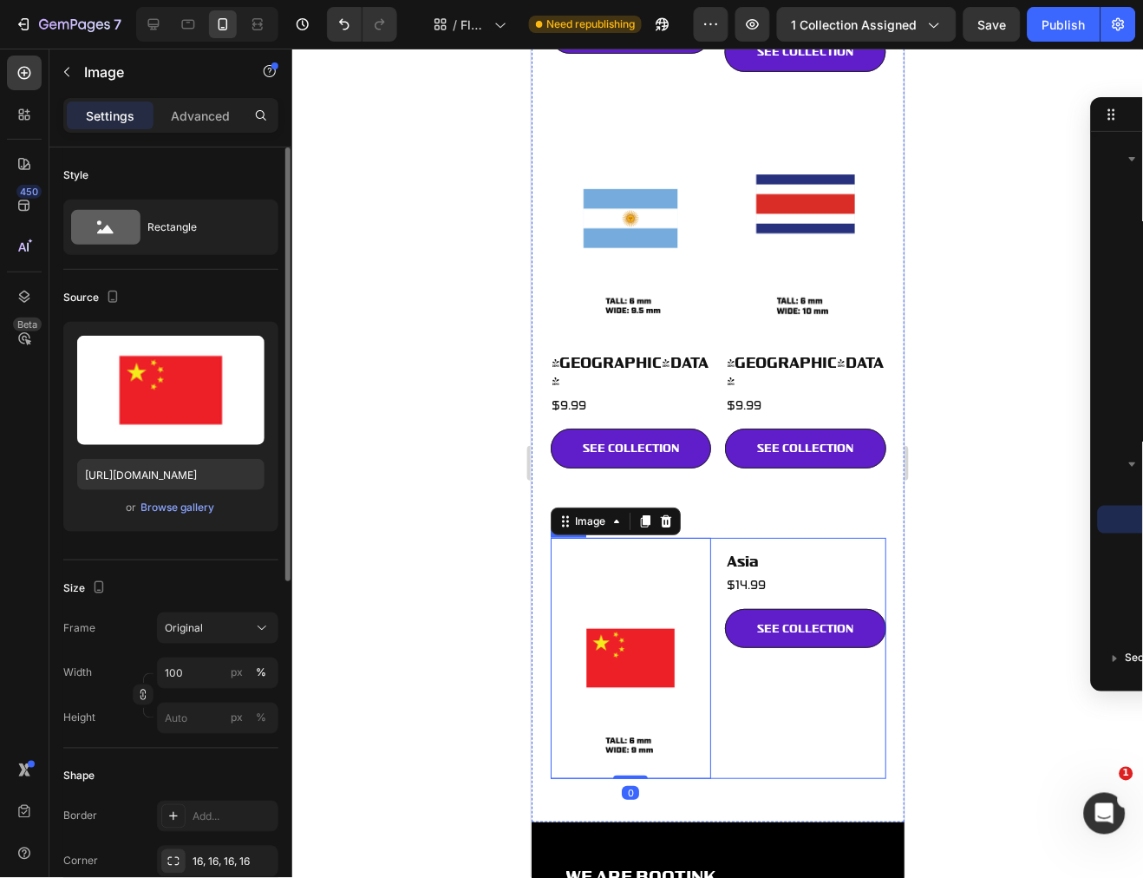
scroll to position [687, 0]
click at [794, 550] on h2 "Asia" at bounding box center [804, 561] width 161 height 22
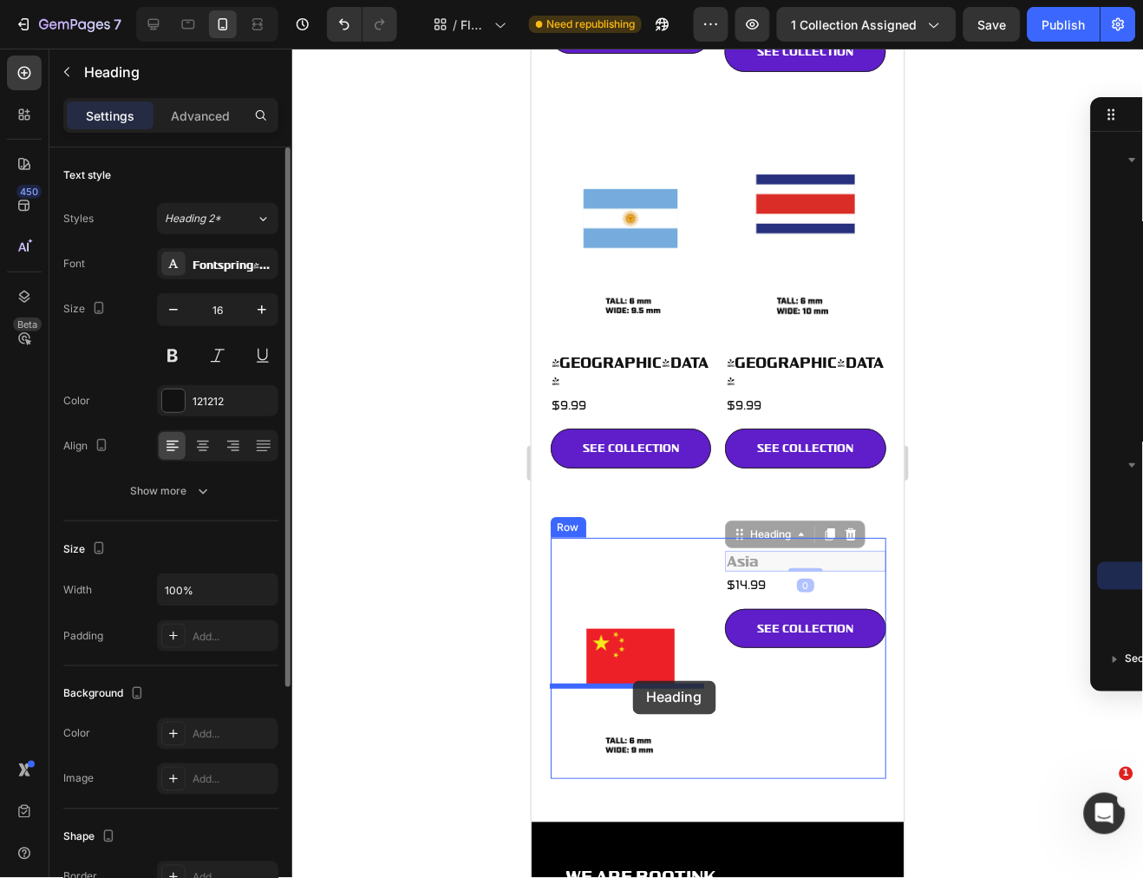
drag, startPoint x: 750, startPoint y: 453, endPoint x: 632, endPoint y: 680, distance: 255.2
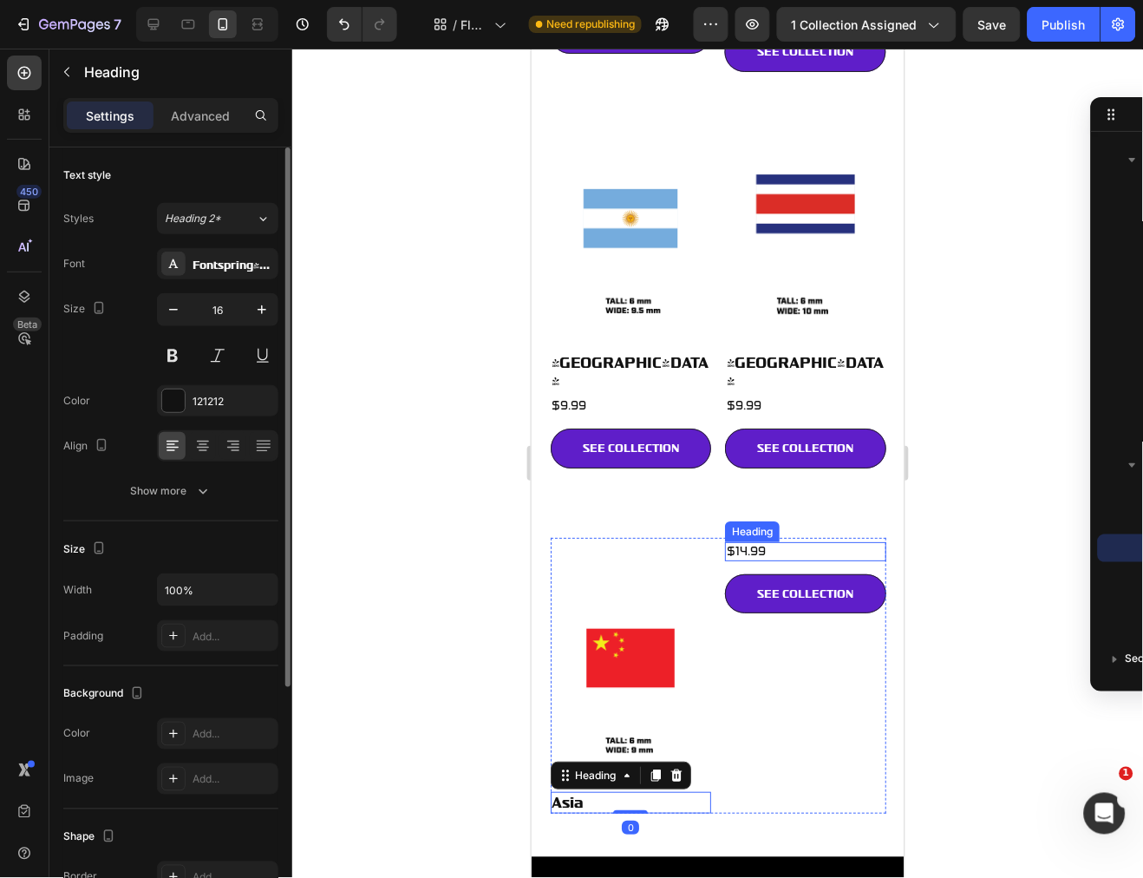
click at [838, 541] on h2 "$14.99" at bounding box center [804, 550] width 161 height 19
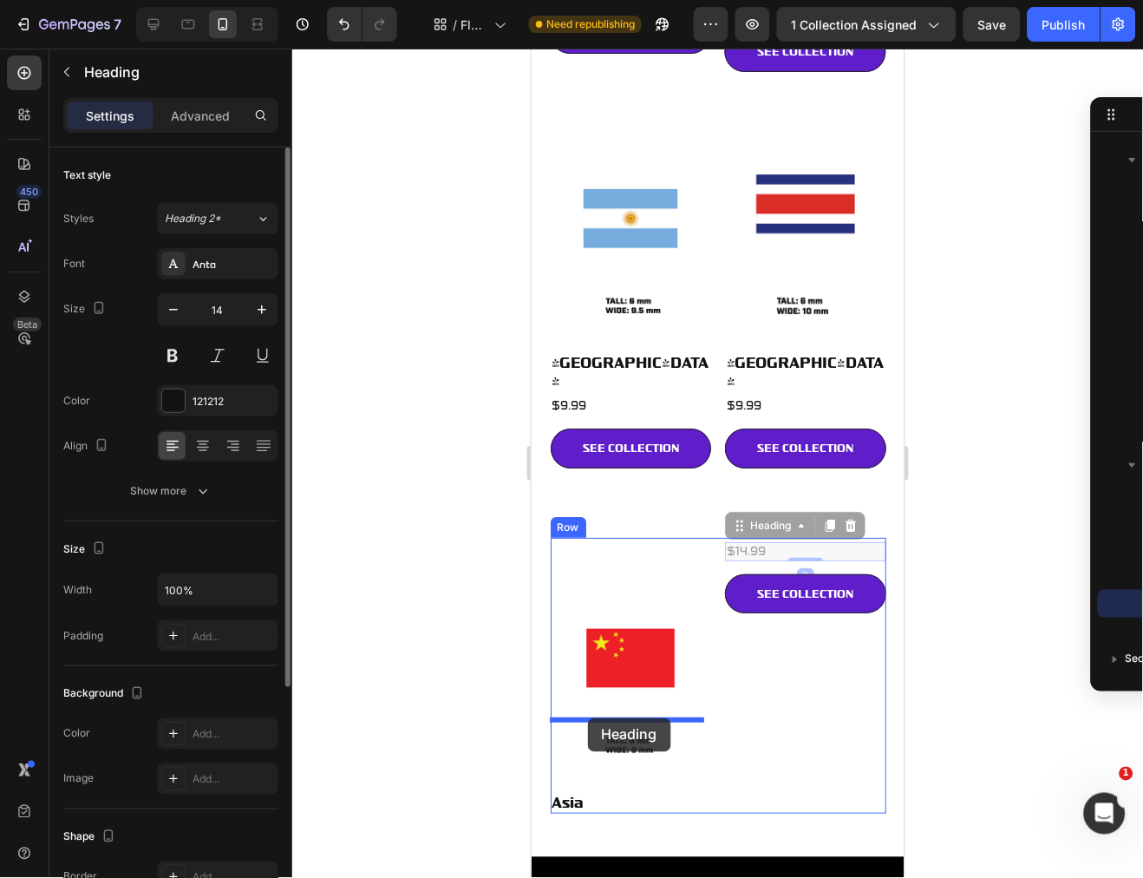
drag, startPoint x: 726, startPoint y: 436, endPoint x: 800, endPoint y: 500, distance: 98.4
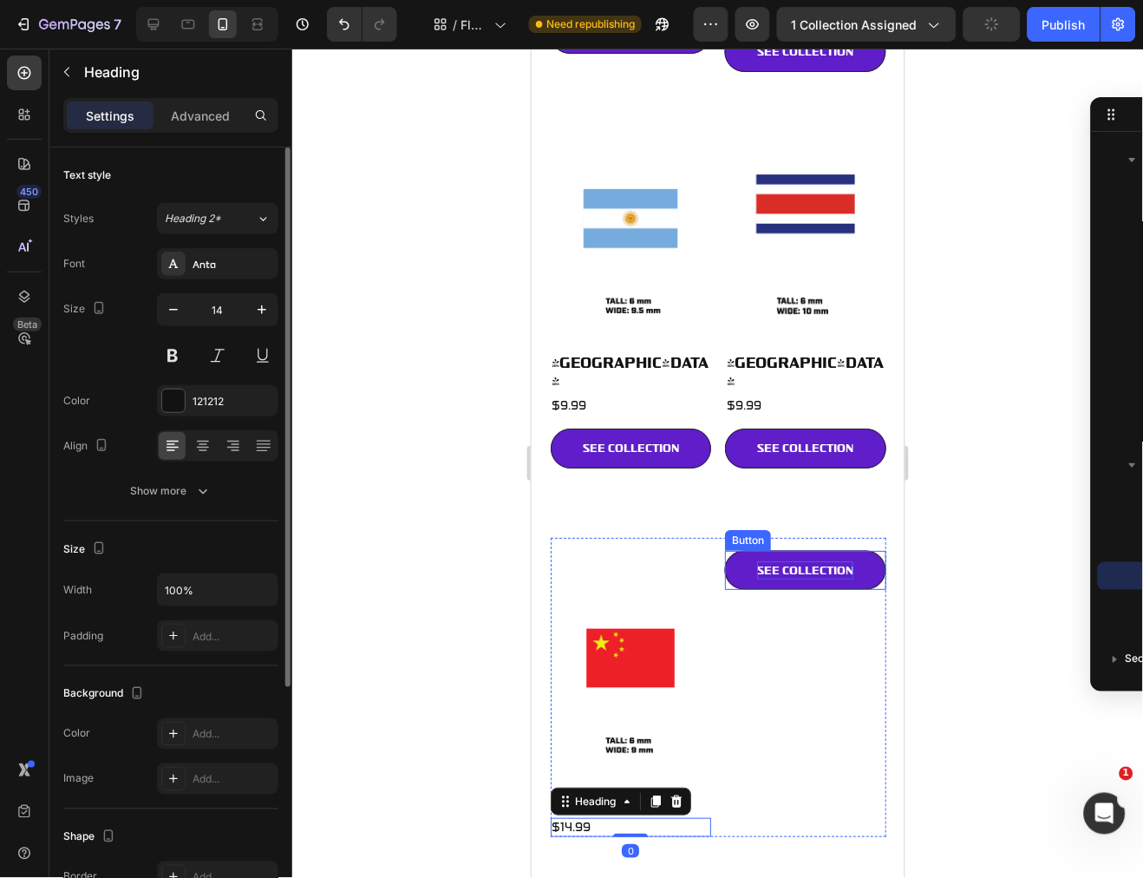
click at [806, 550] on link "SEE COLLECTION" at bounding box center [804, 570] width 161 height 40
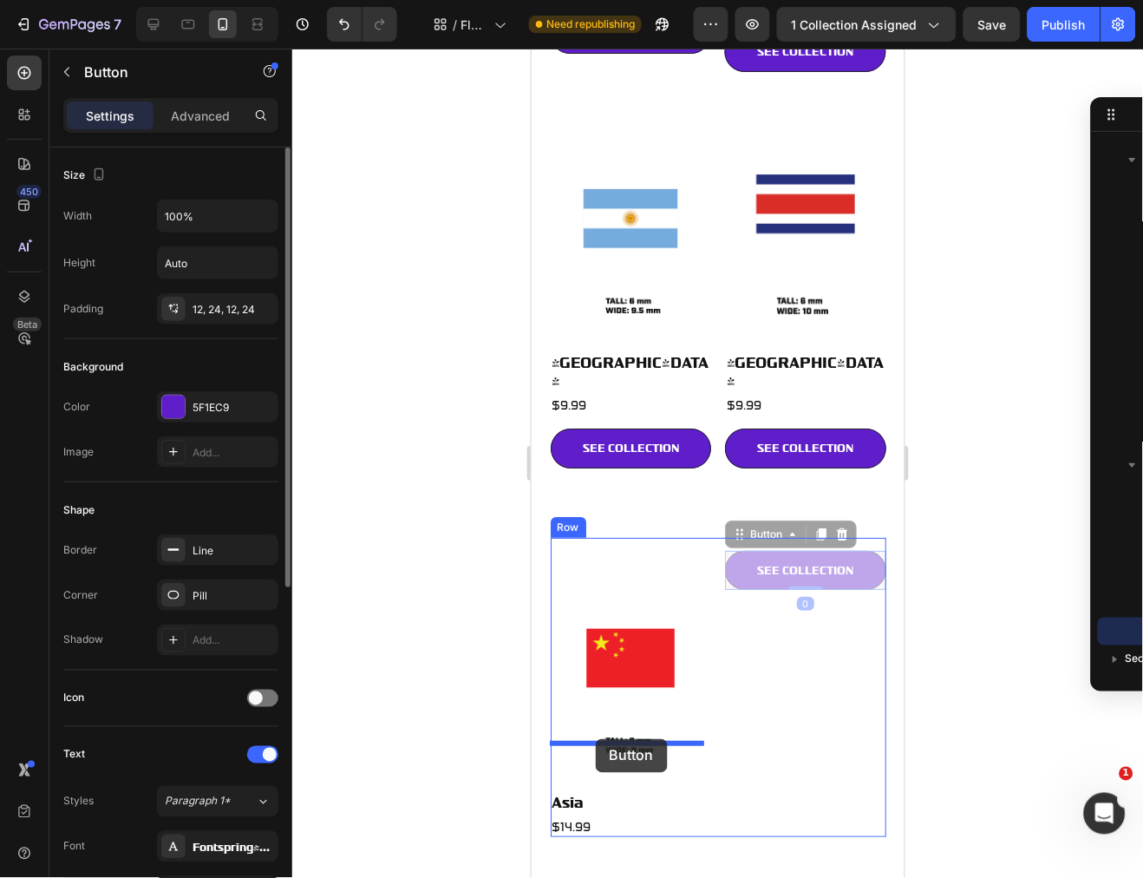
drag, startPoint x: 732, startPoint y: 450, endPoint x: 595, endPoint y: 738, distance: 318.8
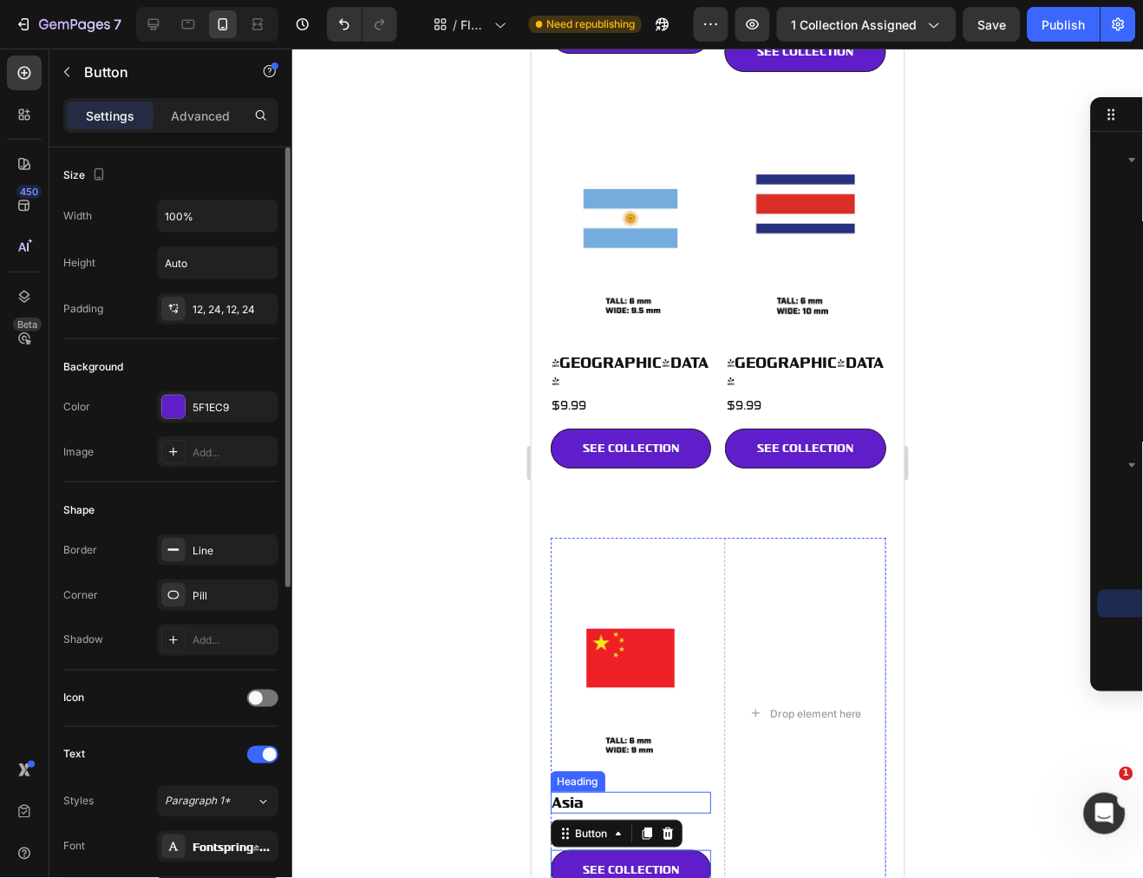
click at [682, 695] on div "Image Asia Heading $14.99 Heading SEE COLLECTION Button 0" at bounding box center [630, 713] width 161 height 352
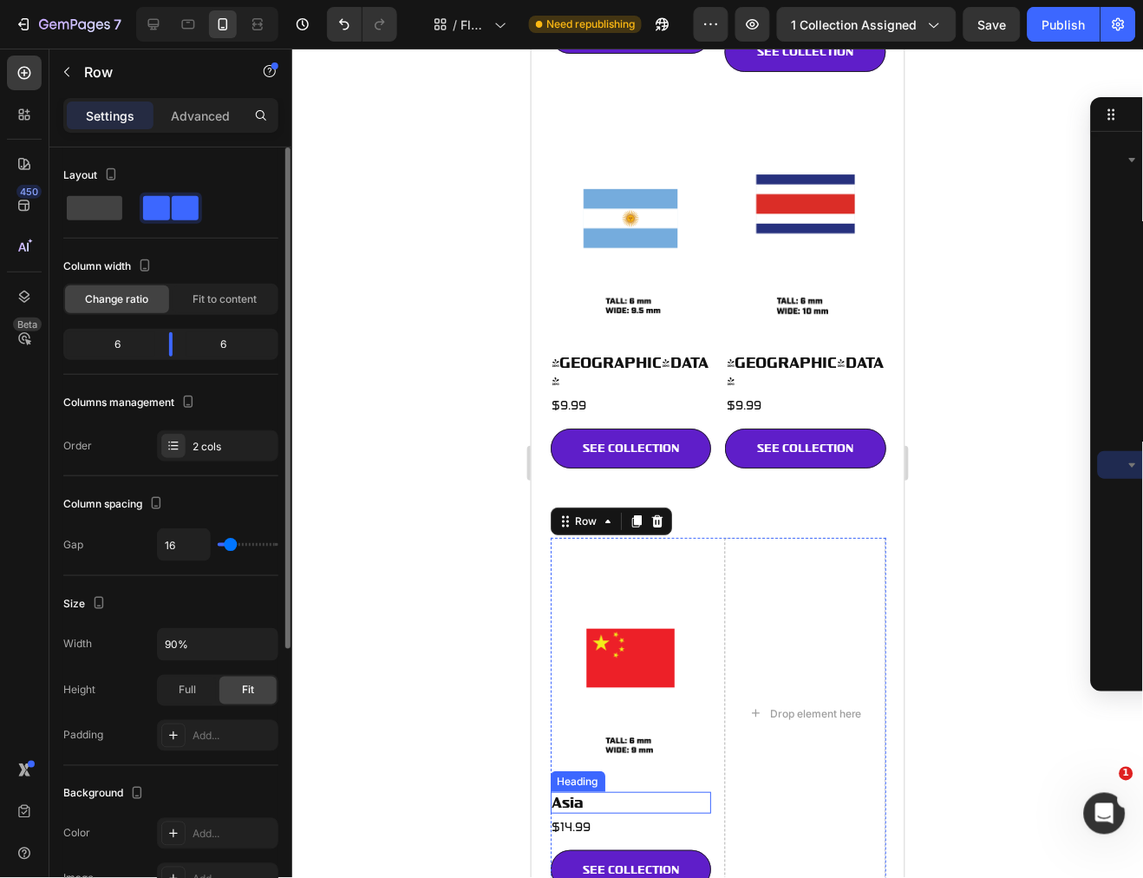
click at [604, 817] on h2 "$14.99" at bounding box center [630, 826] width 161 height 19
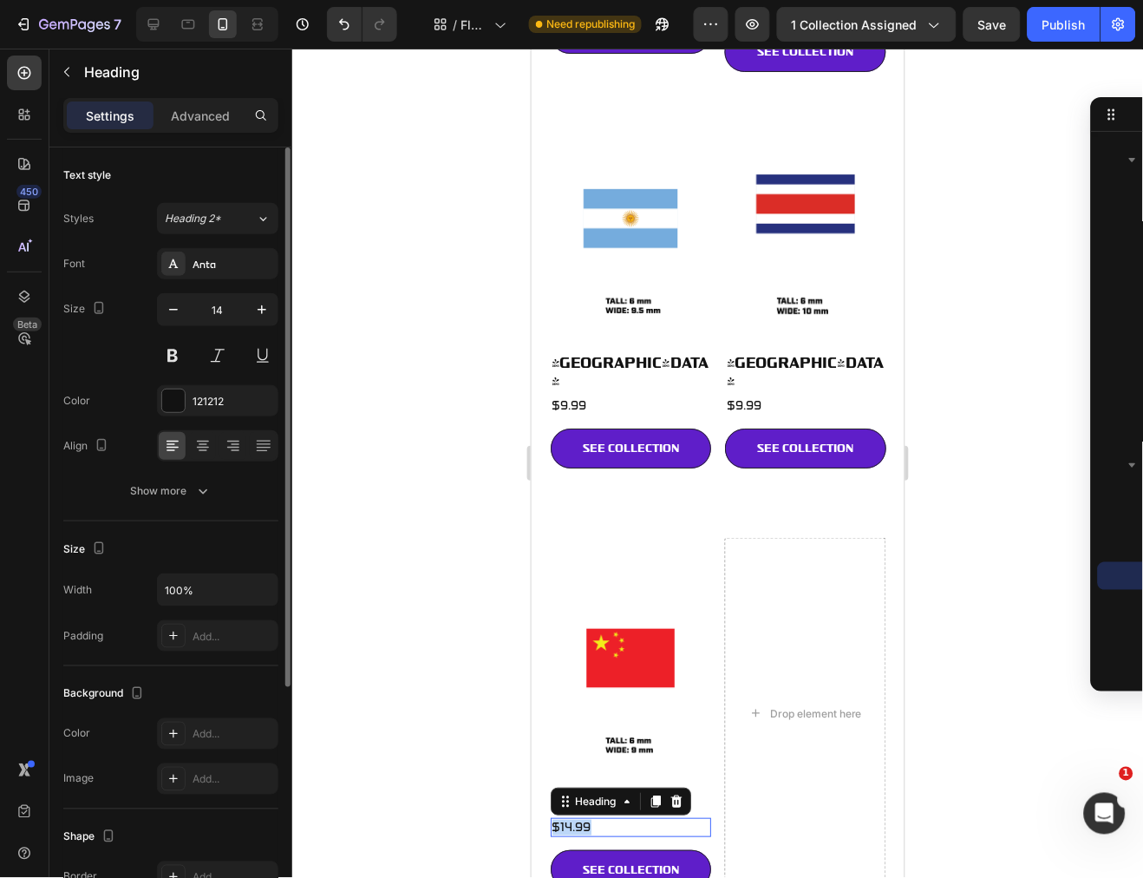
click at [604, 819] on p "$14.99" at bounding box center [630, 827] width 158 height 16
click at [975, 480] on div at bounding box center [717, 463] width 851 height 829
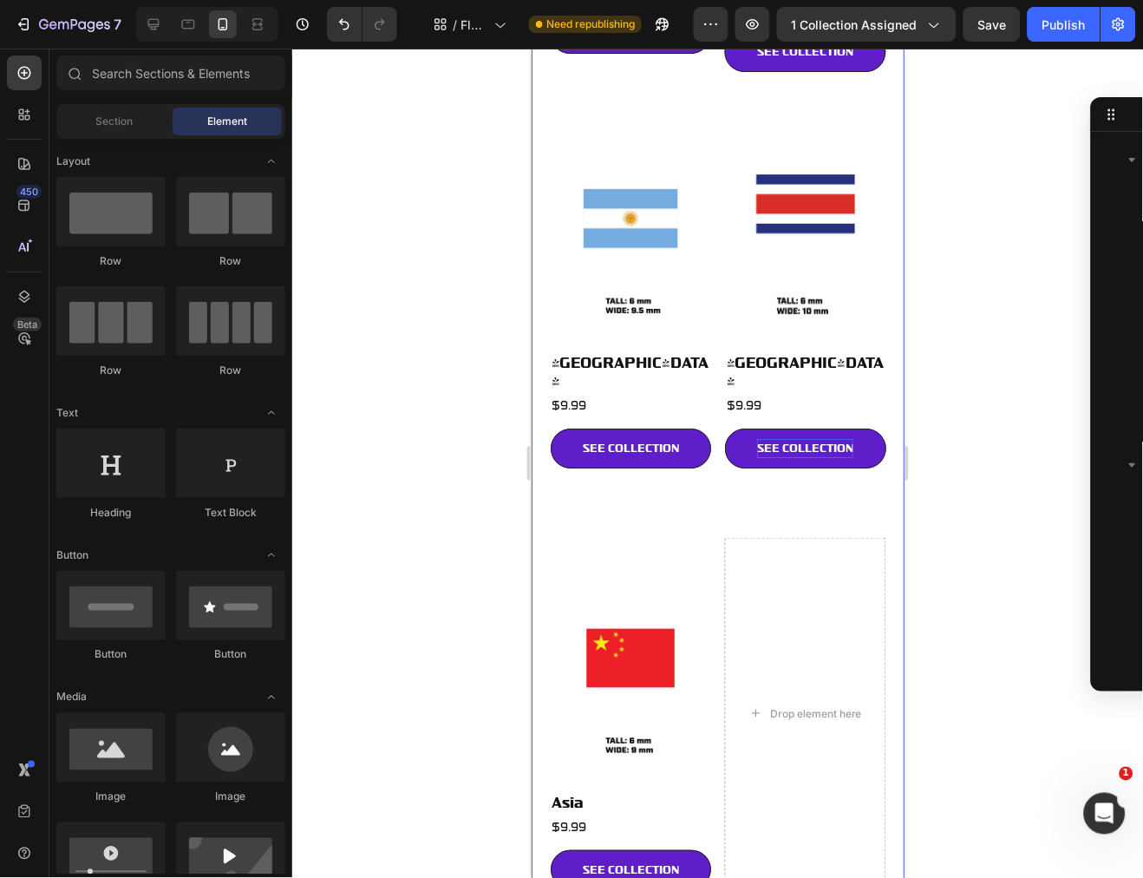
click at [795, 438] on p "SEE COLLECTION" at bounding box center [804, 447] width 96 height 19
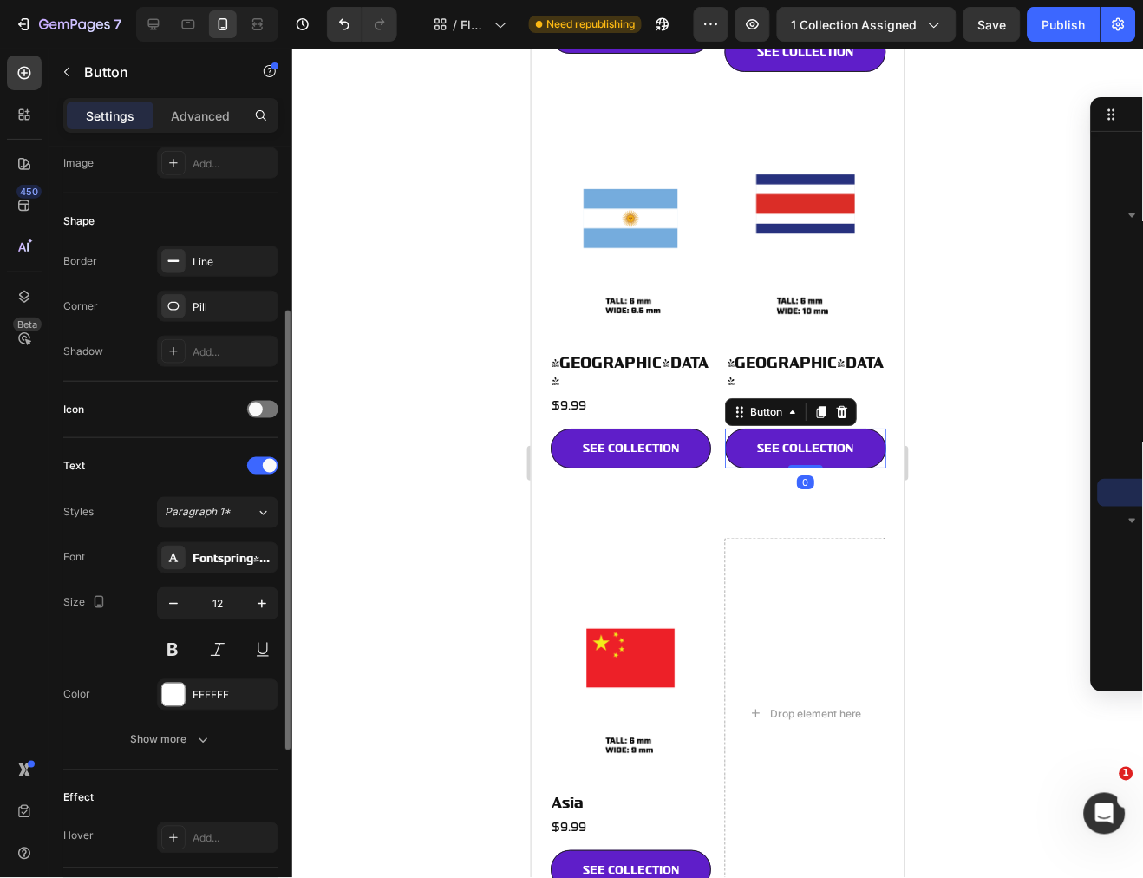
scroll to position [577, 0]
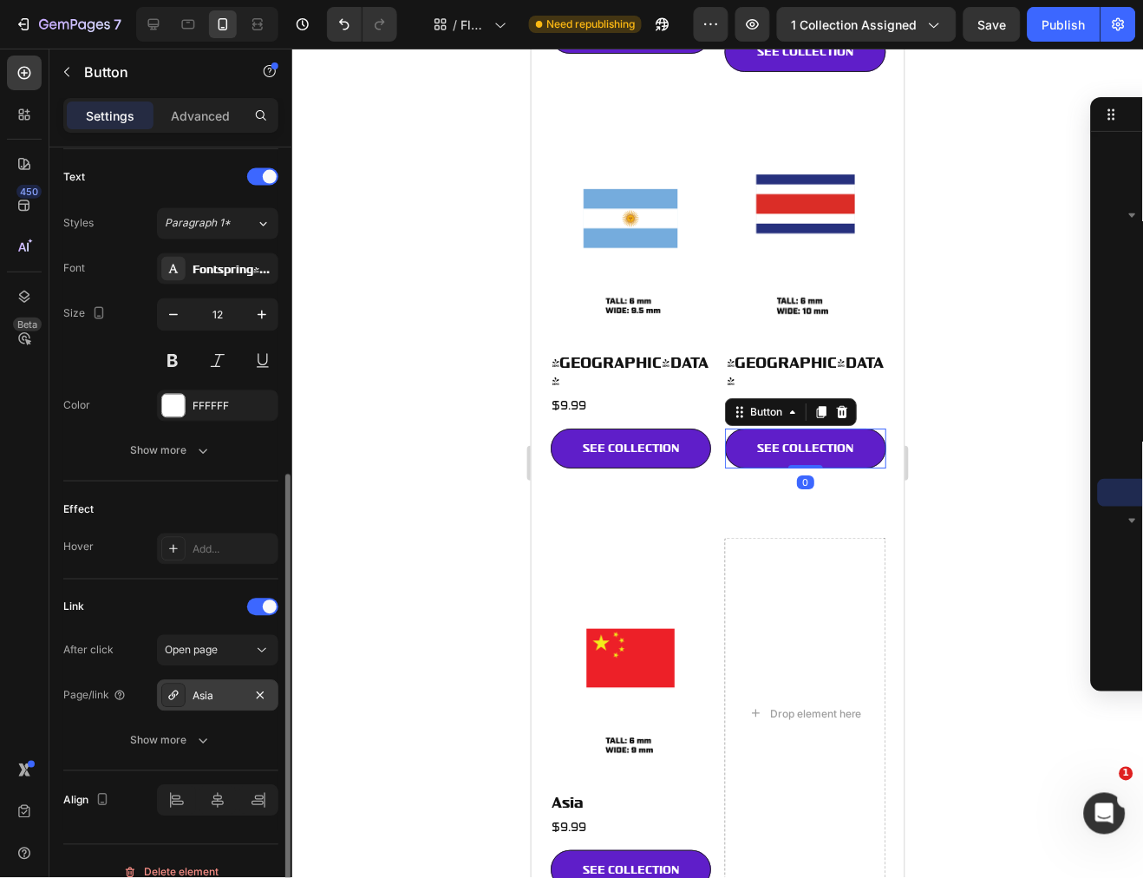
click at [245, 687] on div "Asia" at bounding box center [217, 695] width 121 height 31
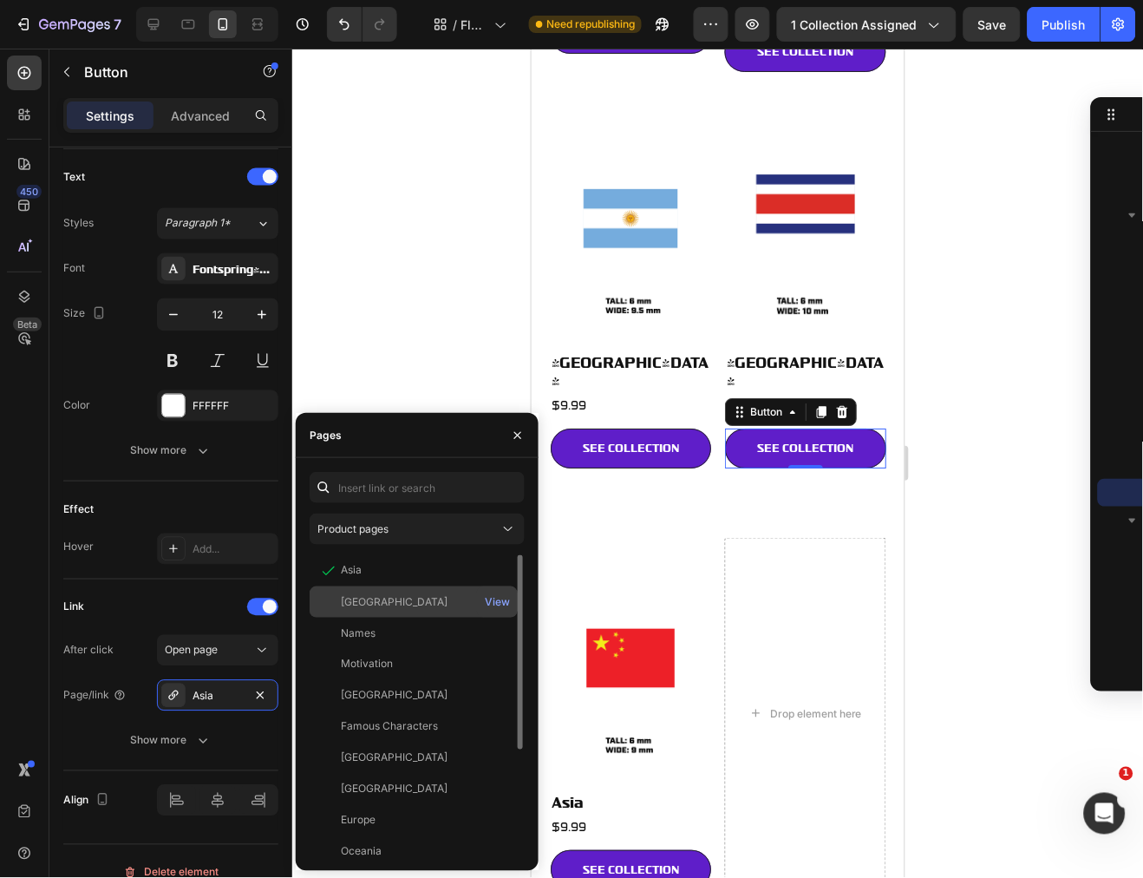
click at [393, 604] on div "[GEOGRAPHIC_DATA]" at bounding box center [394, 602] width 107 height 16
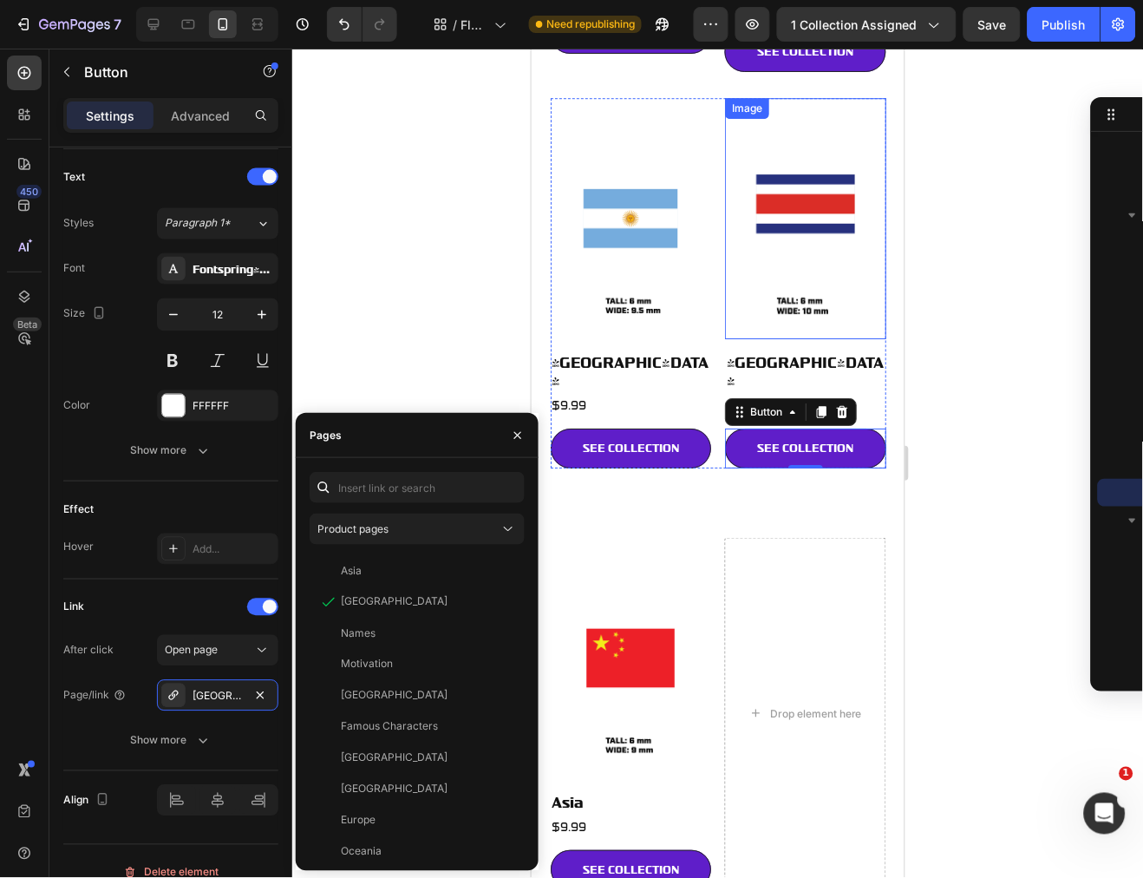
click at [826, 186] on img at bounding box center [804, 217] width 161 height 241
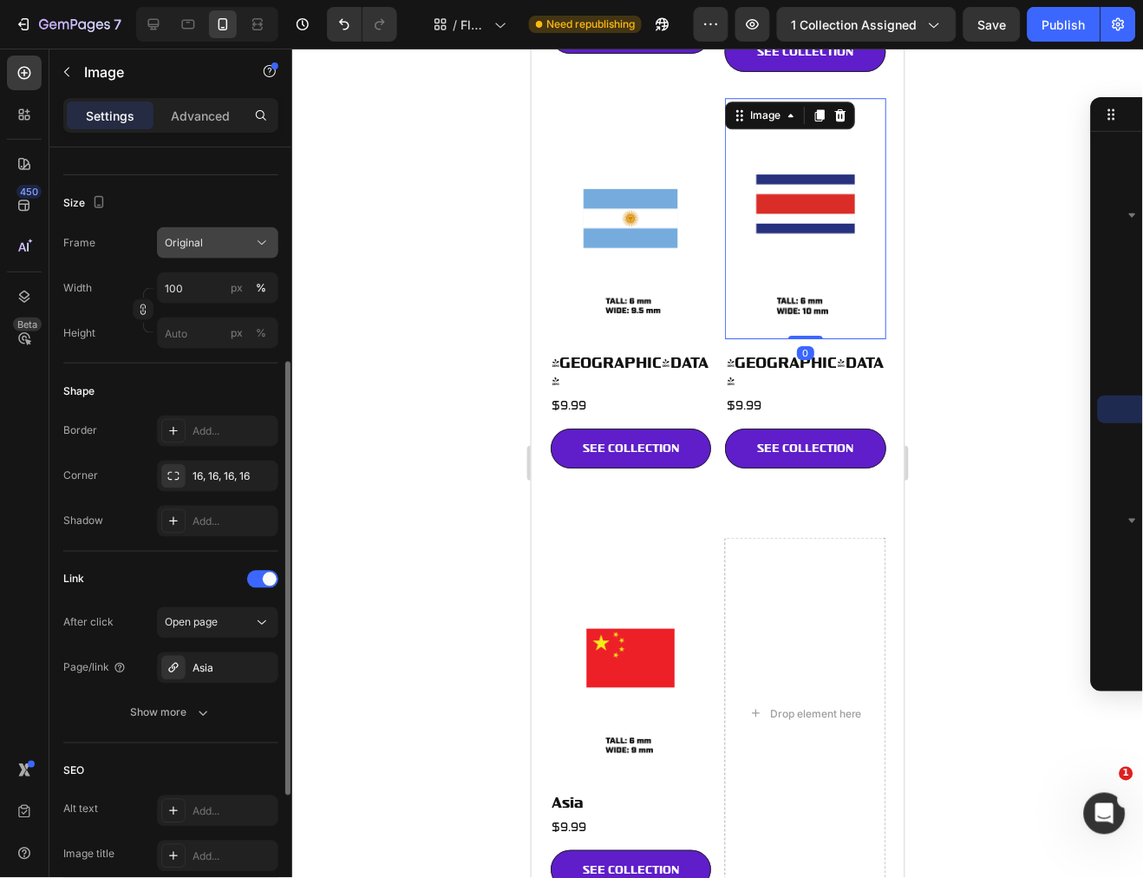
scroll to position [620, 0]
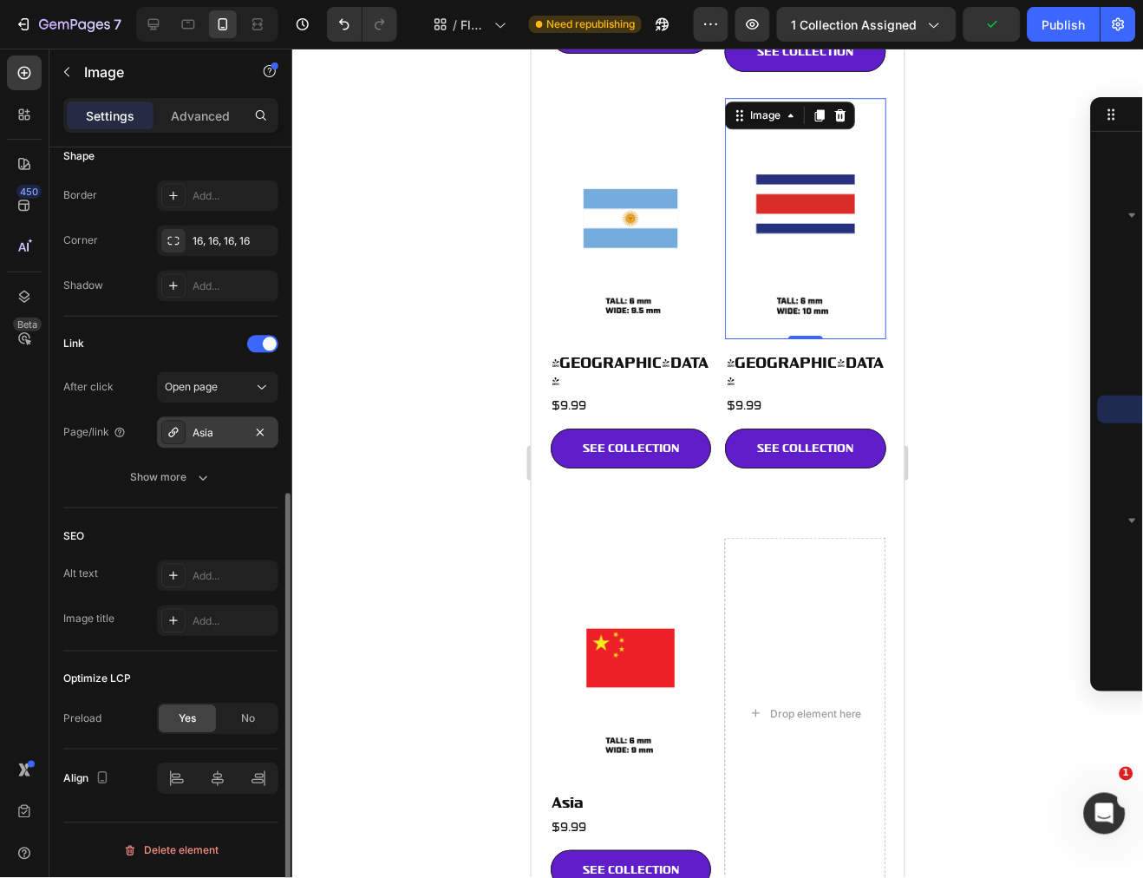
click at [212, 429] on div "Asia" at bounding box center [217, 434] width 50 height 16
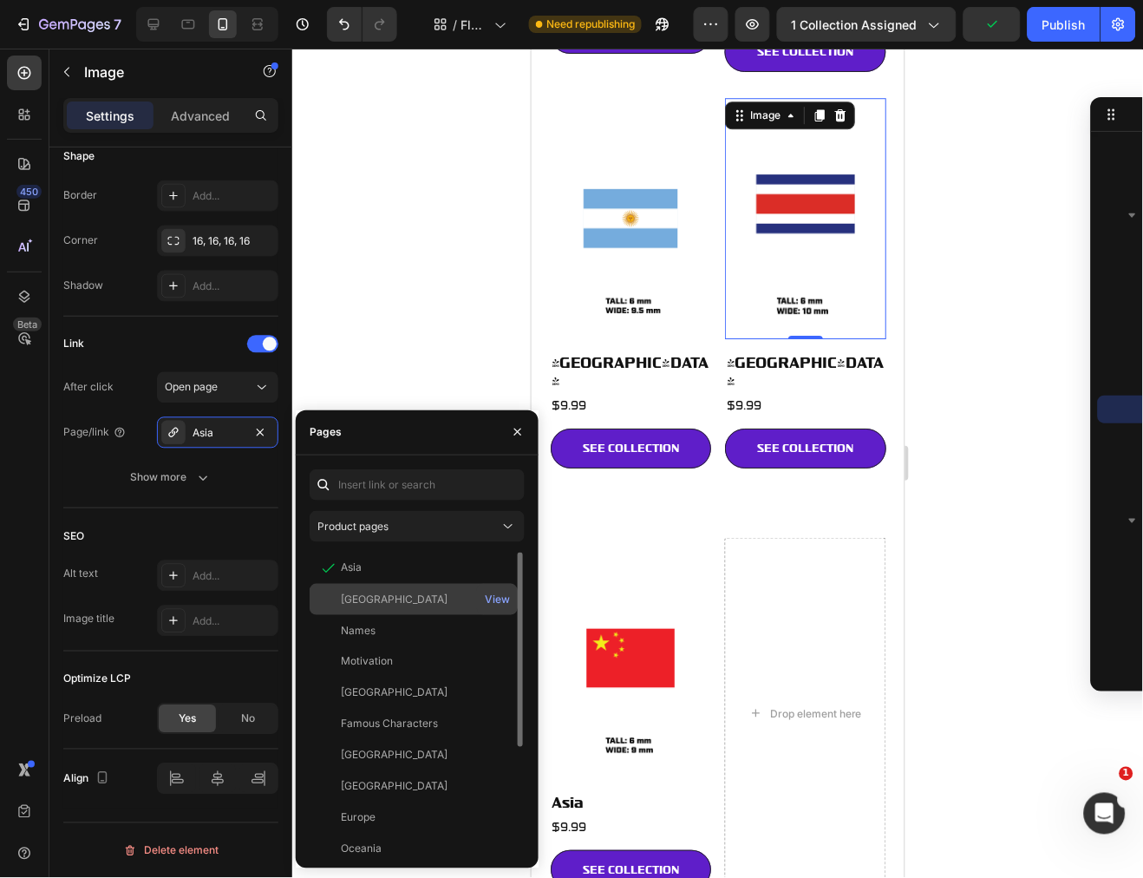
click at [414, 593] on div "[GEOGRAPHIC_DATA]" at bounding box center [394, 599] width 107 height 16
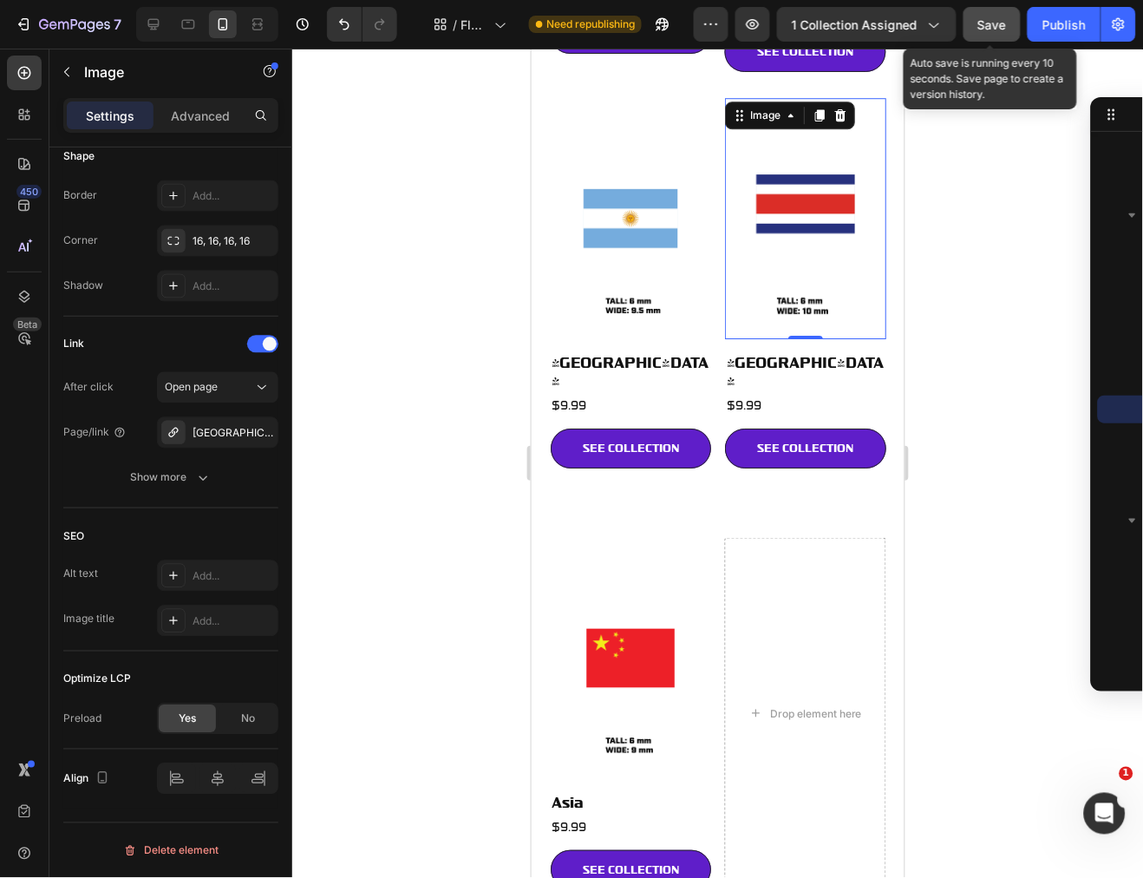
click at [984, 22] on span "Save" at bounding box center [992, 24] width 29 height 15
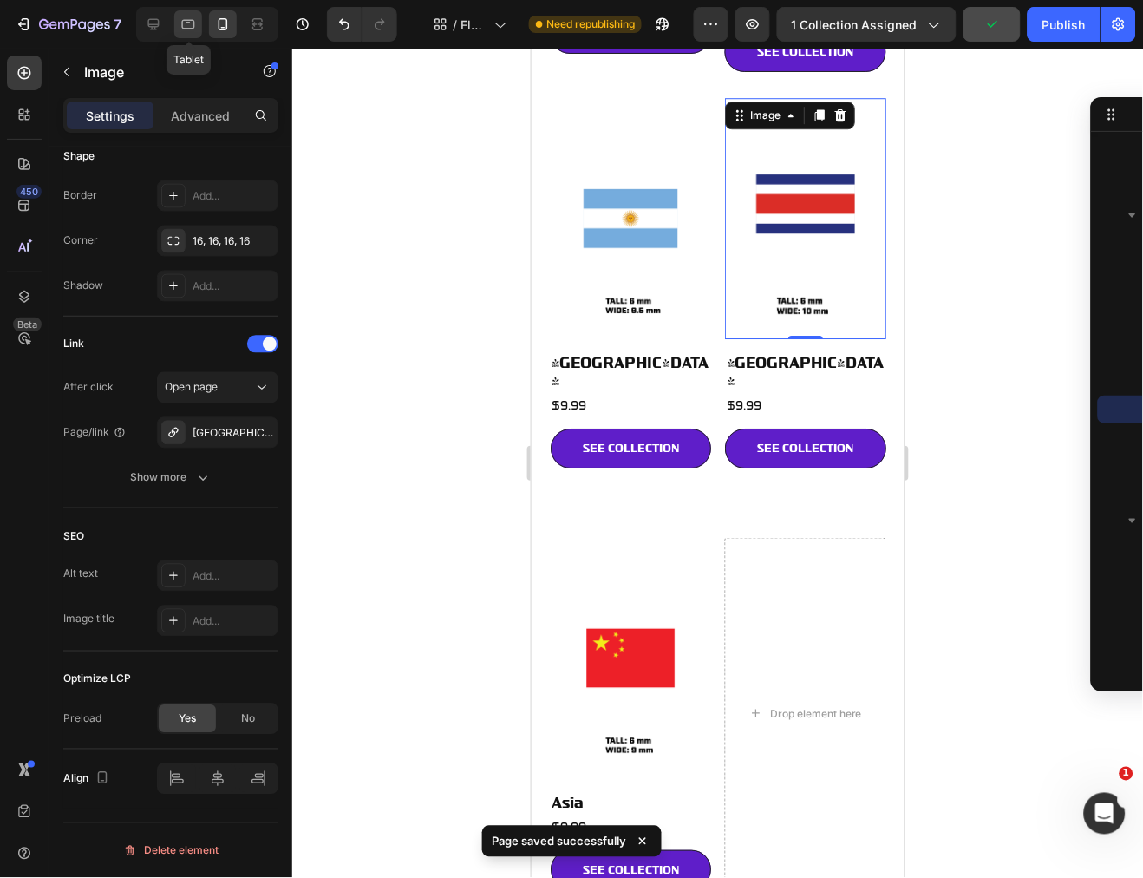
click at [189, 21] on icon at bounding box center [187, 24] width 17 height 17
type input "[URL][DOMAIN_NAME]"
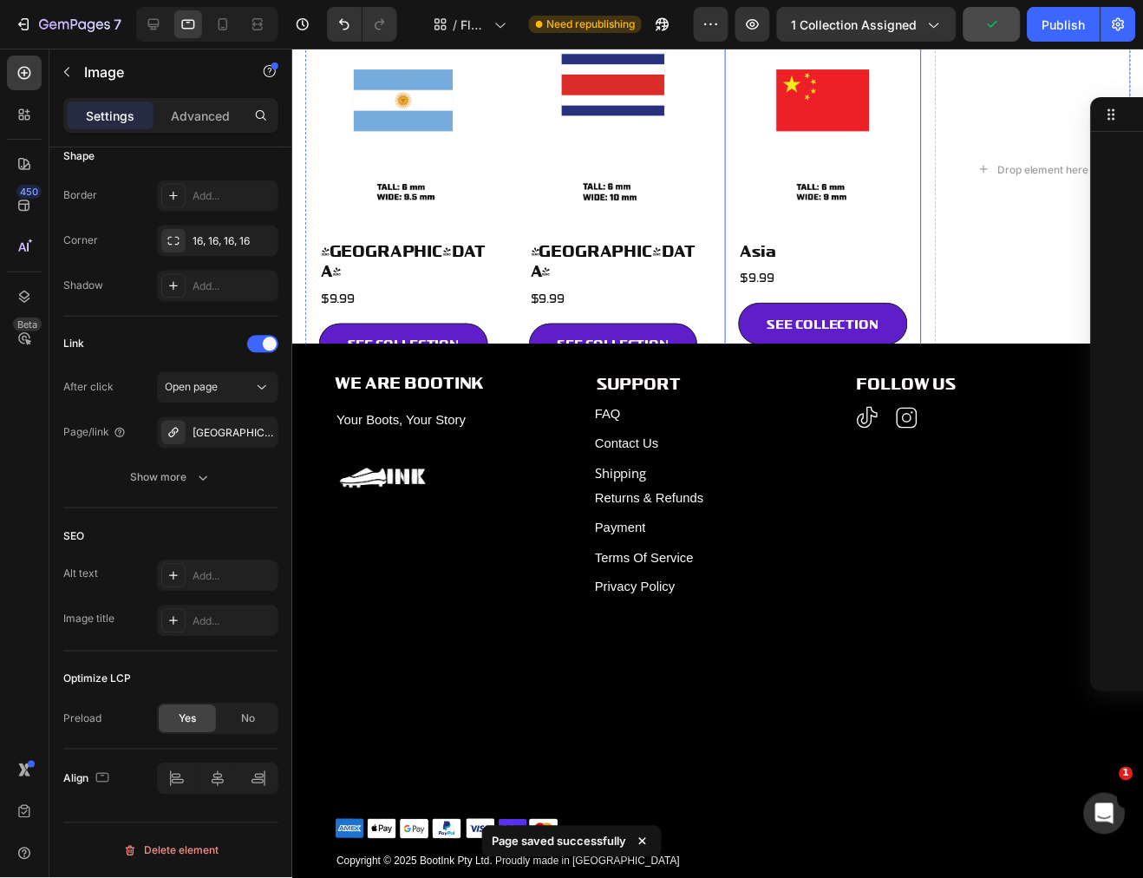
scroll to position [255, 0]
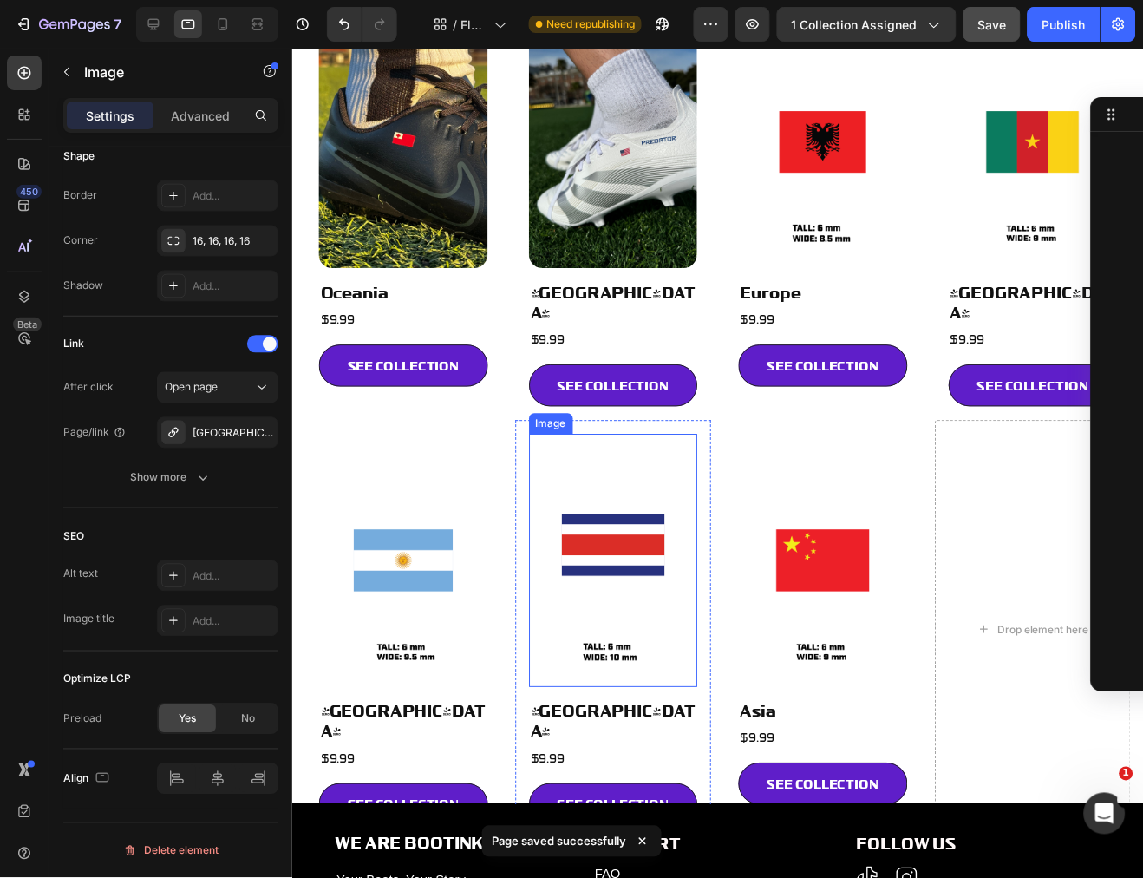
click at [638, 495] on img at bounding box center [616, 565] width 171 height 256
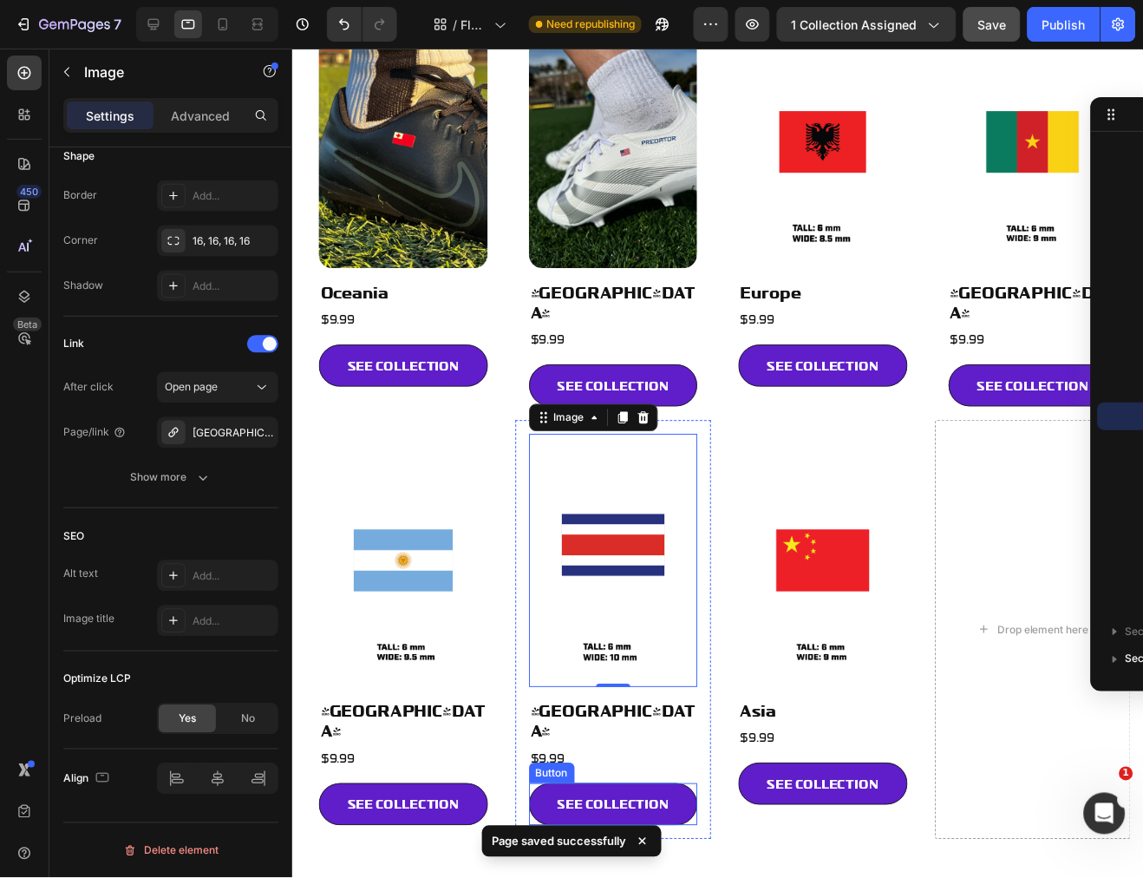
click at [670, 790] on link "SEE COLLECTION" at bounding box center [616, 811] width 171 height 42
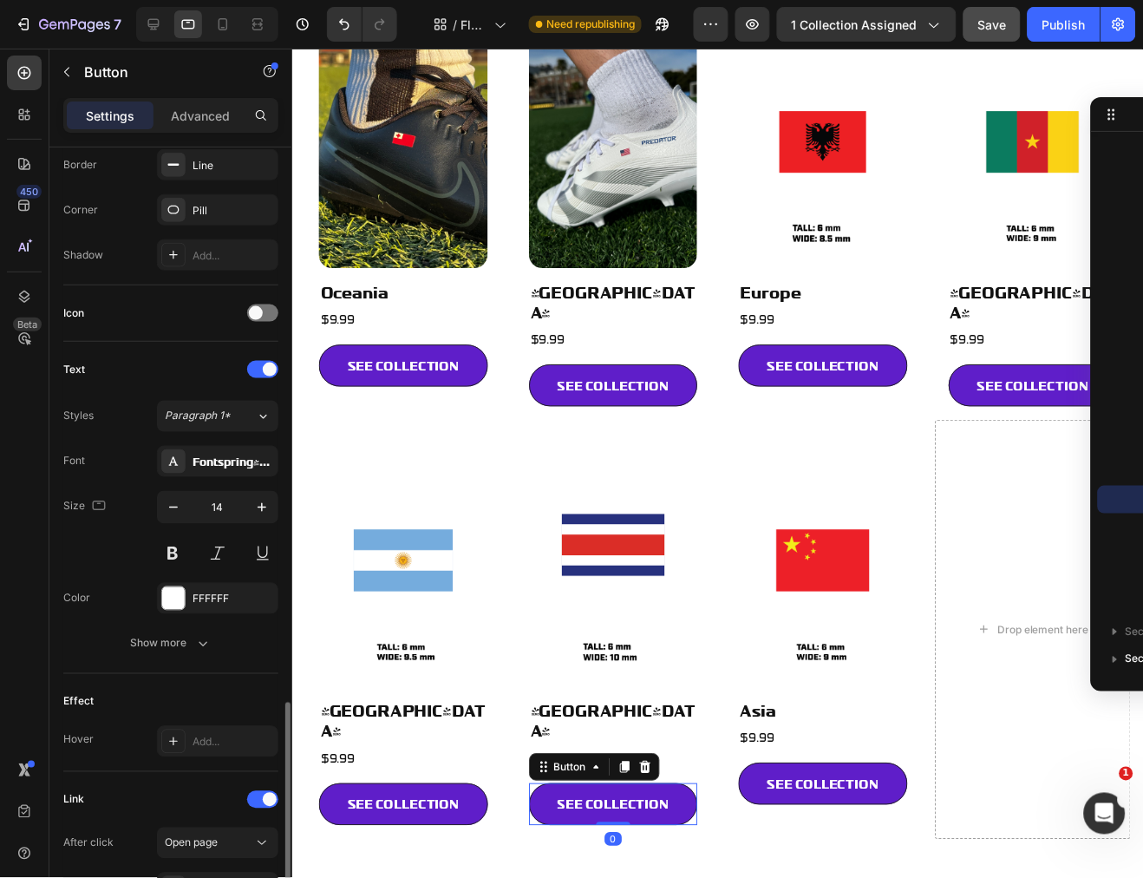
scroll to position [600, 0]
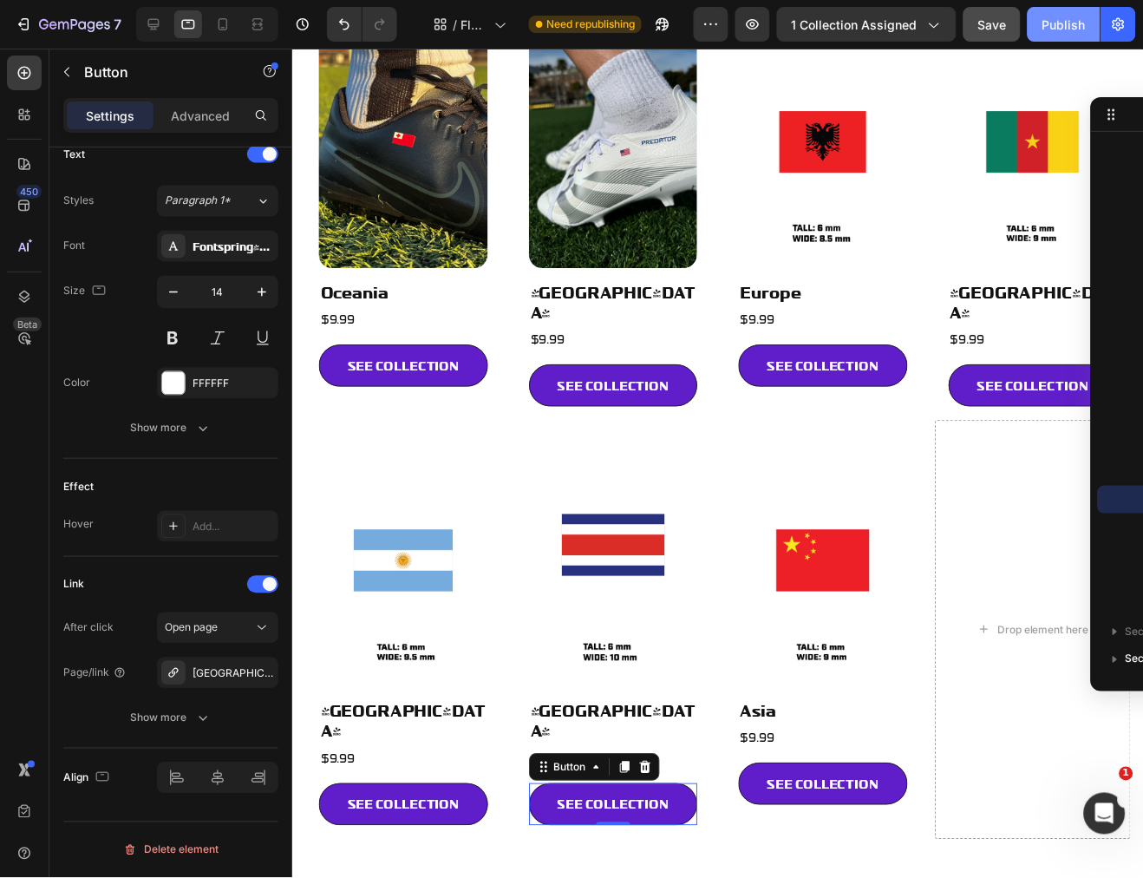
click at [1081, 11] on button "Publish" at bounding box center [1064, 24] width 73 height 35
